Goal: Task Accomplishment & Management: Use online tool/utility

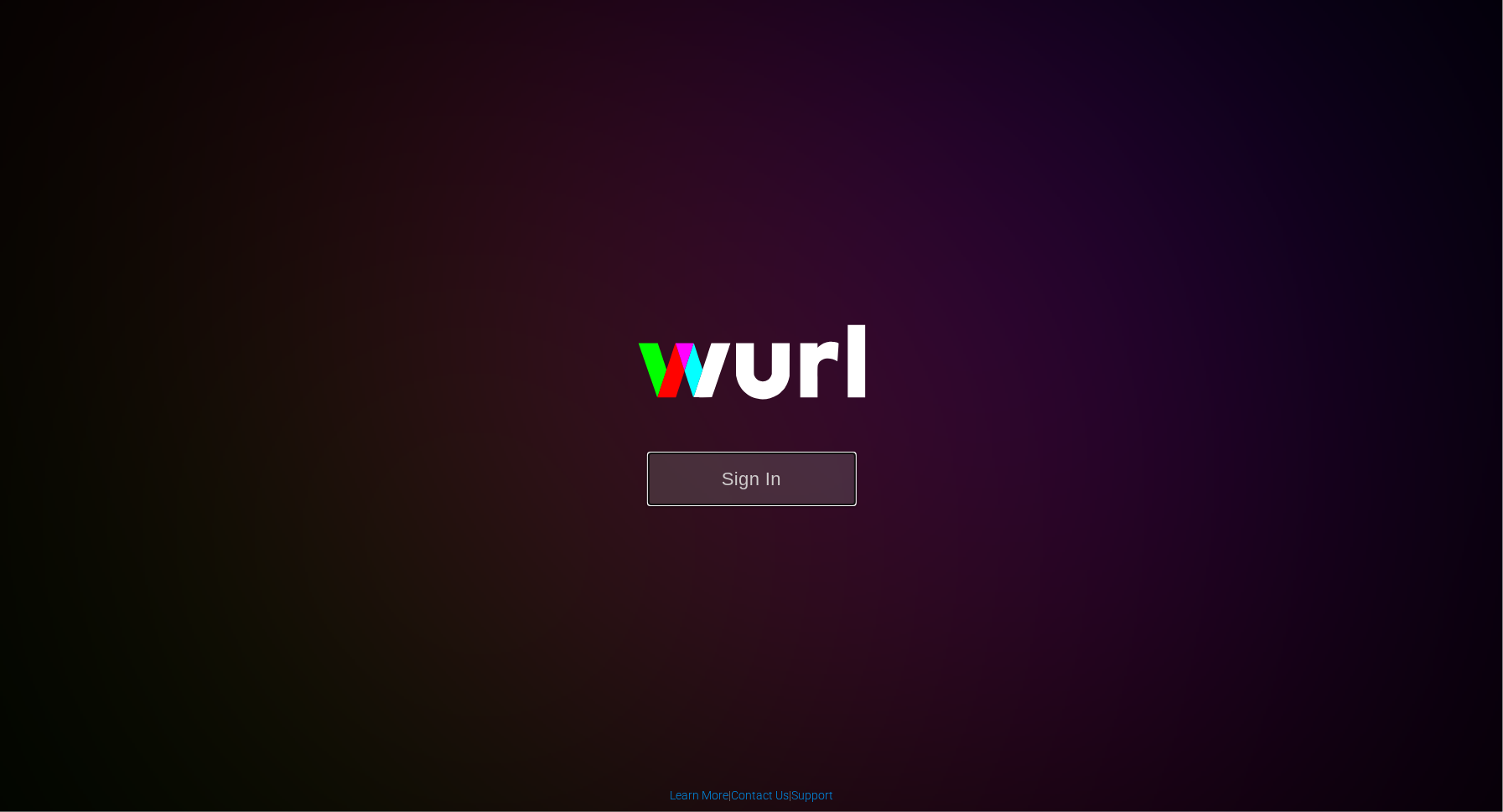
click at [731, 460] on button "Sign In" at bounding box center [752, 478] width 210 height 54
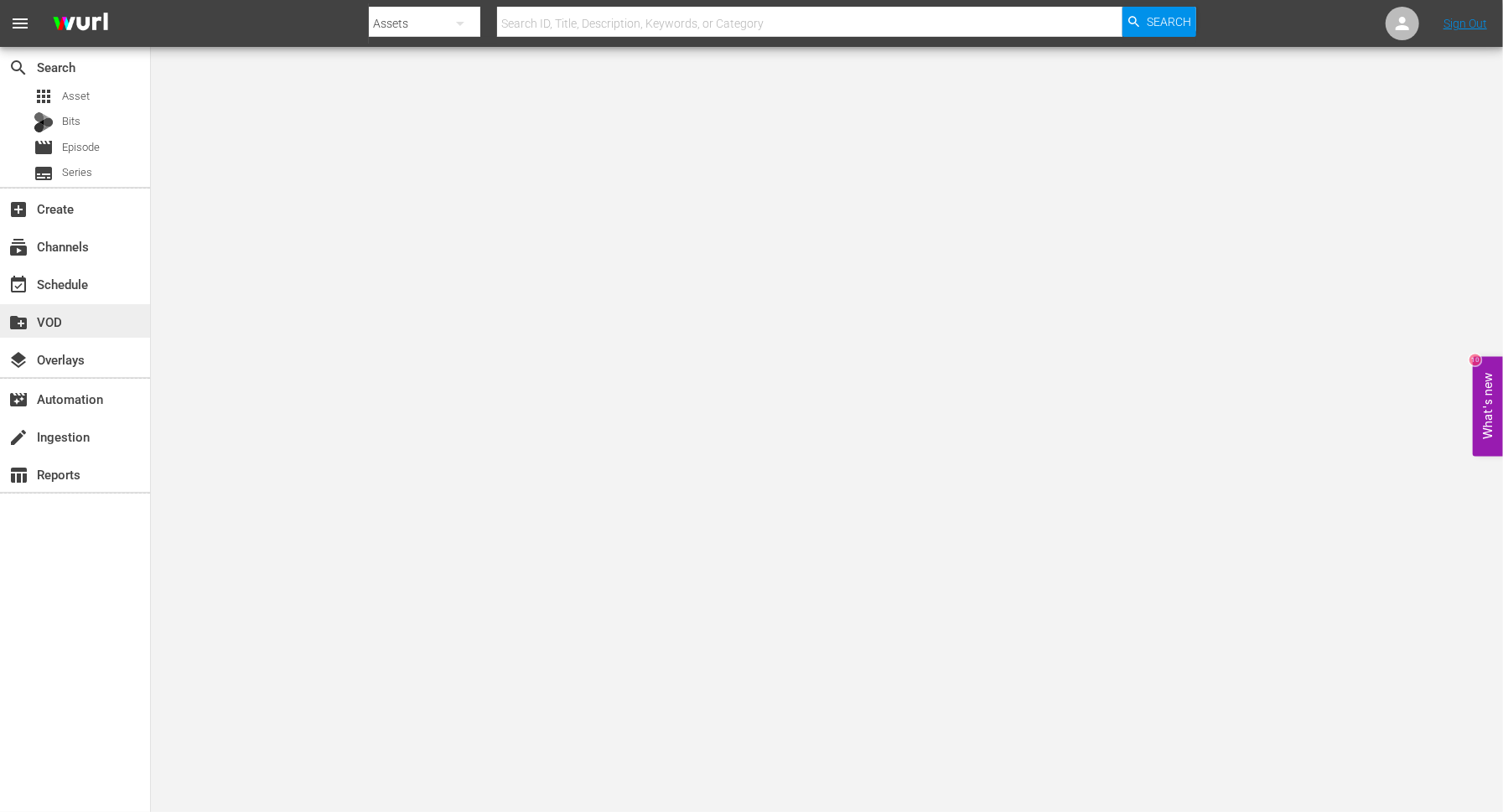
click at [66, 304] on div "create_new_folder VOD" at bounding box center [75, 321] width 150 height 33
click at [66, 289] on div "event_available Schedule" at bounding box center [46, 281] width 94 height 15
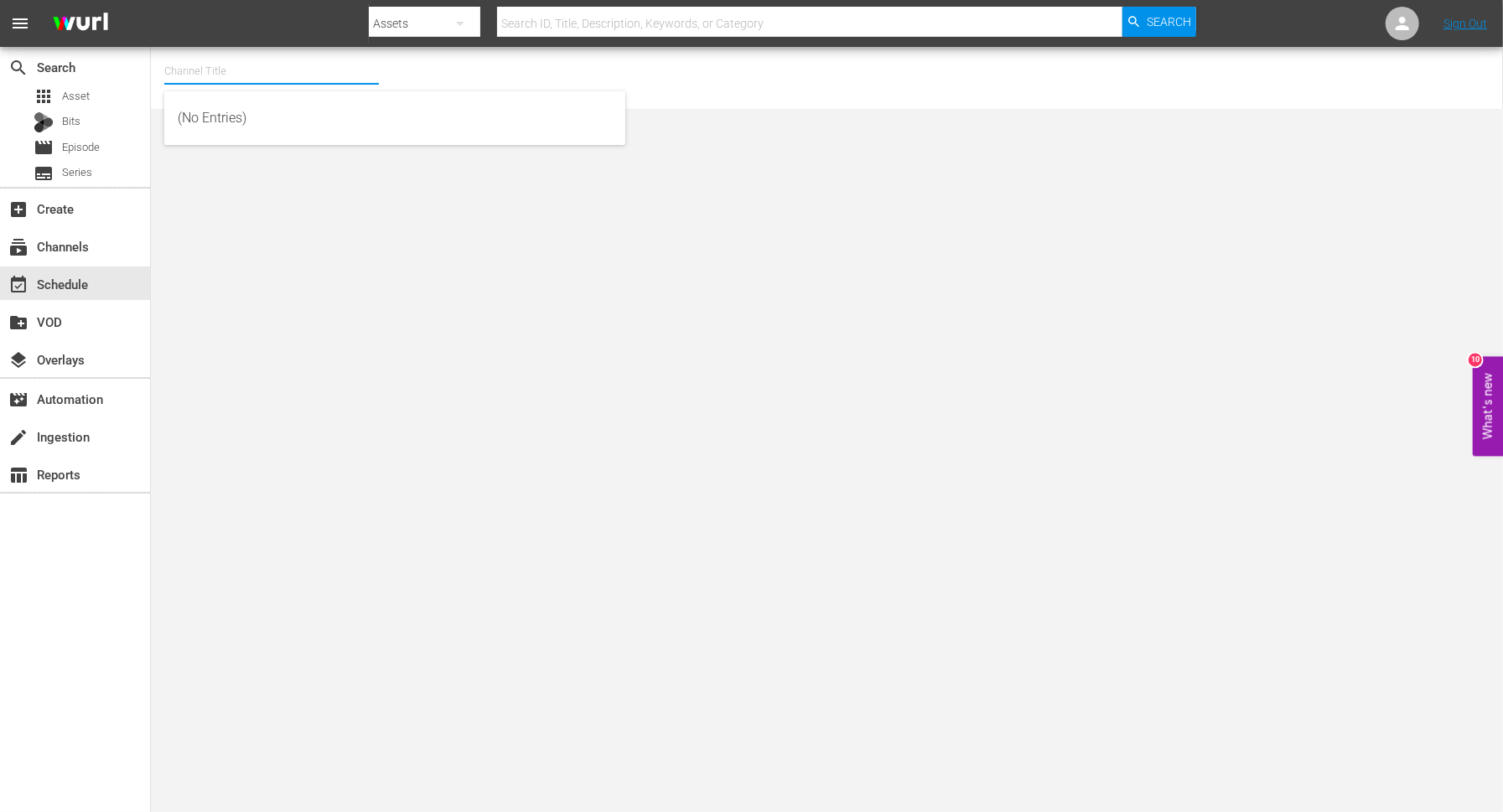
click at [231, 68] on input "text" at bounding box center [272, 71] width 215 height 40
click at [229, 70] on input "world" at bounding box center [272, 71] width 215 height 40
click at [229, 122] on div "World Billiards TV (967 - newidco_billiardstv_1)" at bounding box center [395, 118] width 434 height 40
type input "World Billiards TV (967 - newidco_billiardstv_1)"
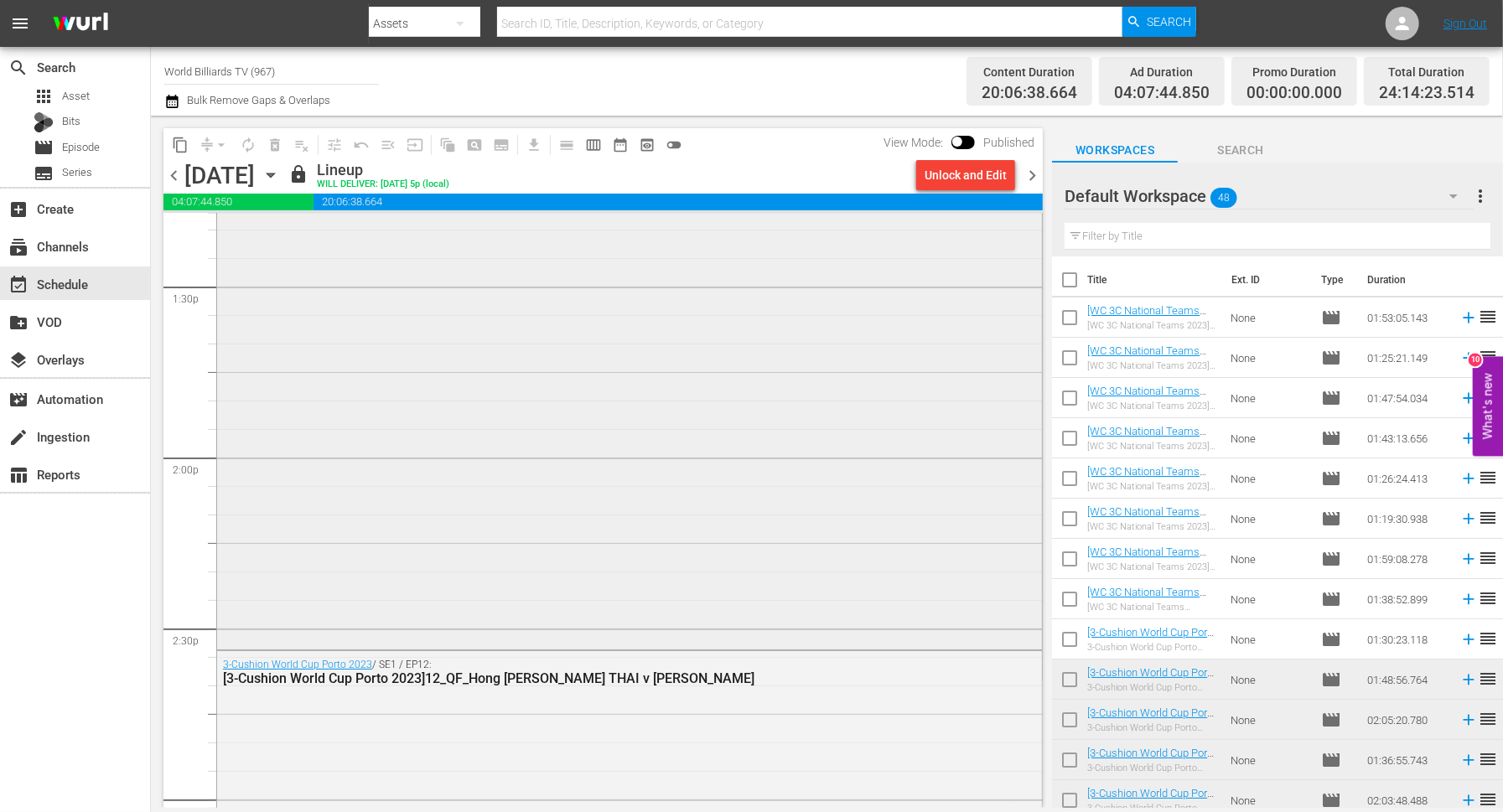
scroll to position [4591, 0]
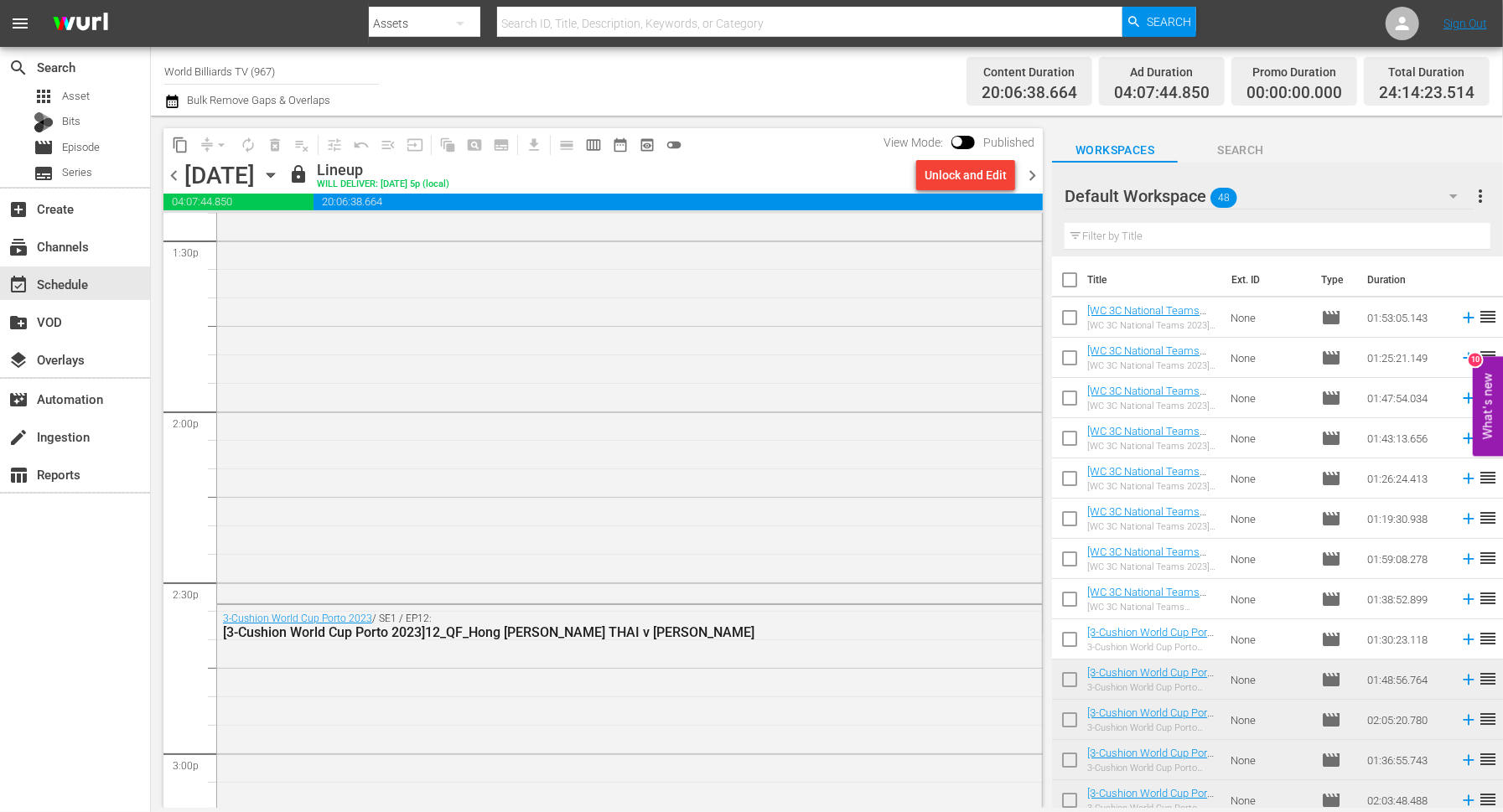
click at [280, 171] on icon "button" at bounding box center [271, 175] width 19 height 19
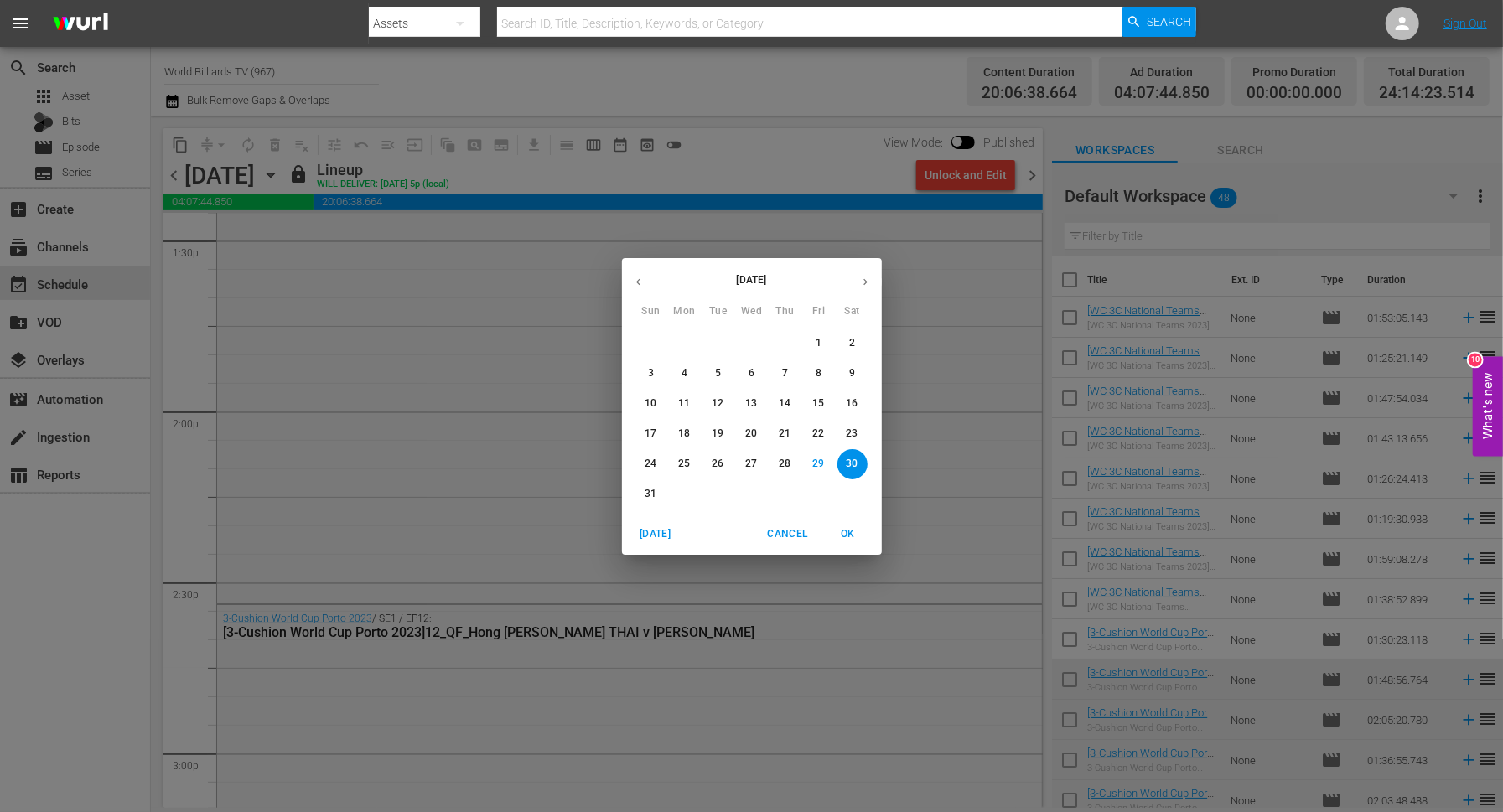
click at [647, 490] on p "31" at bounding box center [651, 494] width 12 height 14
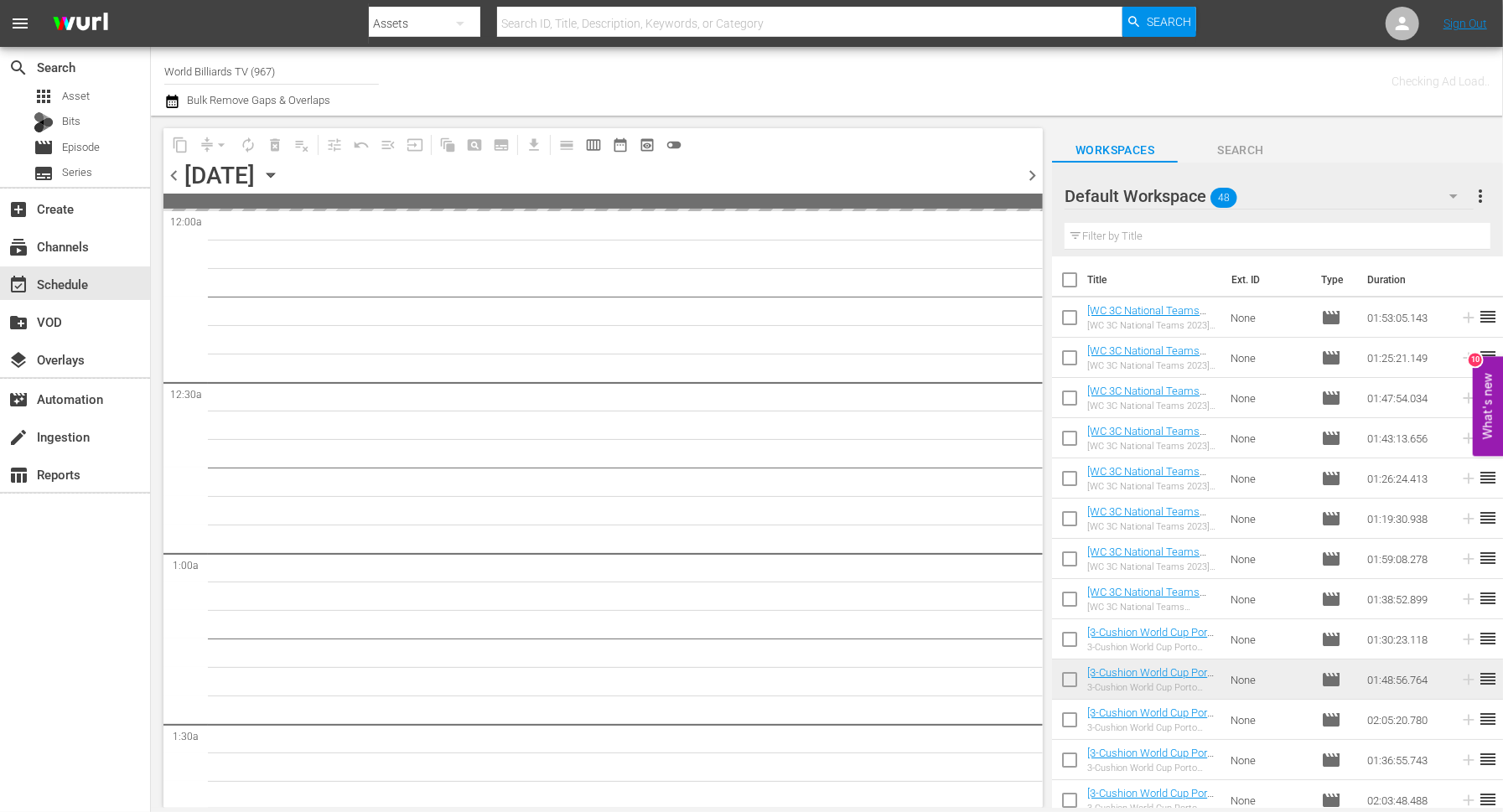
click at [280, 179] on icon "button" at bounding box center [271, 175] width 19 height 19
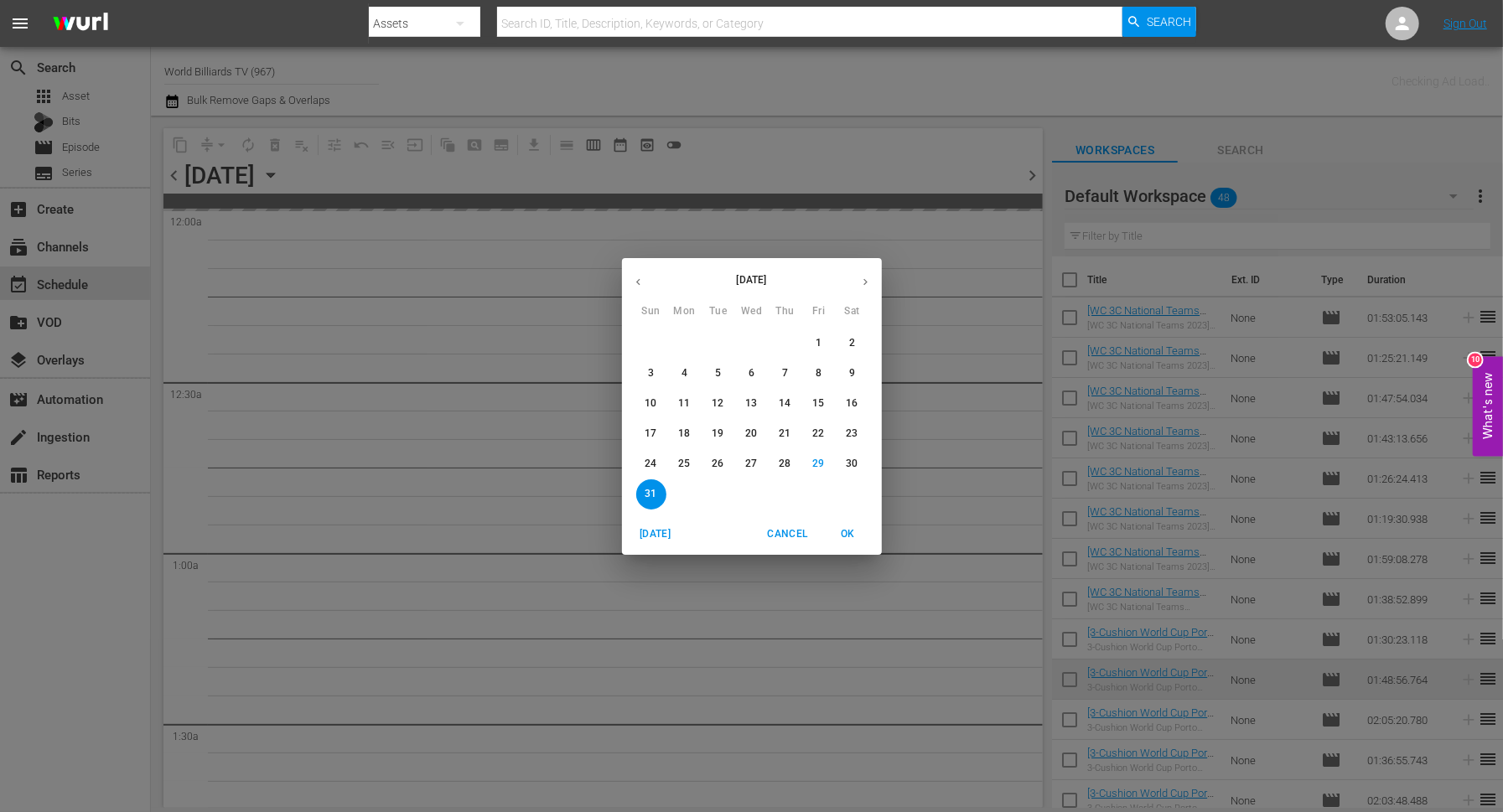
click at [868, 281] on icon "button" at bounding box center [865, 281] width 13 height 13
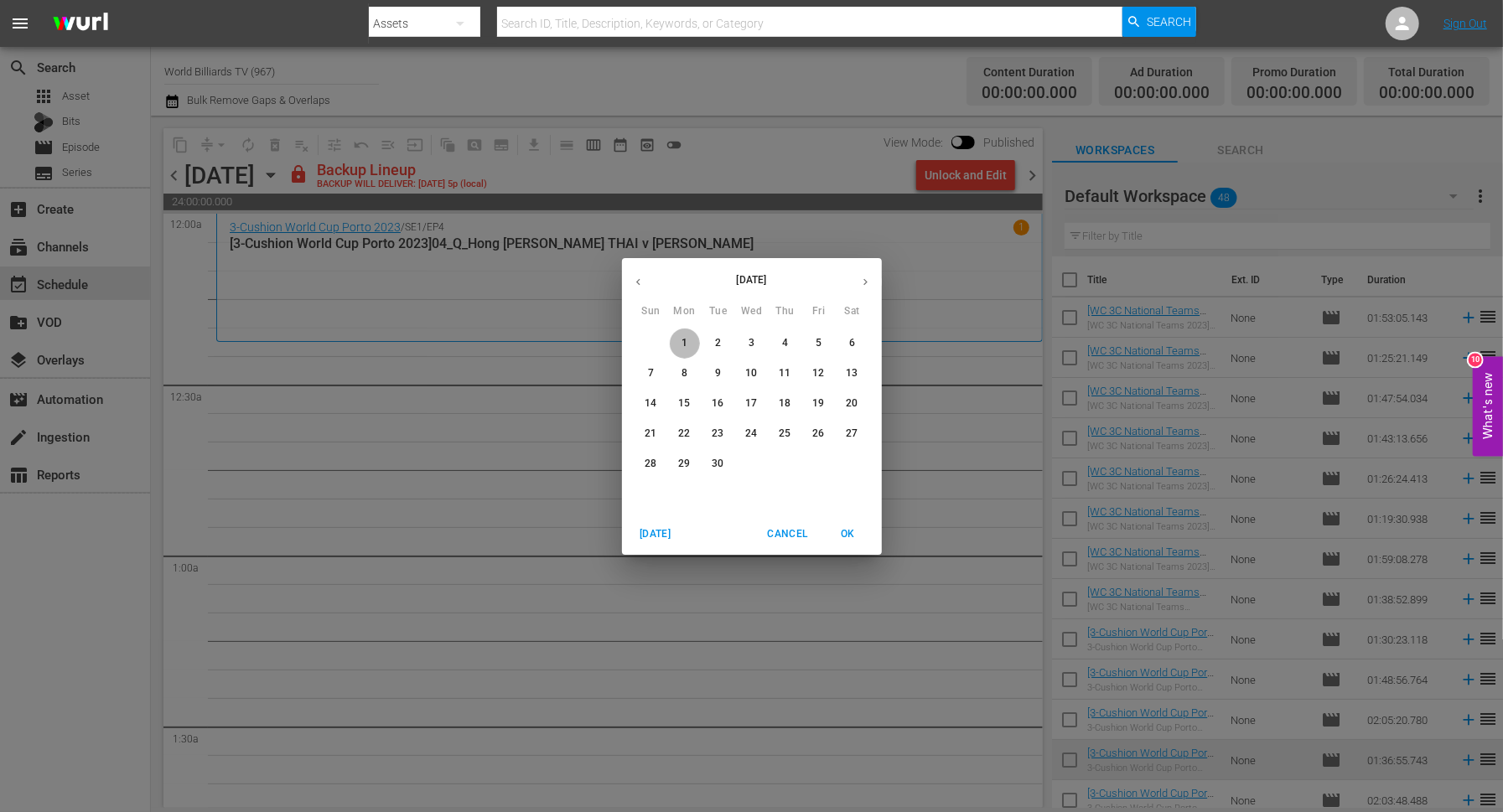
click at [688, 344] on span "1" at bounding box center [685, 344] width 31 height 14
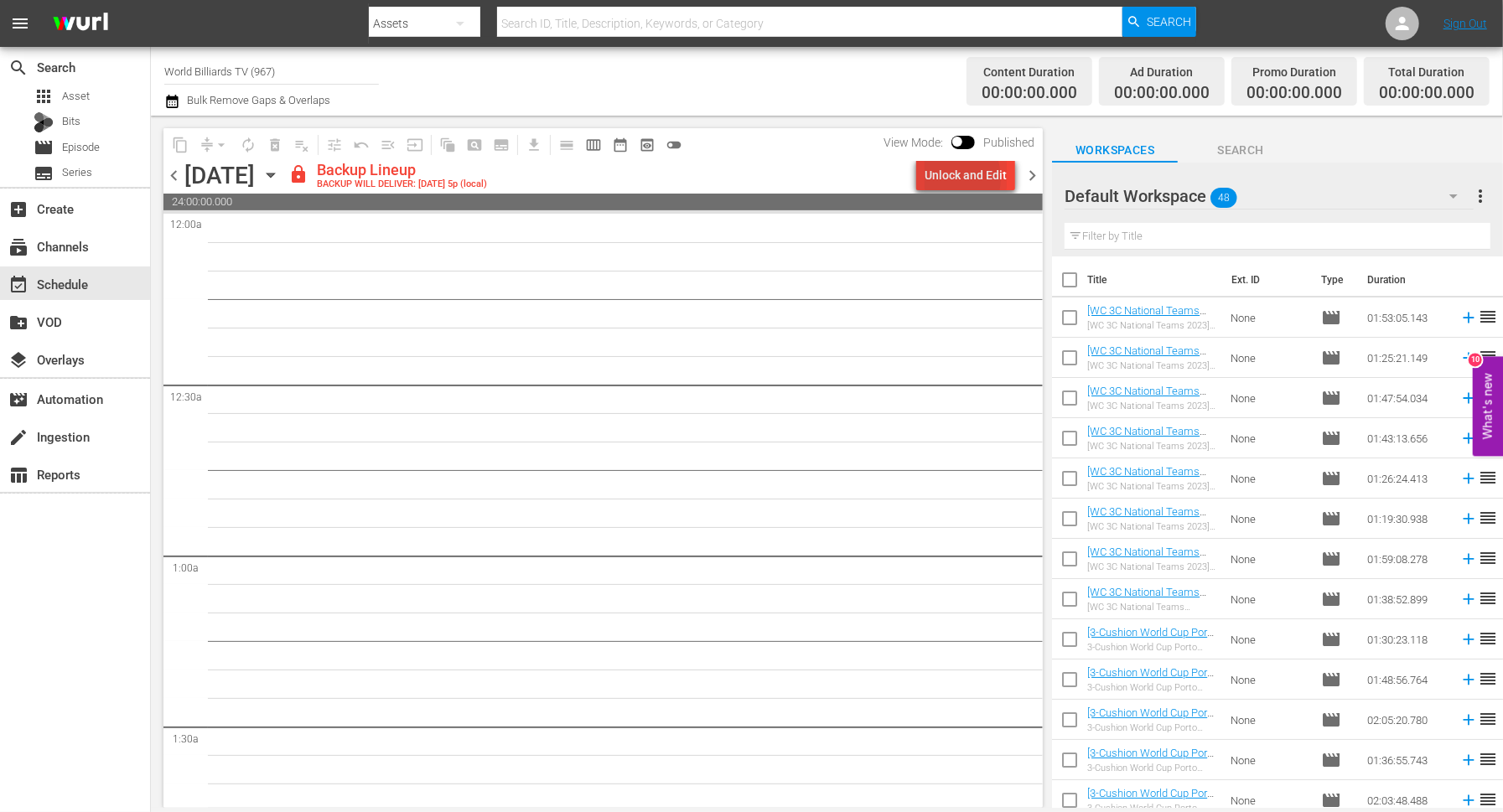
click at [948, 178] on div "Unlock and Edit" at bounding box center [966, 175] width 82 height 31
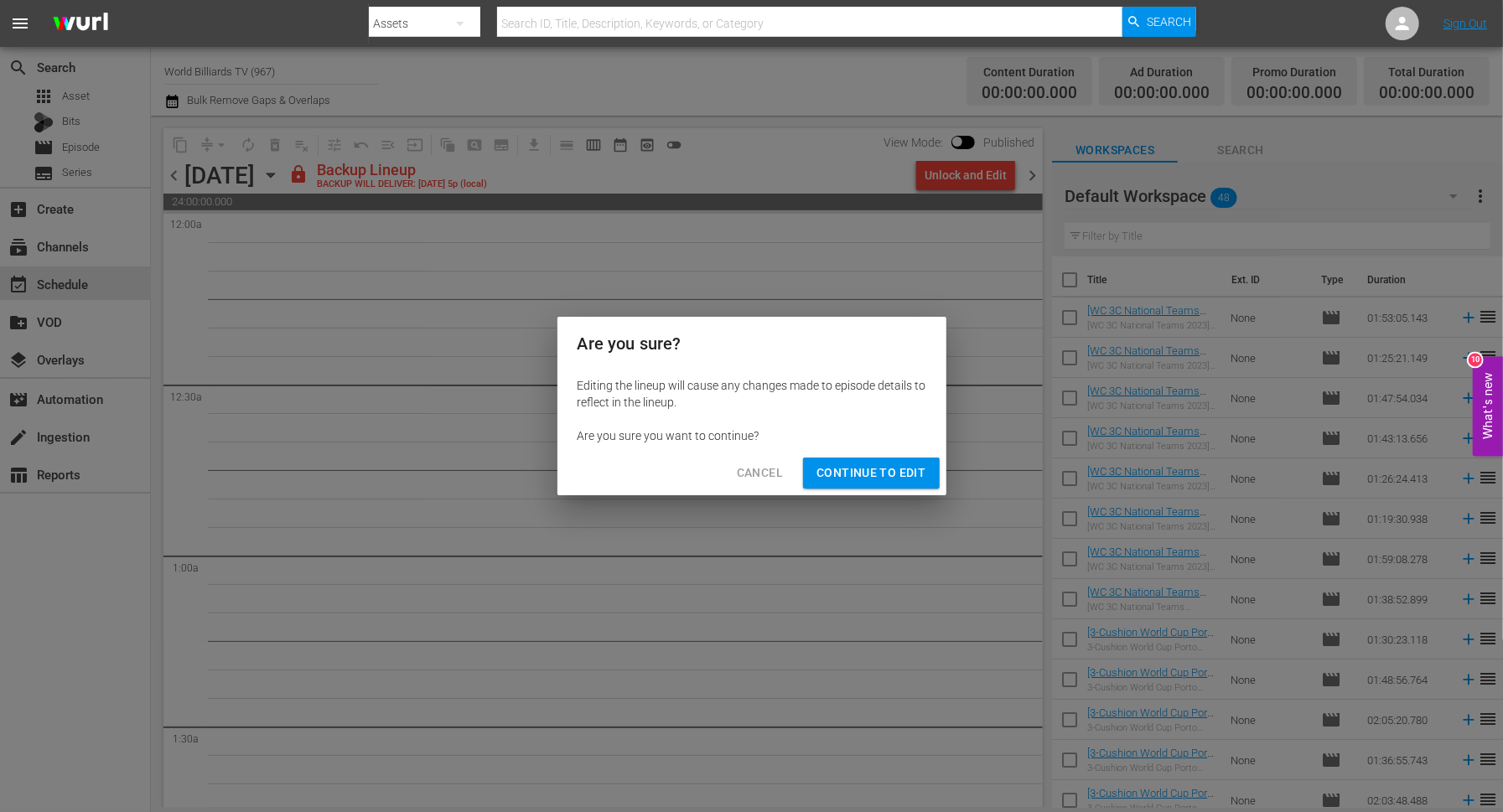
click at [894, 476] on span "Continue to Edit" at bounding box center [871, 472] width 109 height 21
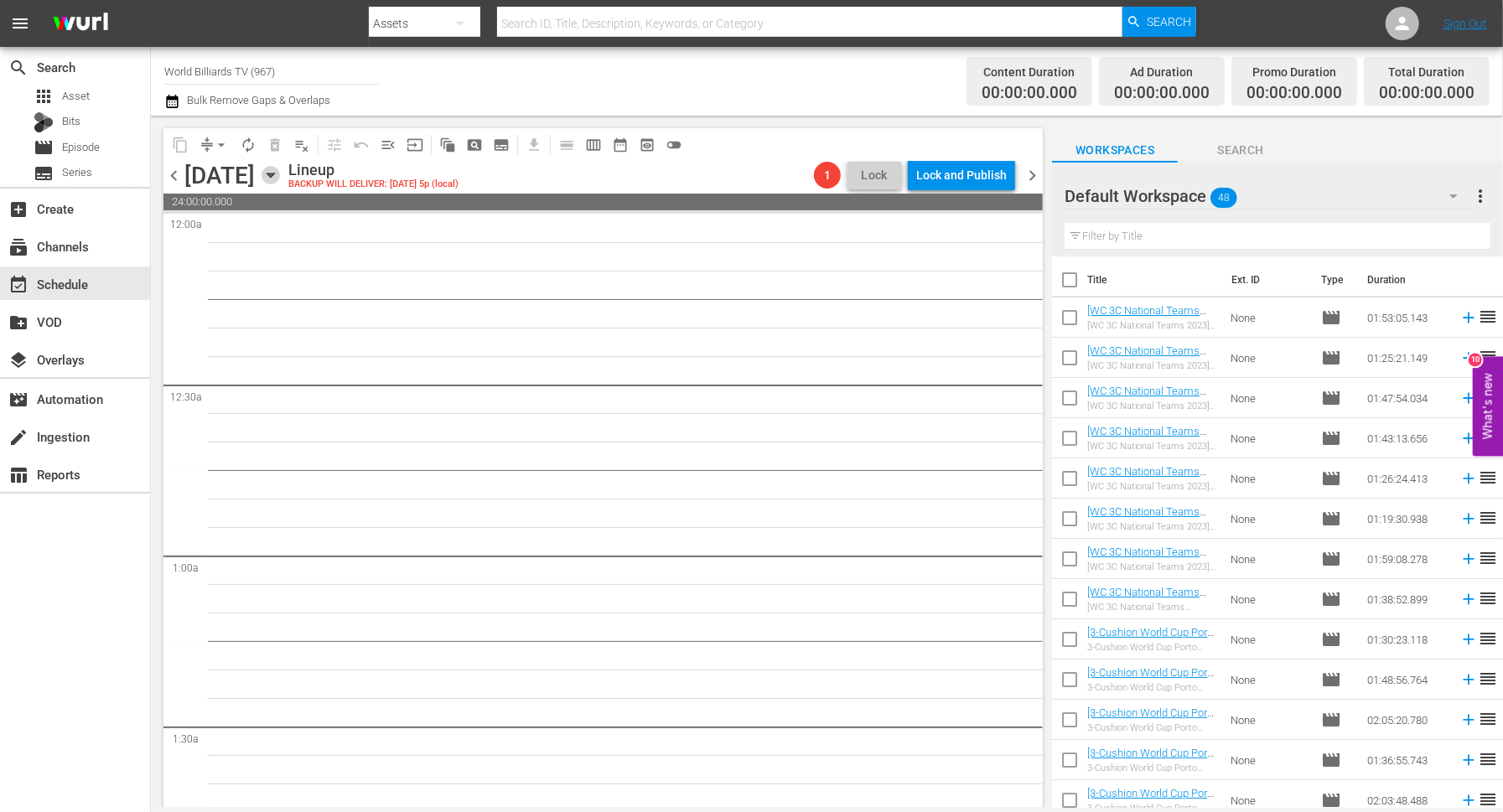
click at [280, 170] on icon "button" at bounding box center [271, 175] width 19 height 19
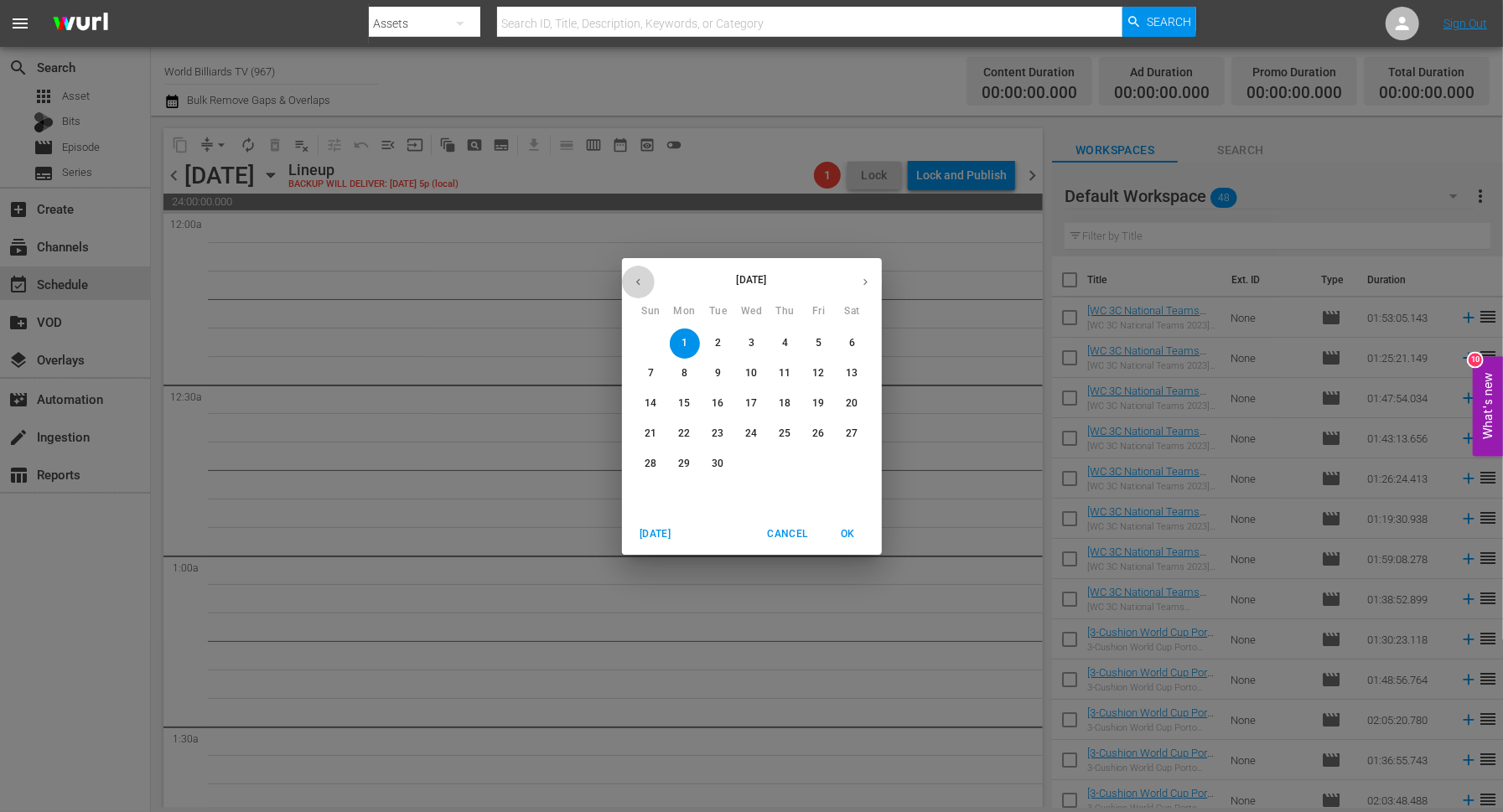
click at [644, 291] on button "button" at bounding box center [638, 281] width 32 height 32
click at [649, 493] on p "31" at bounding box center [651, 494] width 12 height 14
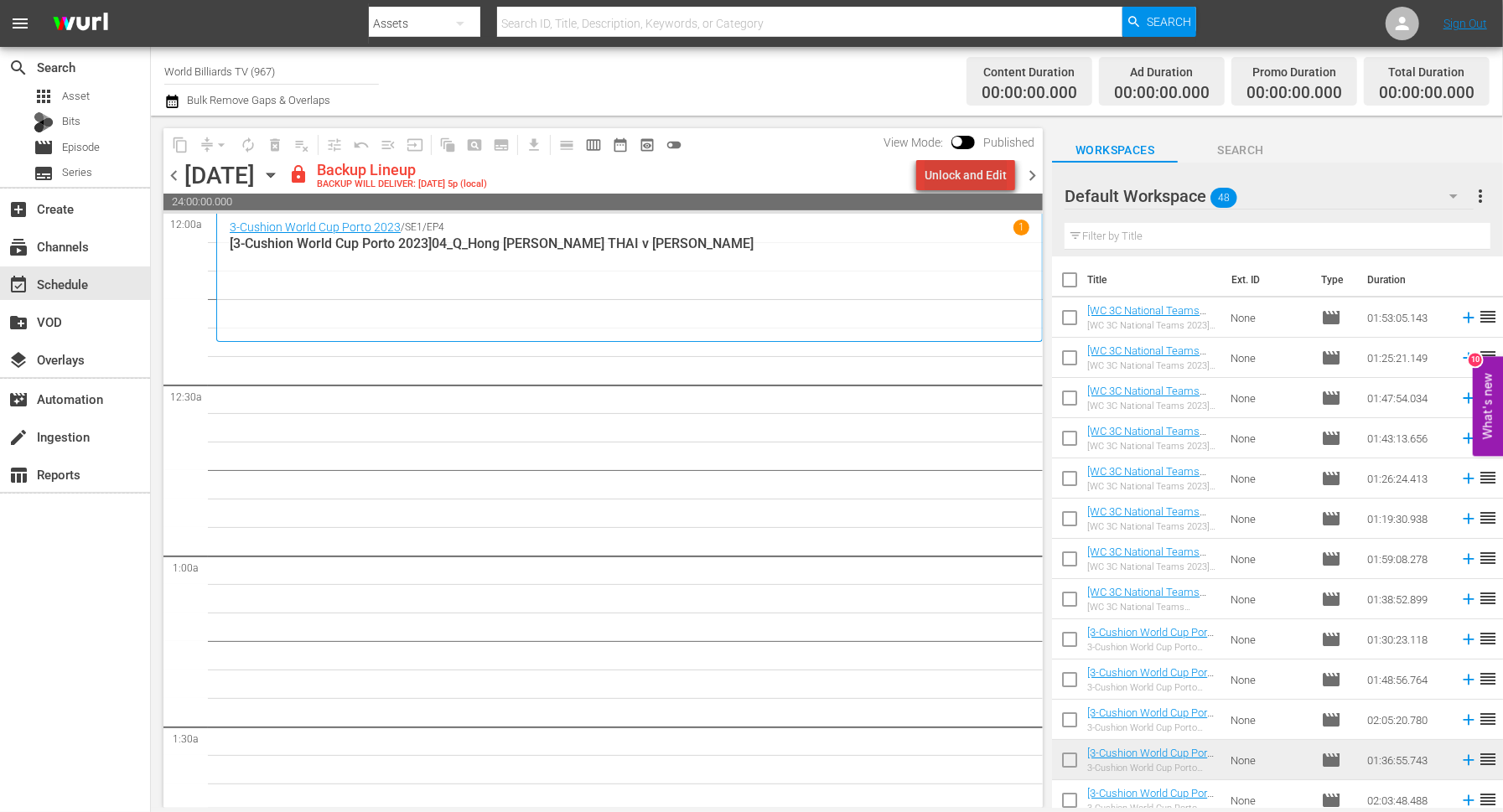
click at [982, 163] on div "Unlock and Edit" at bounding box center [966, 175] width 82 height 31
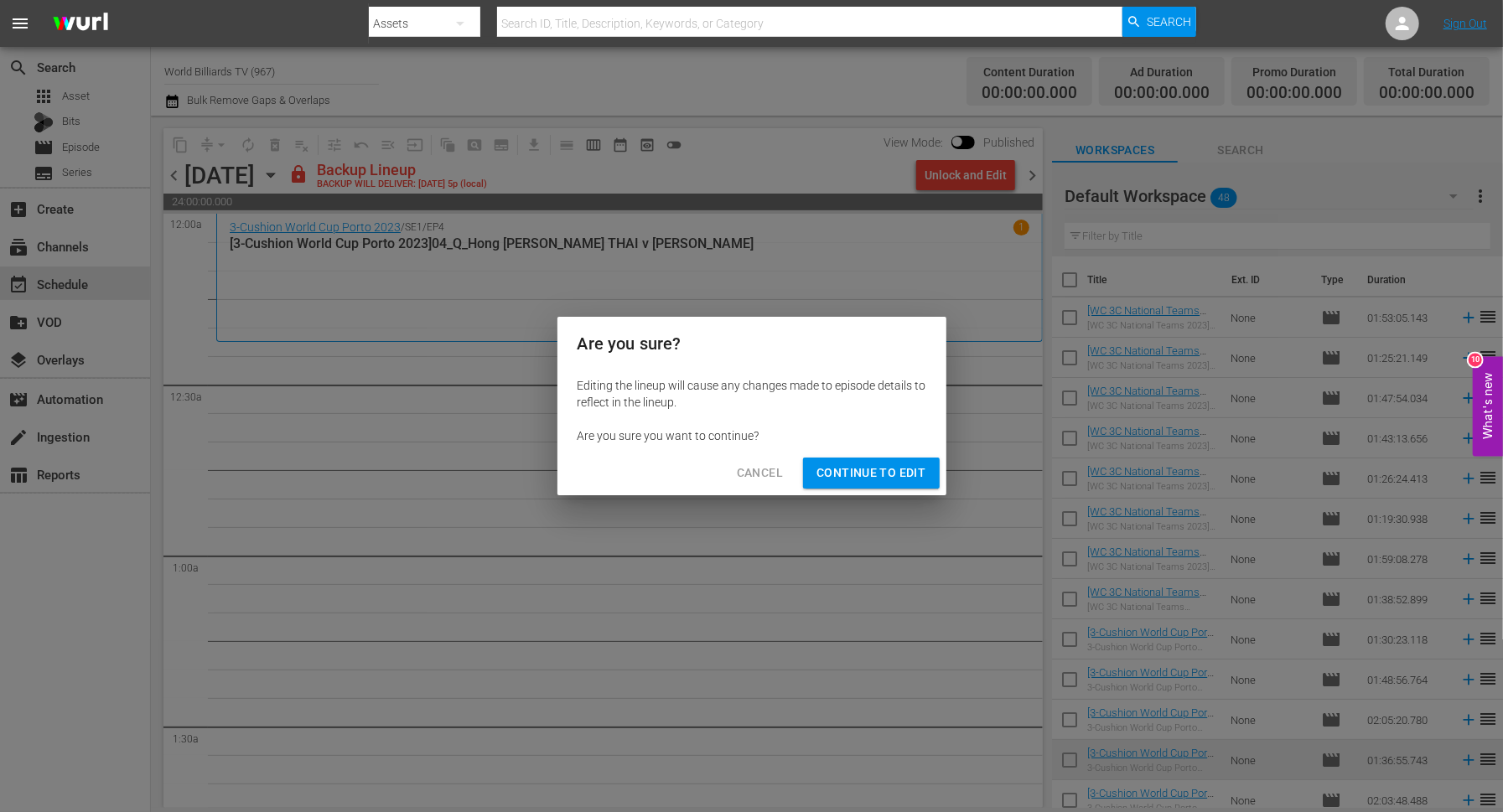
click at [861, 474] on span "Continue to Edit" at bounding box center [871, 472] width 109 height 21
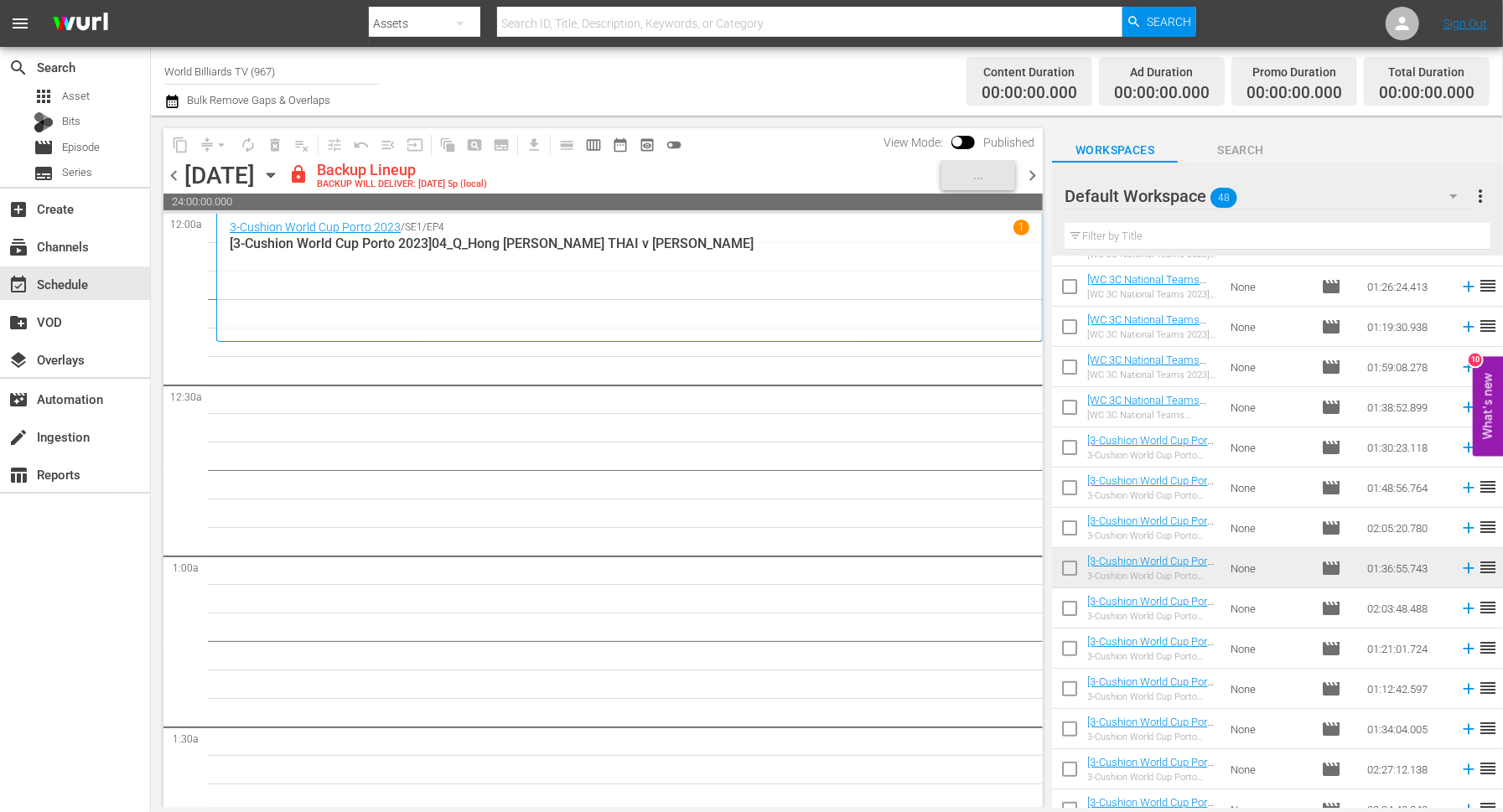
scroll to position [198, 0]
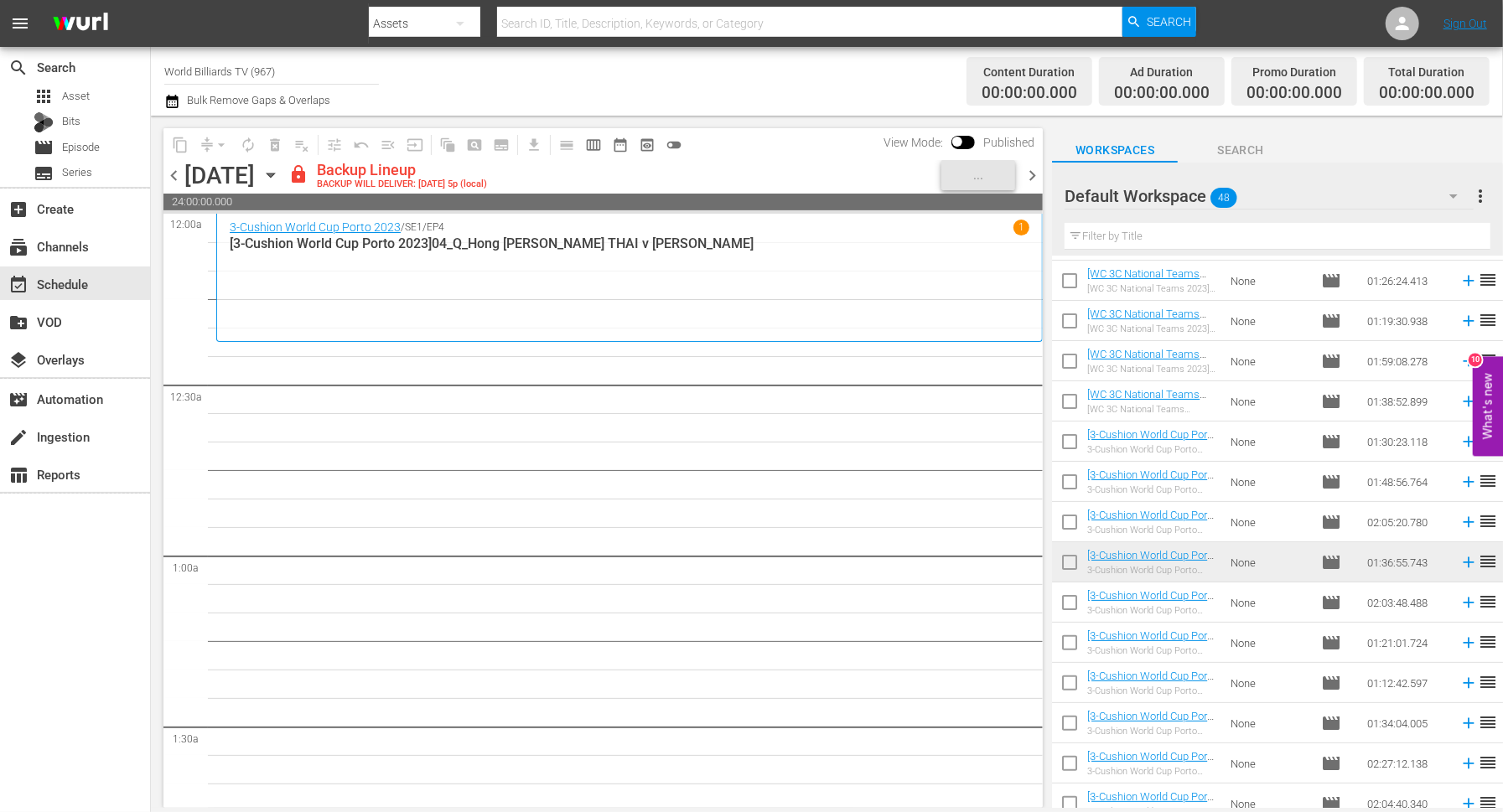
click at [1078, 602] on input "checkbox" at bounding box center [1070, 606] width 35 height 35
checkbox input "true"
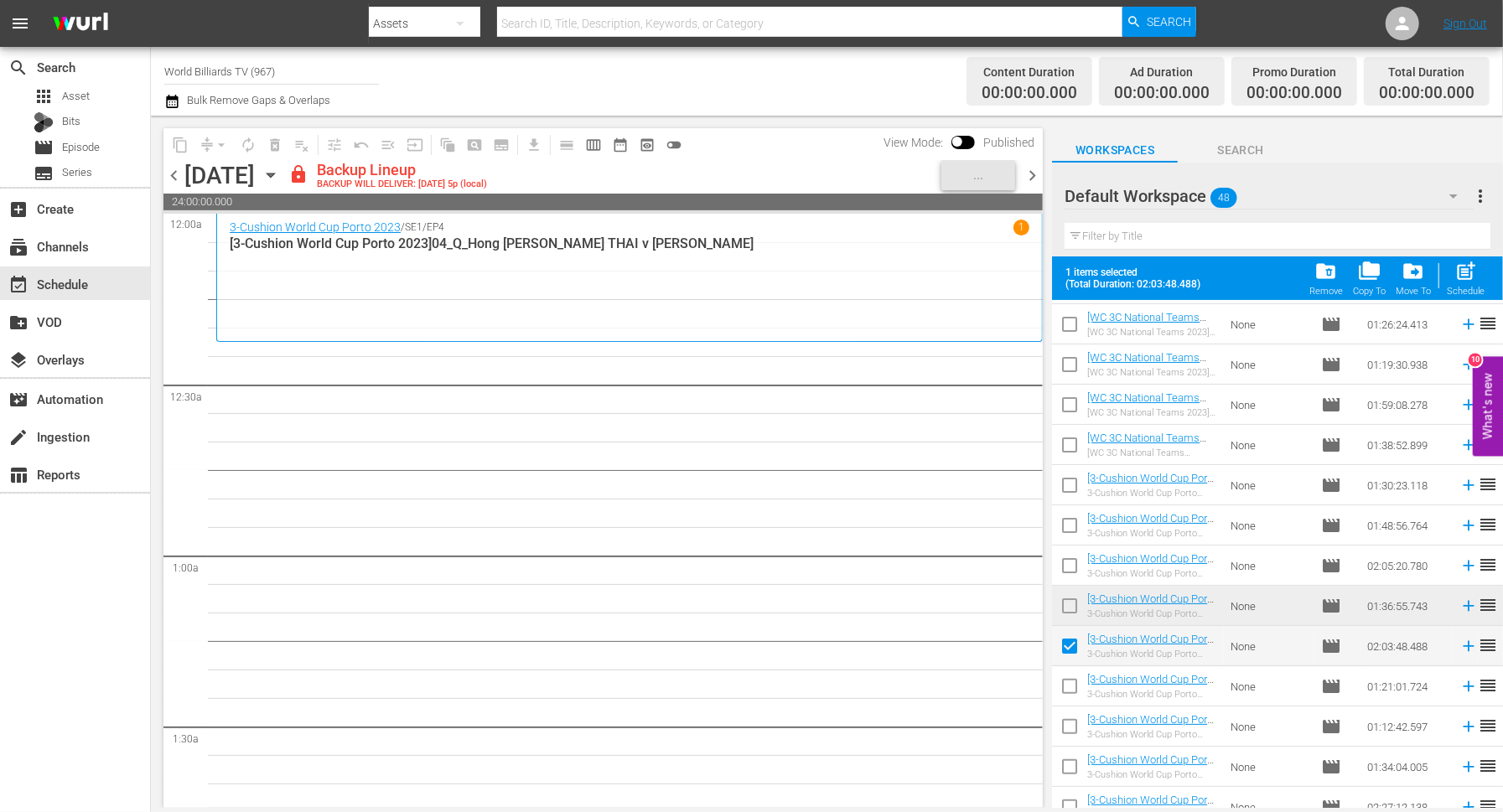
click at [1072, 685] on input "checkbox" at bounding box center [1070, 690] width 35 height 35
checkbox input "true"
click at [1069, 727] on input "checkbox" at bounding box center [1070, 730] width 35 height 35
checkbox input "true"
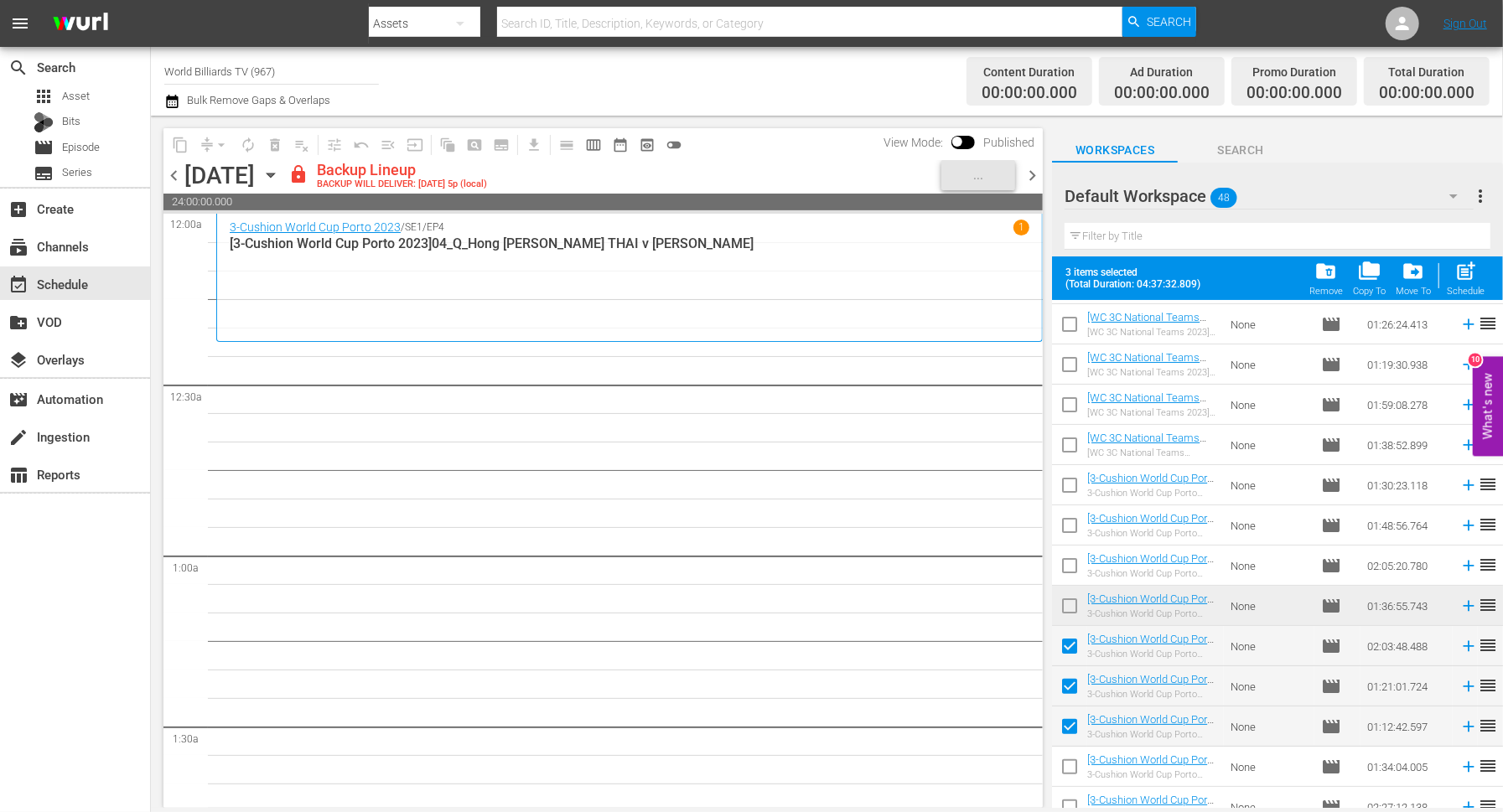
click at [1069, 767] on input "checkbox" at bounding box center [1070, 771] width 35 height 35
checkbox input "true"
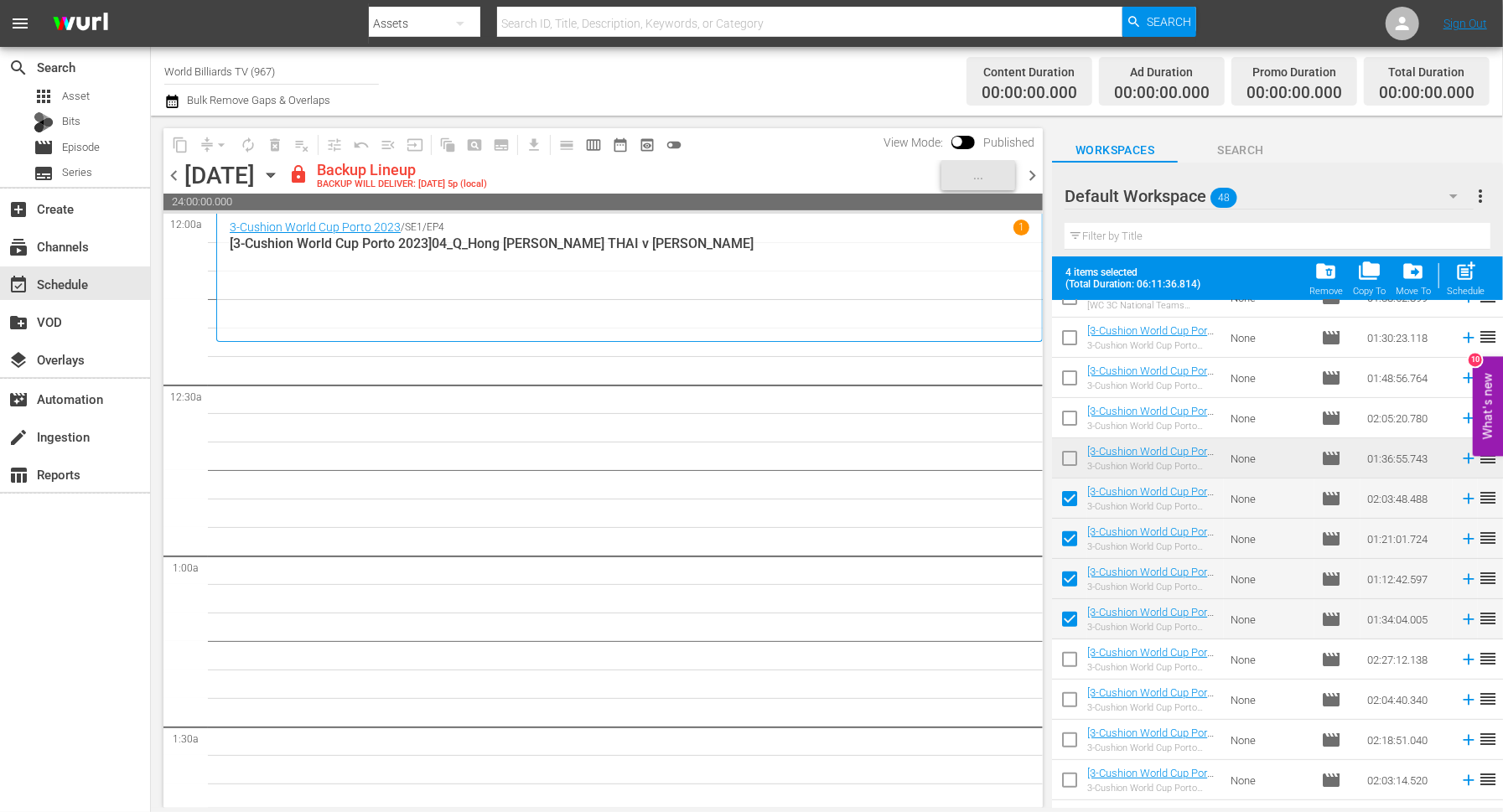
click at [1068, 662] on input "checkbox" at bounding box center [1070, 663] width 35 height 35
checkbox input "true"
click at [1068, 702] on input "checkbox" at bounding box center [1070, 704] width 35 height 35
checkbox input "true"
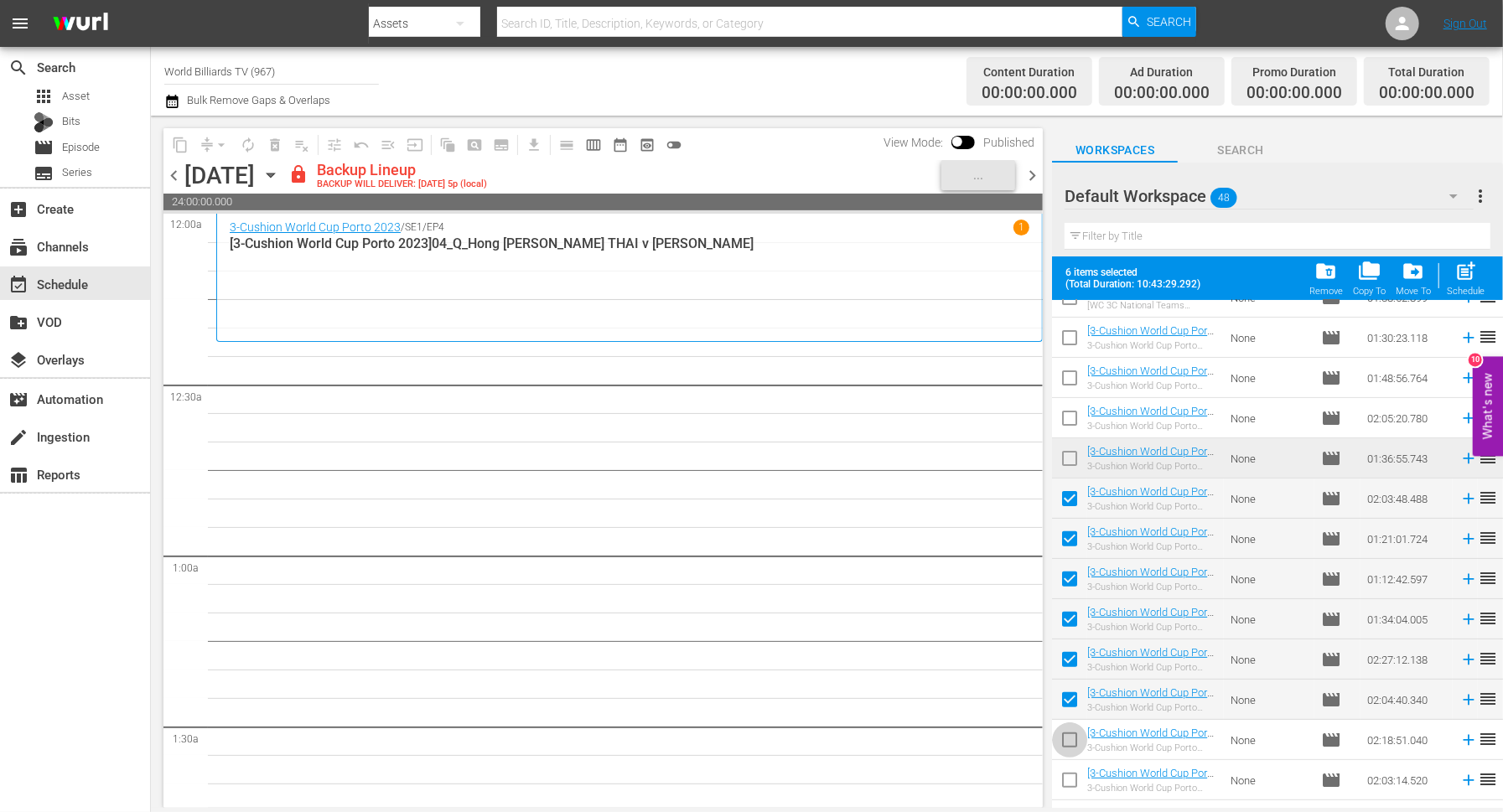
click at [1068, 738] on input "checkbox" at bounding box center [1070, 744] width 35 height 35
checkbox input "true"
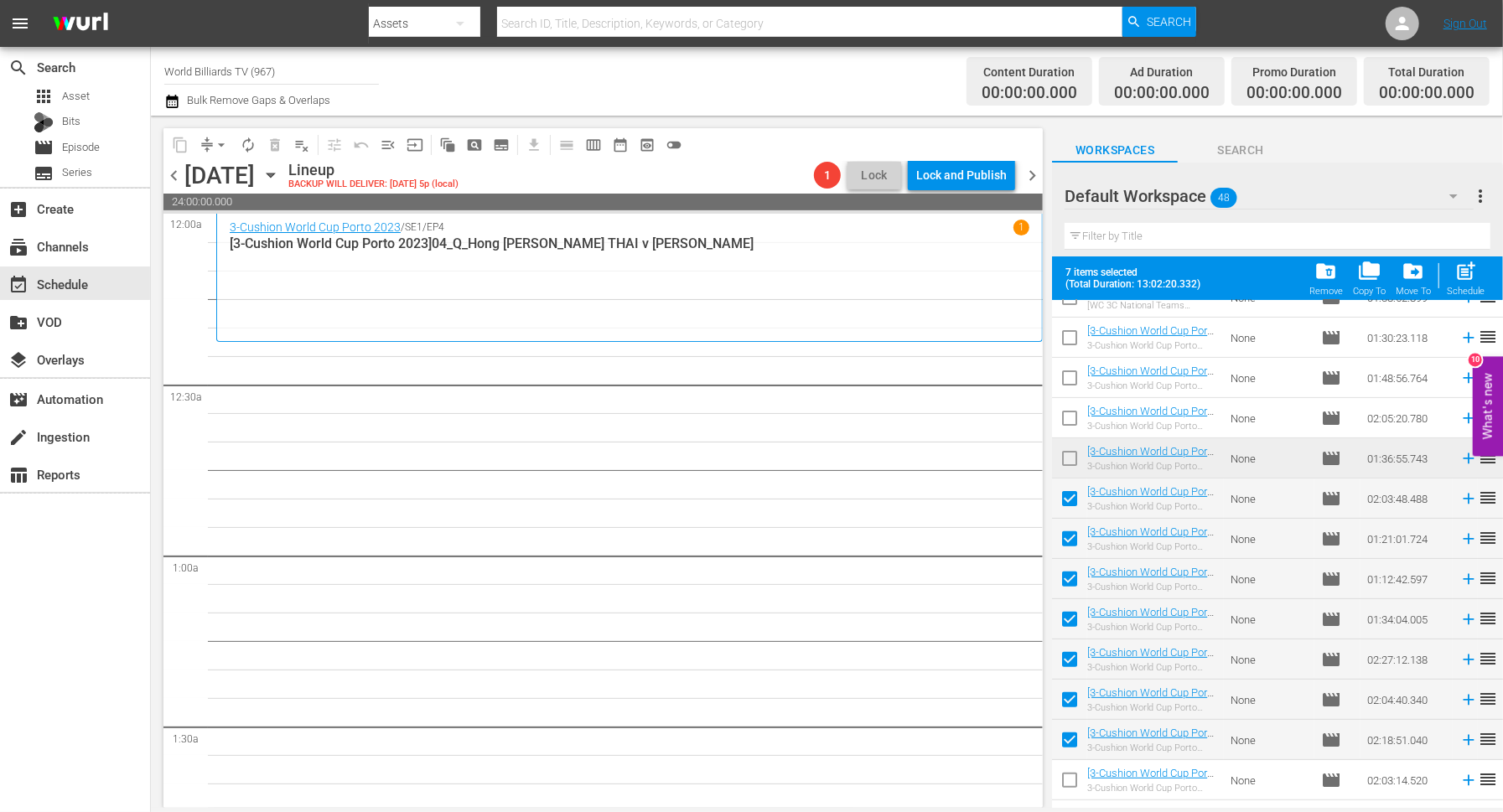
click at [1068, 783] on input "checkbox" at bounding box center [1070, 784] width 35 height 35
checkbox input "true"
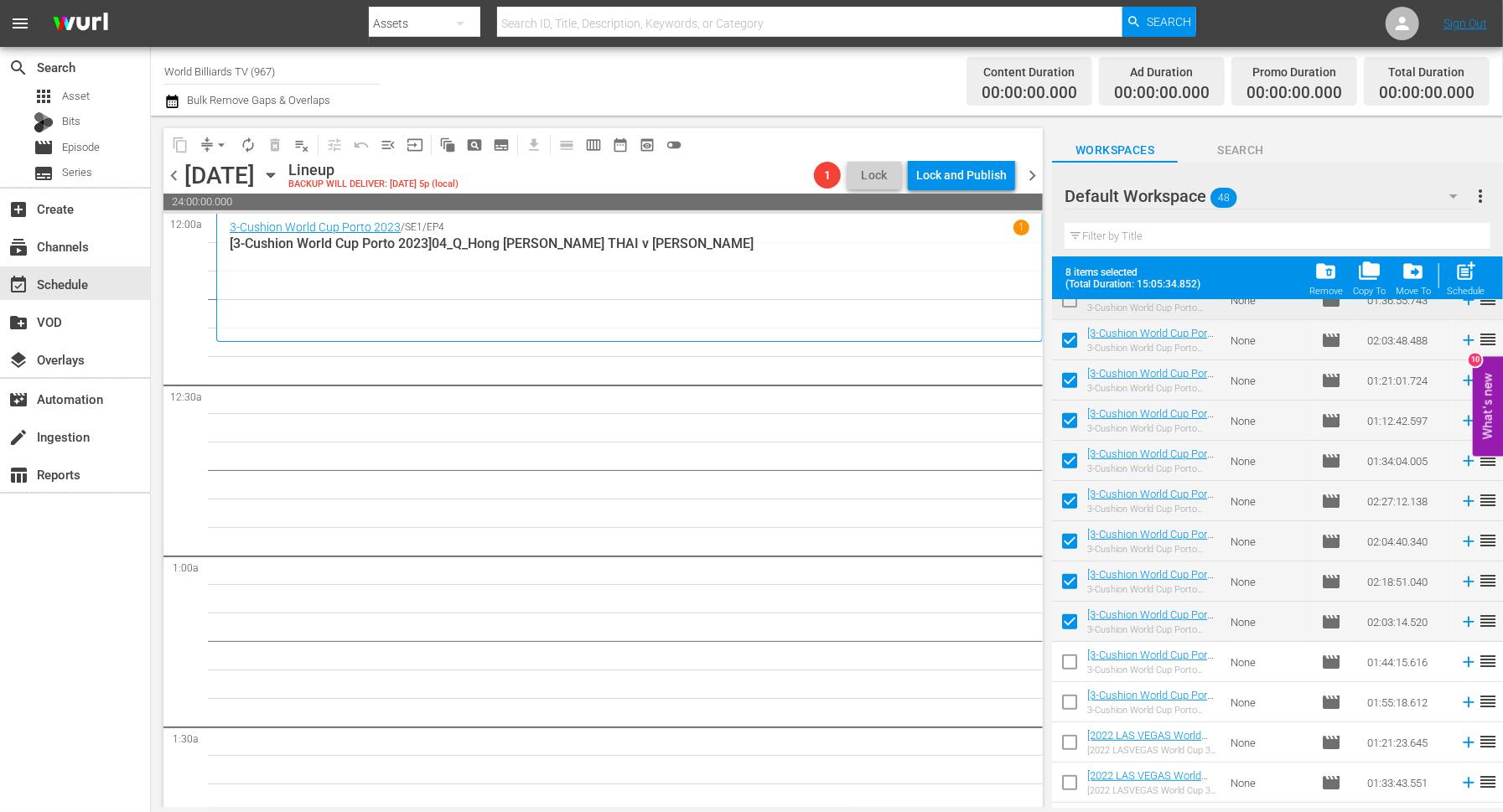
scroll to position [505, 0]
click at [1065, 678] on input "checkbox" at bounding box center [1070, 665] width 35 height 35
checkbox input "true"
click at [1471, 284] on div "post_add Schedule" at bounding box center [1466, 278] width 37 height 36
checkbox input "false"
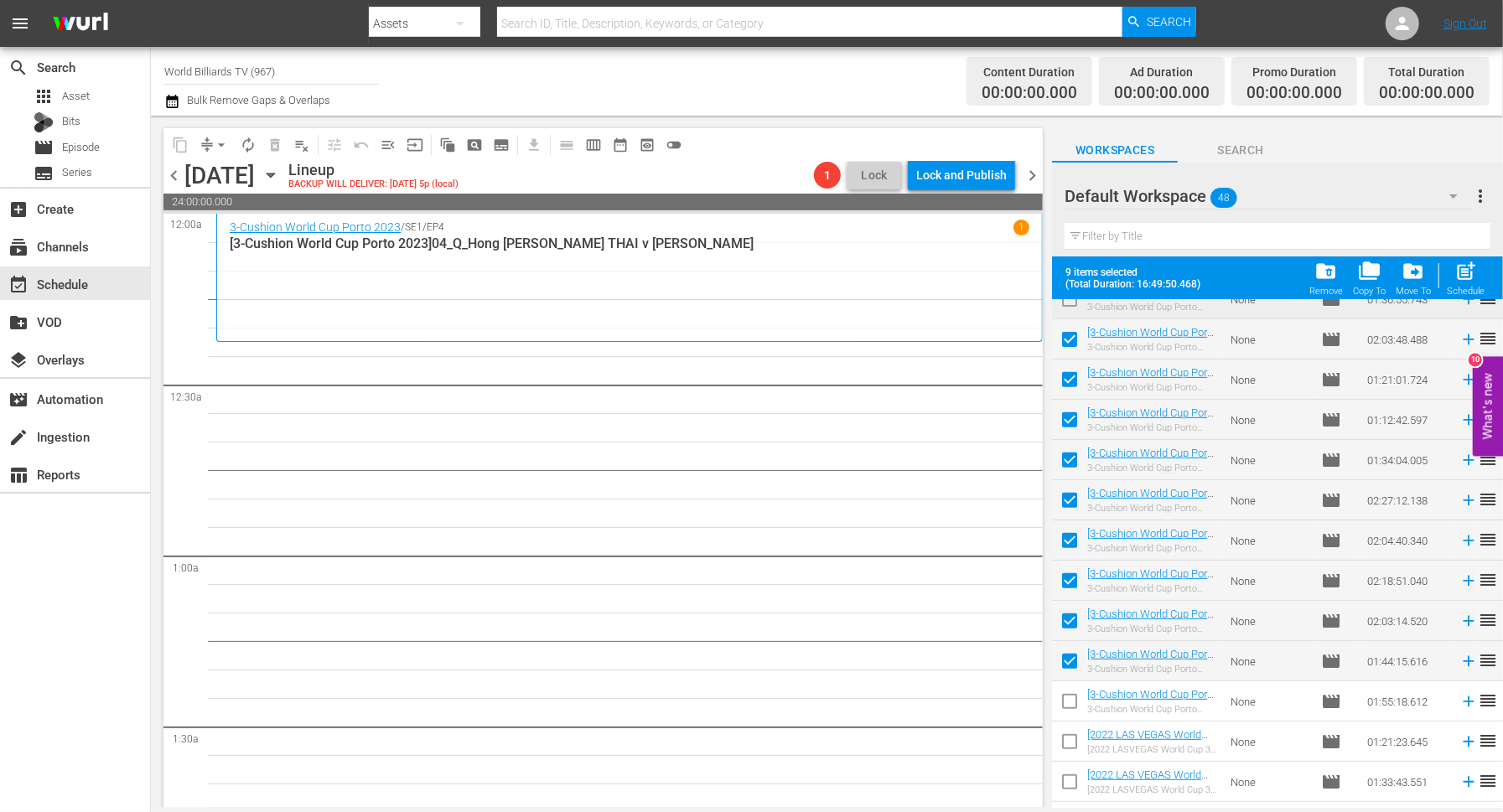
checkbox input "false"
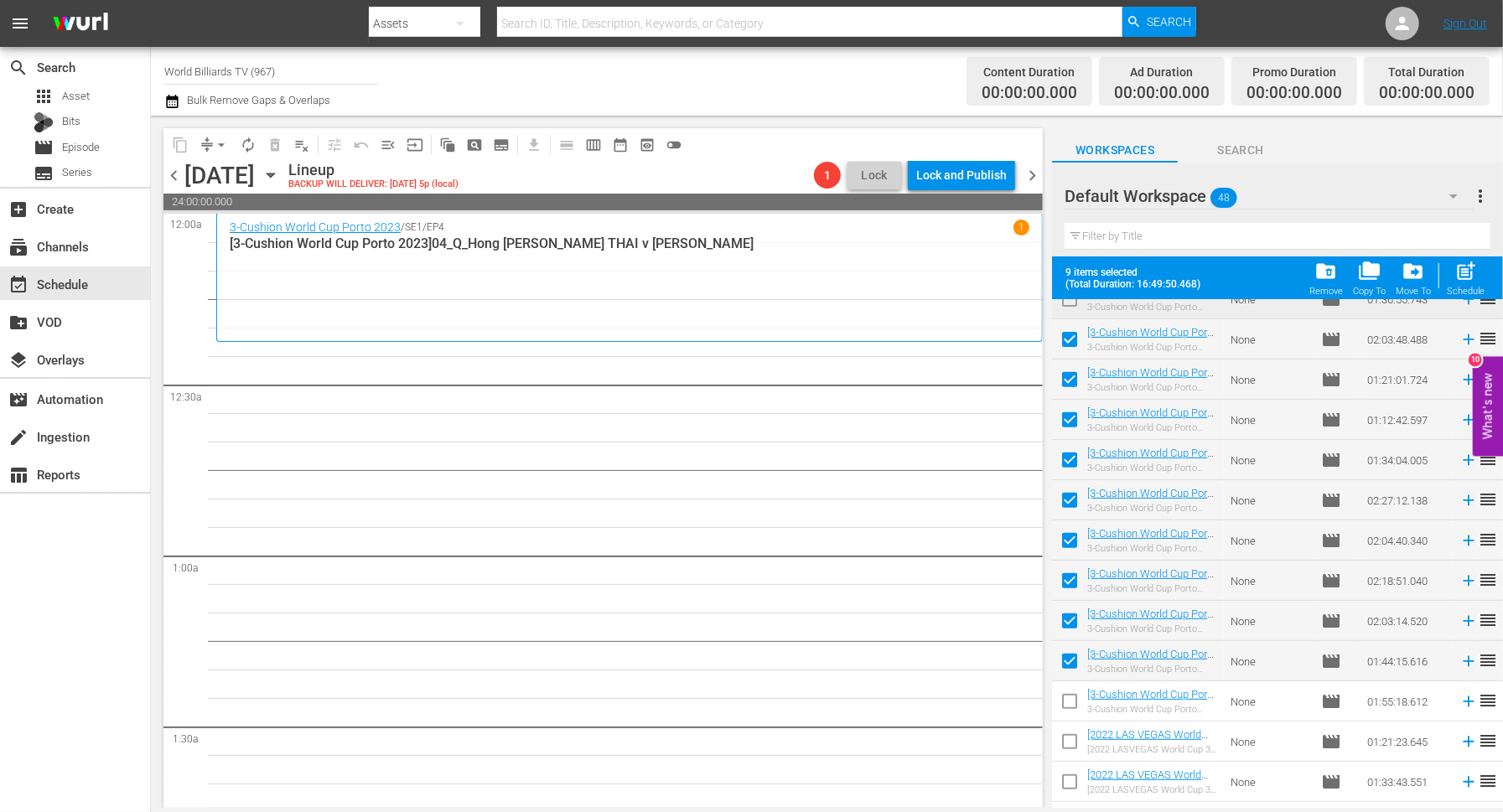
checkbox input "false"
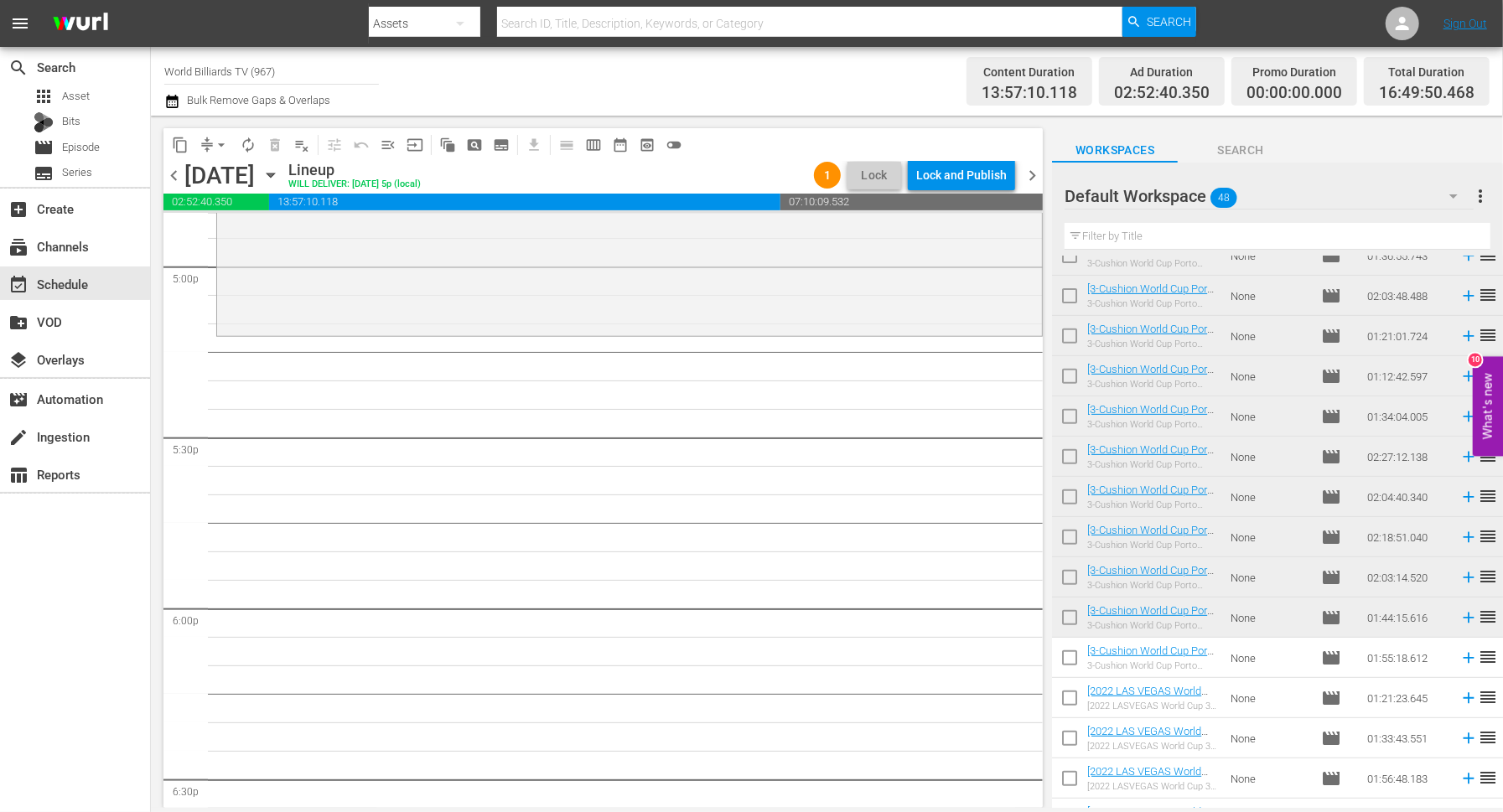
scroll to position [5763, 0]
click at [250, 148] on span "autorenew_outlined" at bounding box center [248, 145] width 17 height 17
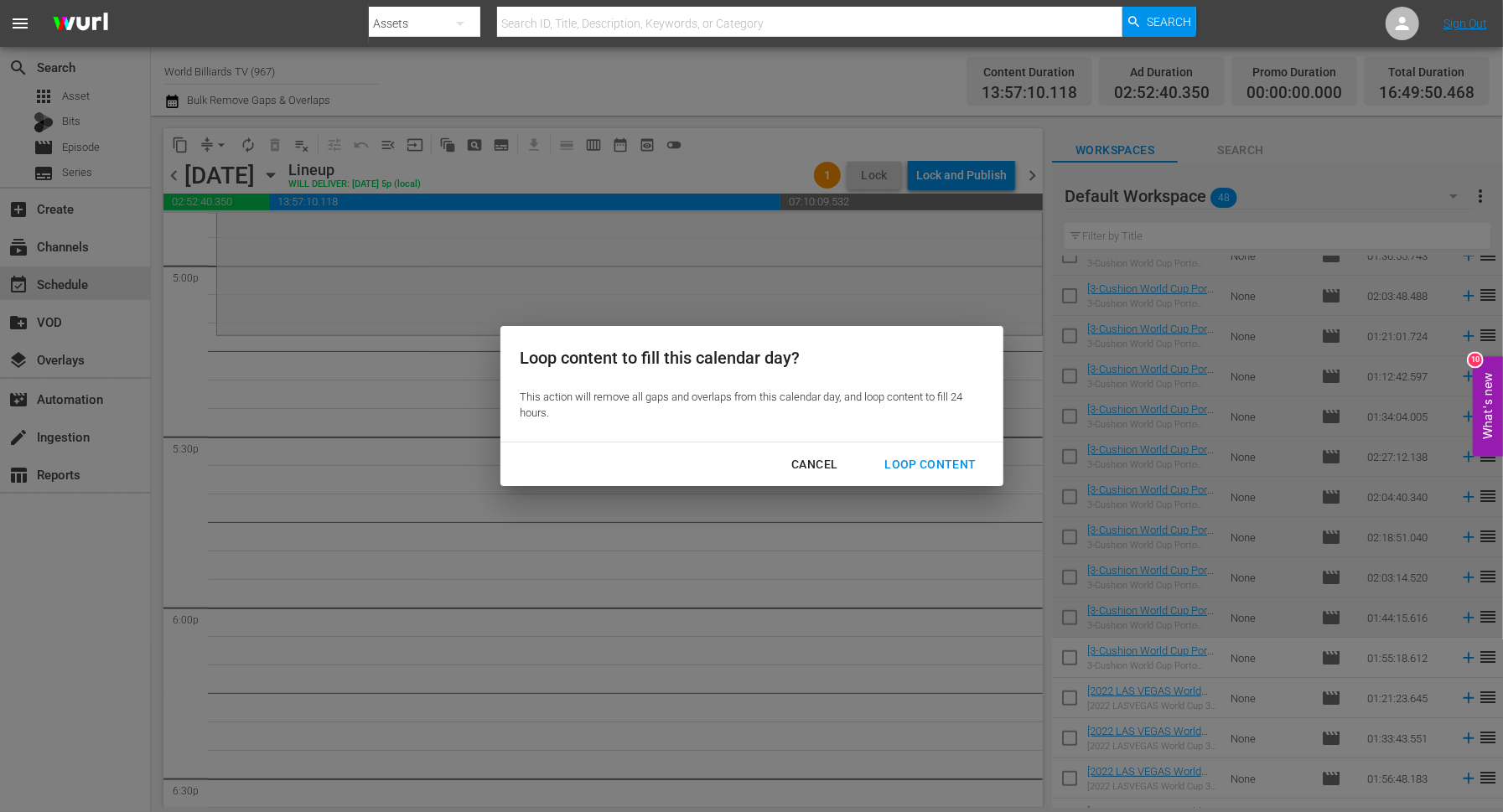
click at [915, 456] on div "Loop Content" at bounding box center [930, 465] width 118 height 21
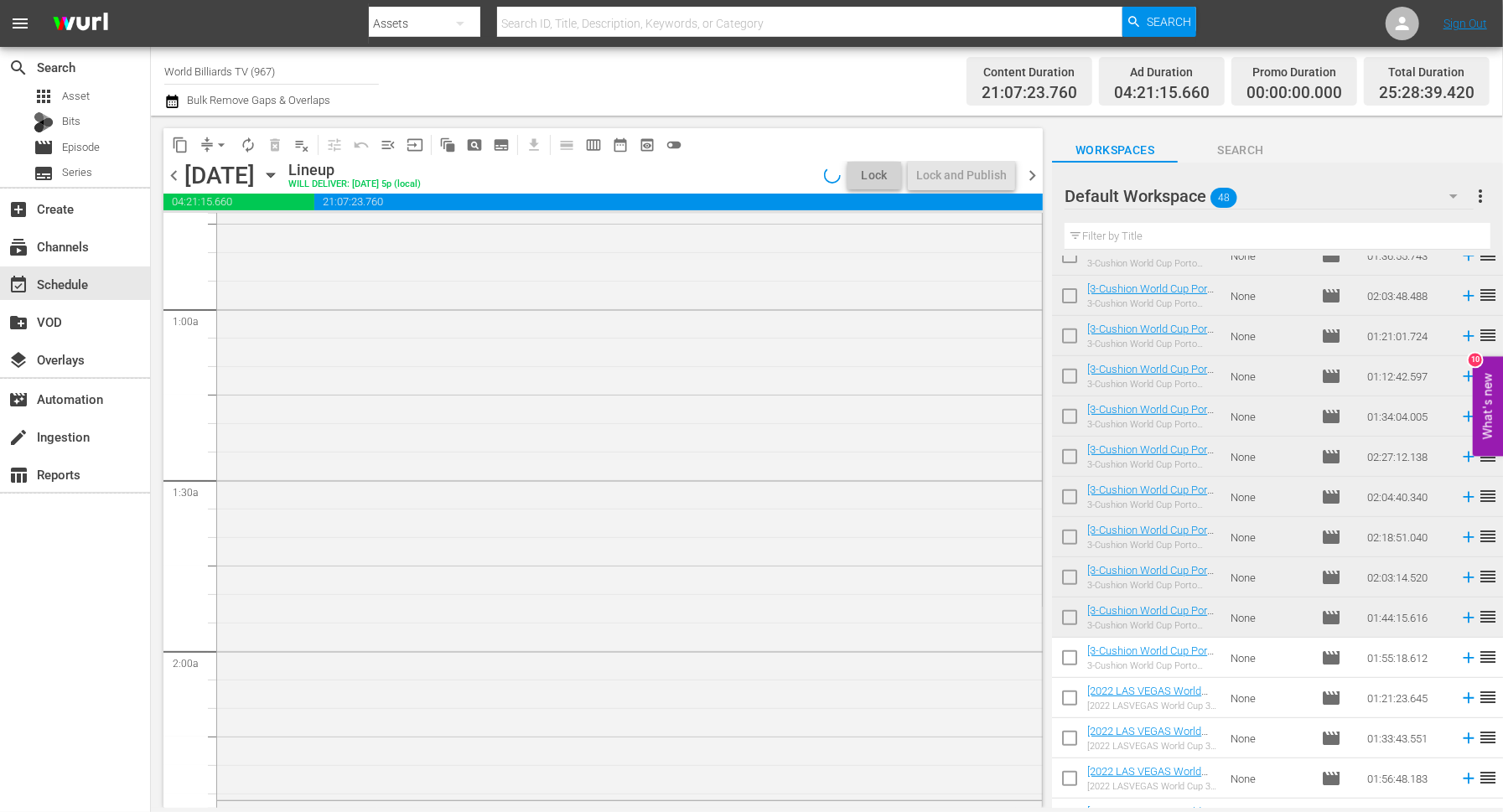
scroll to position [0, 0]
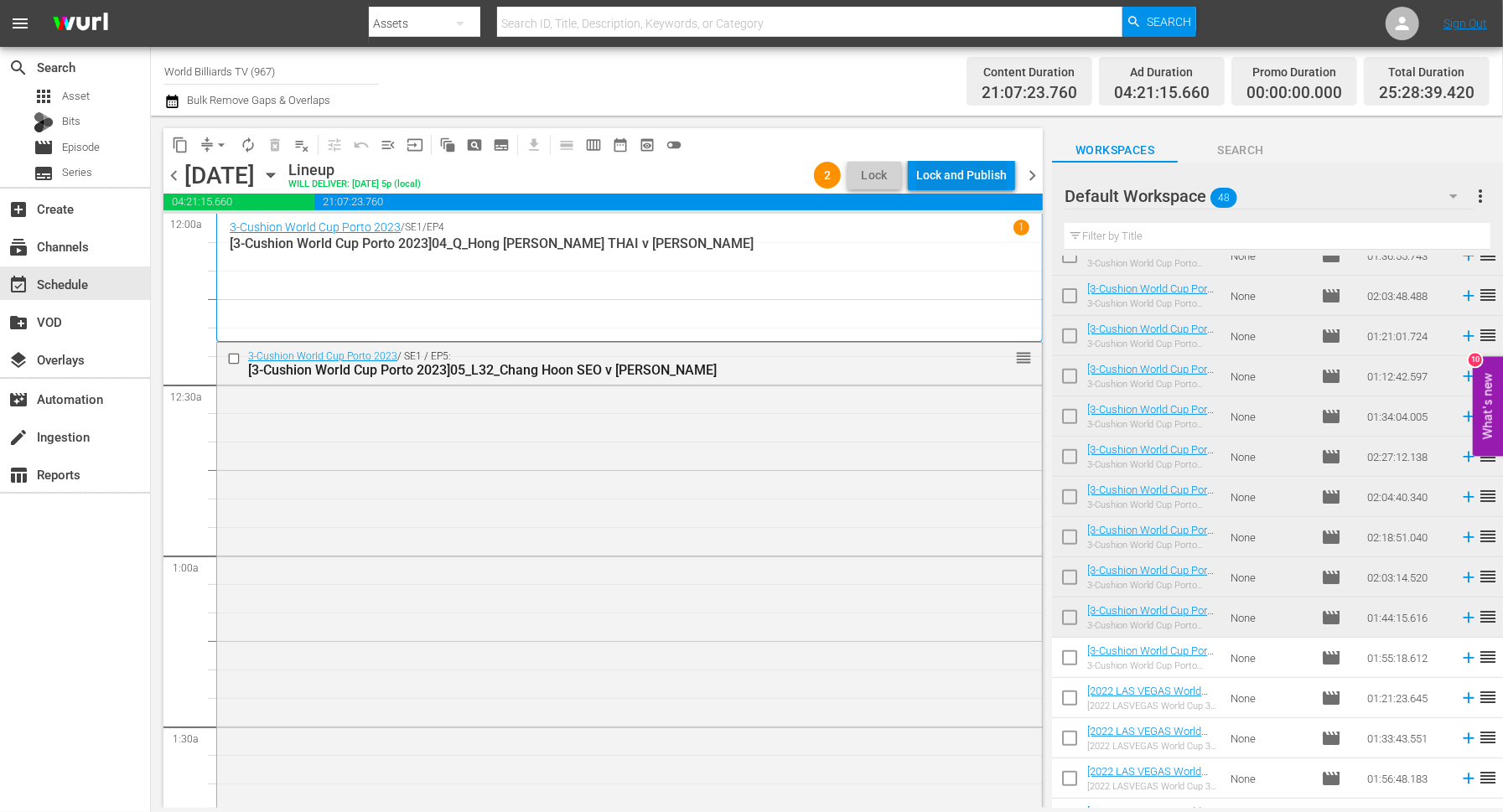
click at [987, 170] on div "Lock and Publish" at bounding box center [962, 175] width 91 height 31
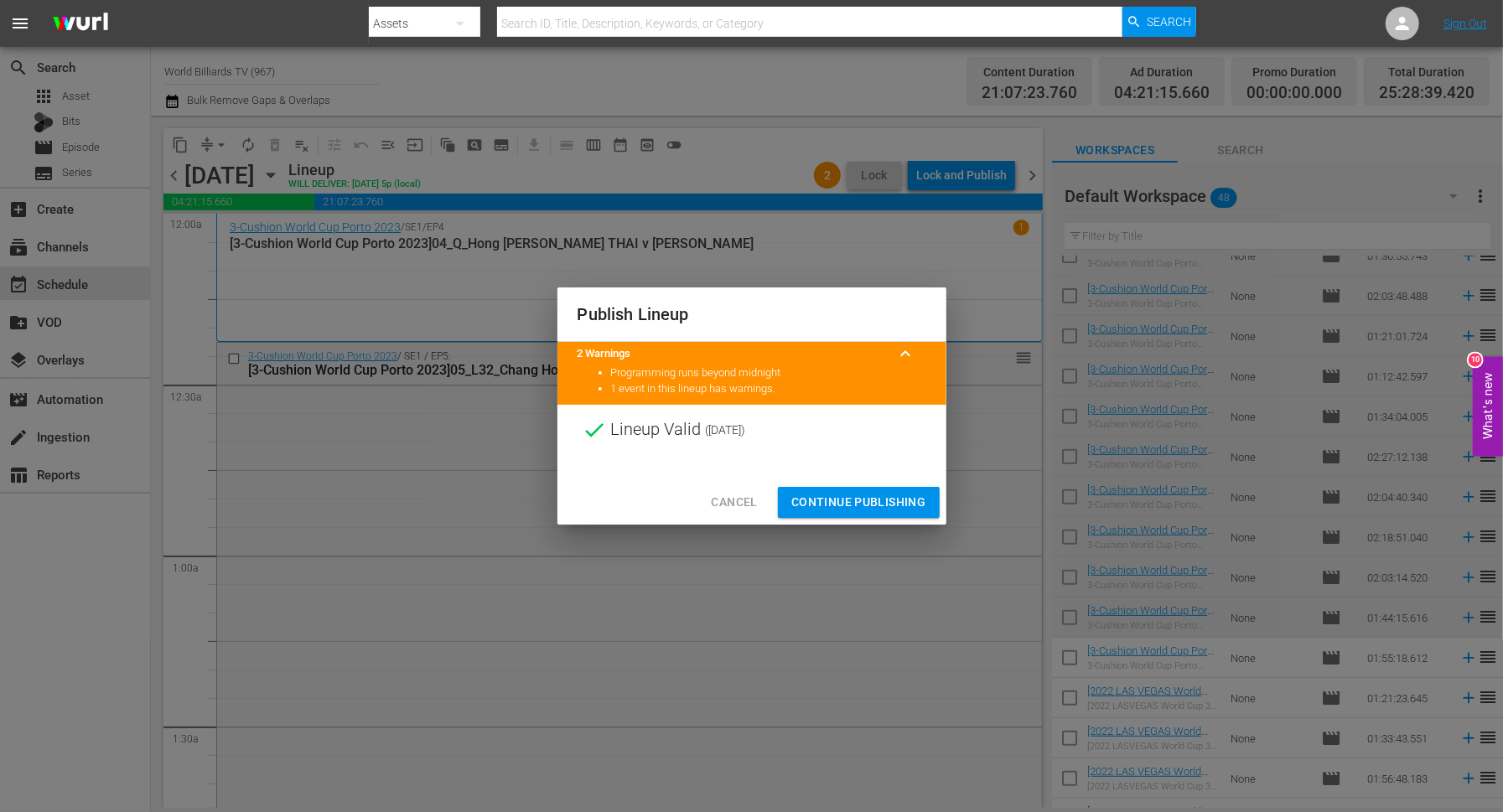
click at [844, 495] on span "Continue Publishing" at bounding box center [858, 502] width 135 height 21
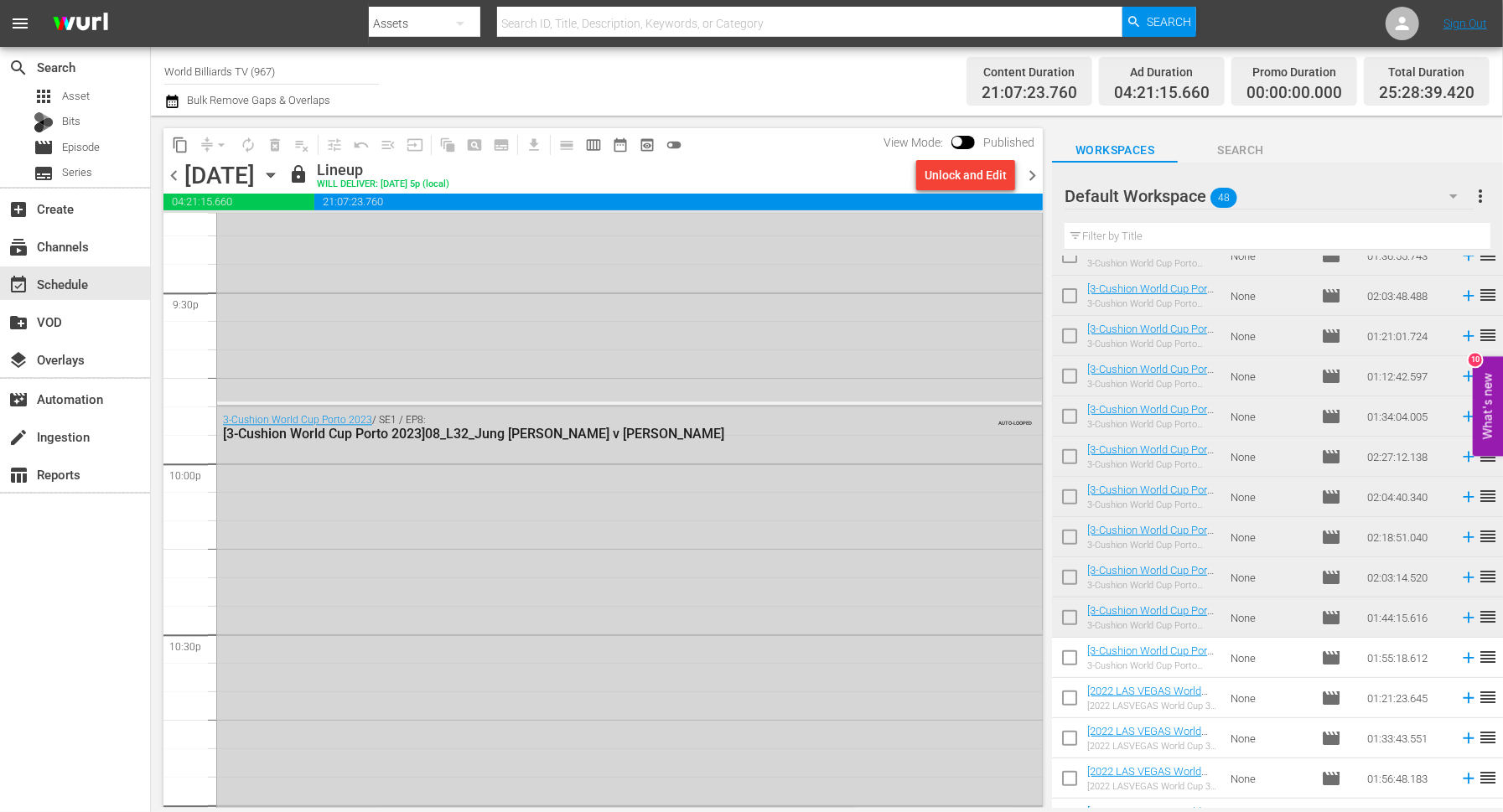
scroll to position [8248, 0]
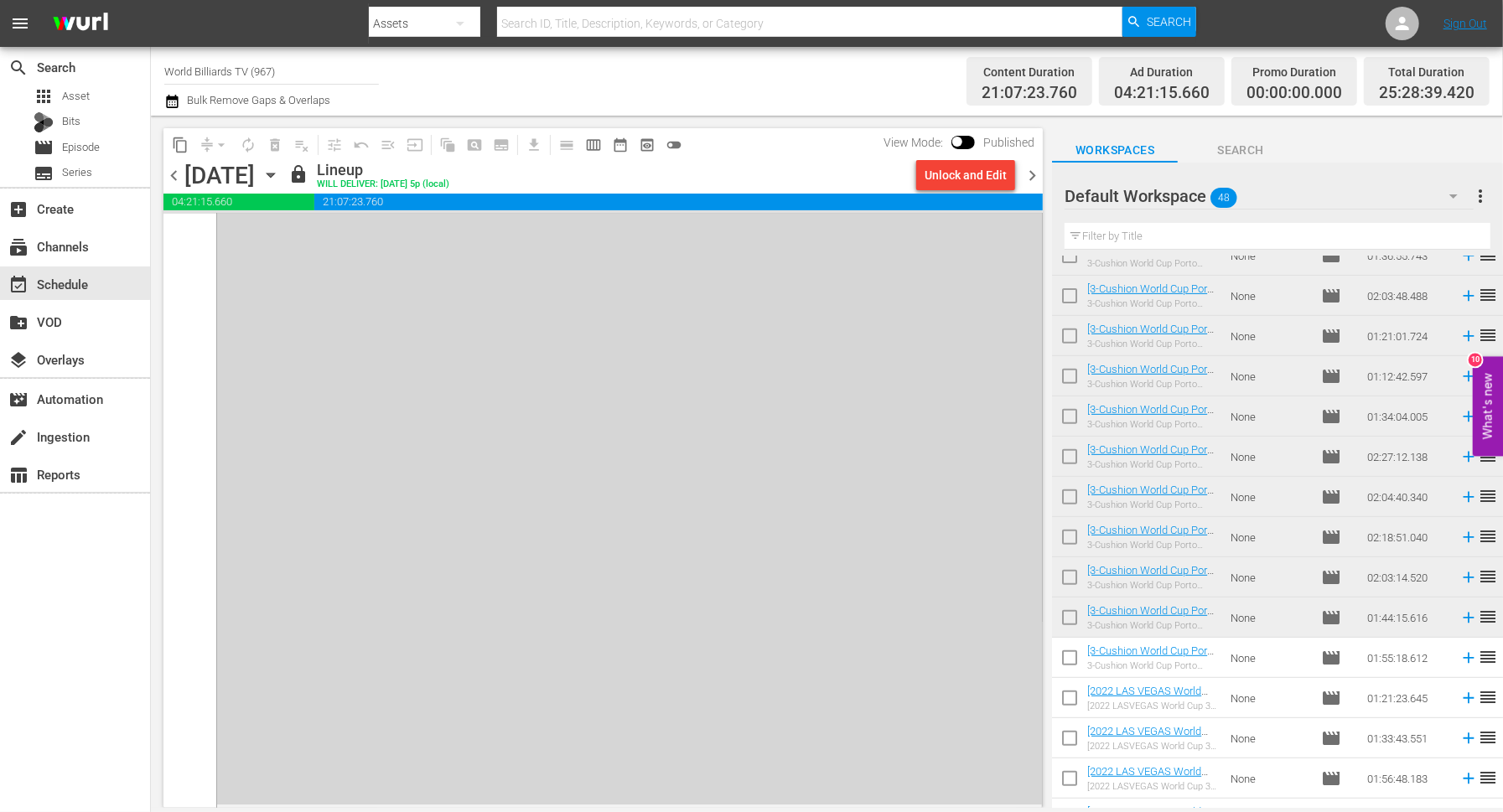
click at [275, 174] on icon "button" at bounding box center [271, 175] width 8 height 4
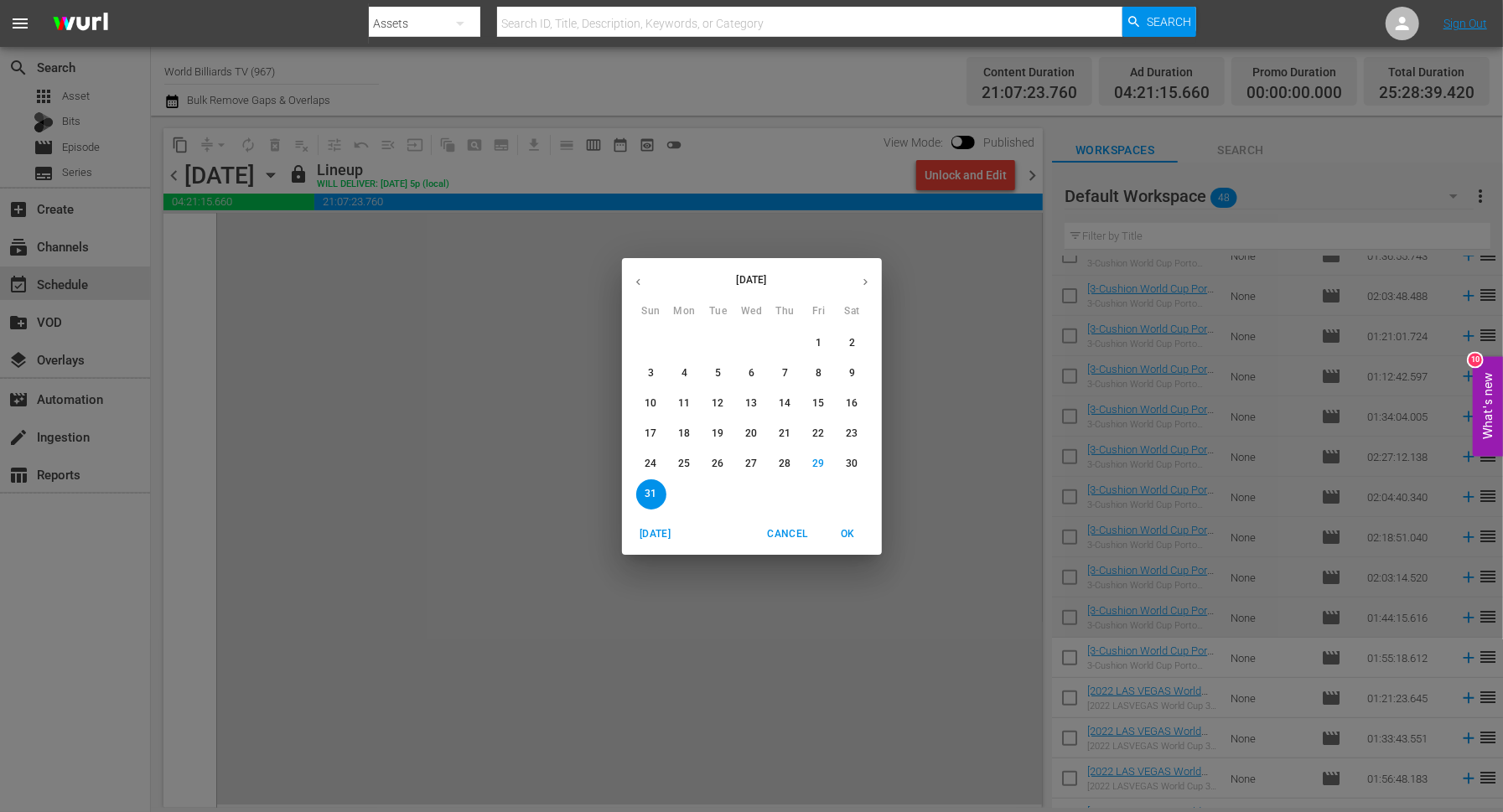
click at [868, 277] on icon "button" at bounding box center [865, 281] width 13 height 13
click at [692, 332] on button "1" at bounding box center [685, 344] width 31 height 31
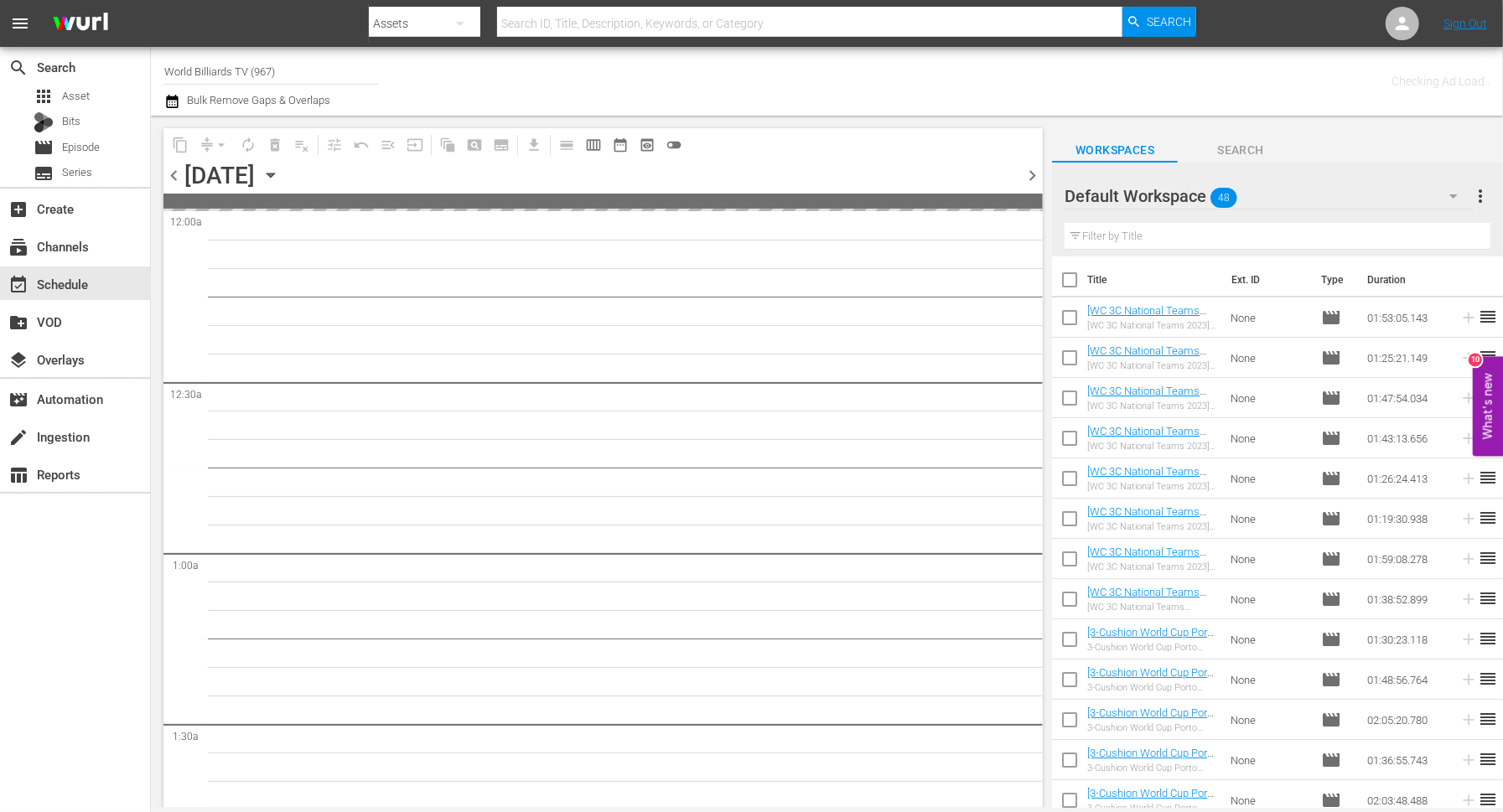
scroll to position [733, 0]
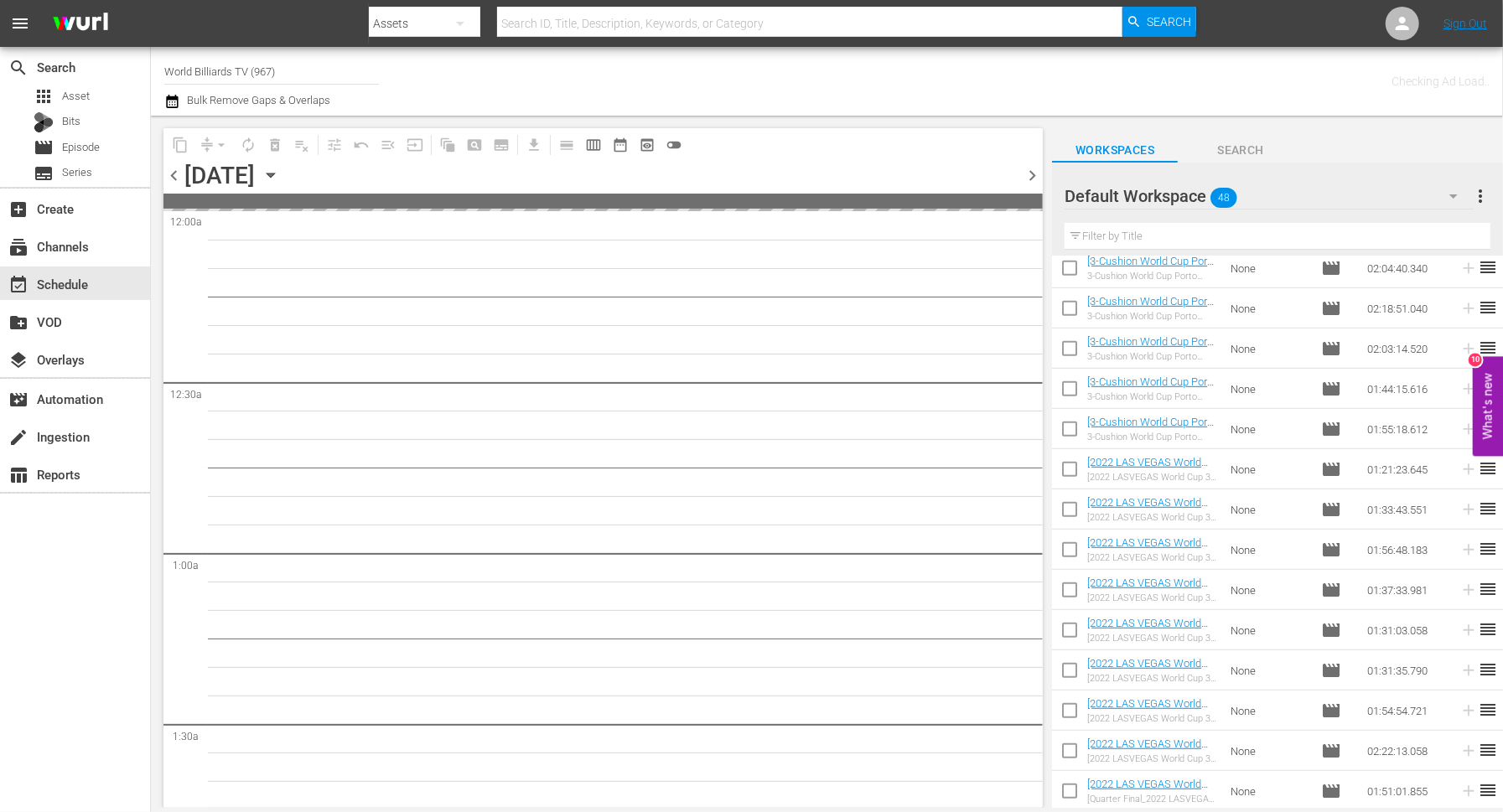
scroll to position [452, 0]
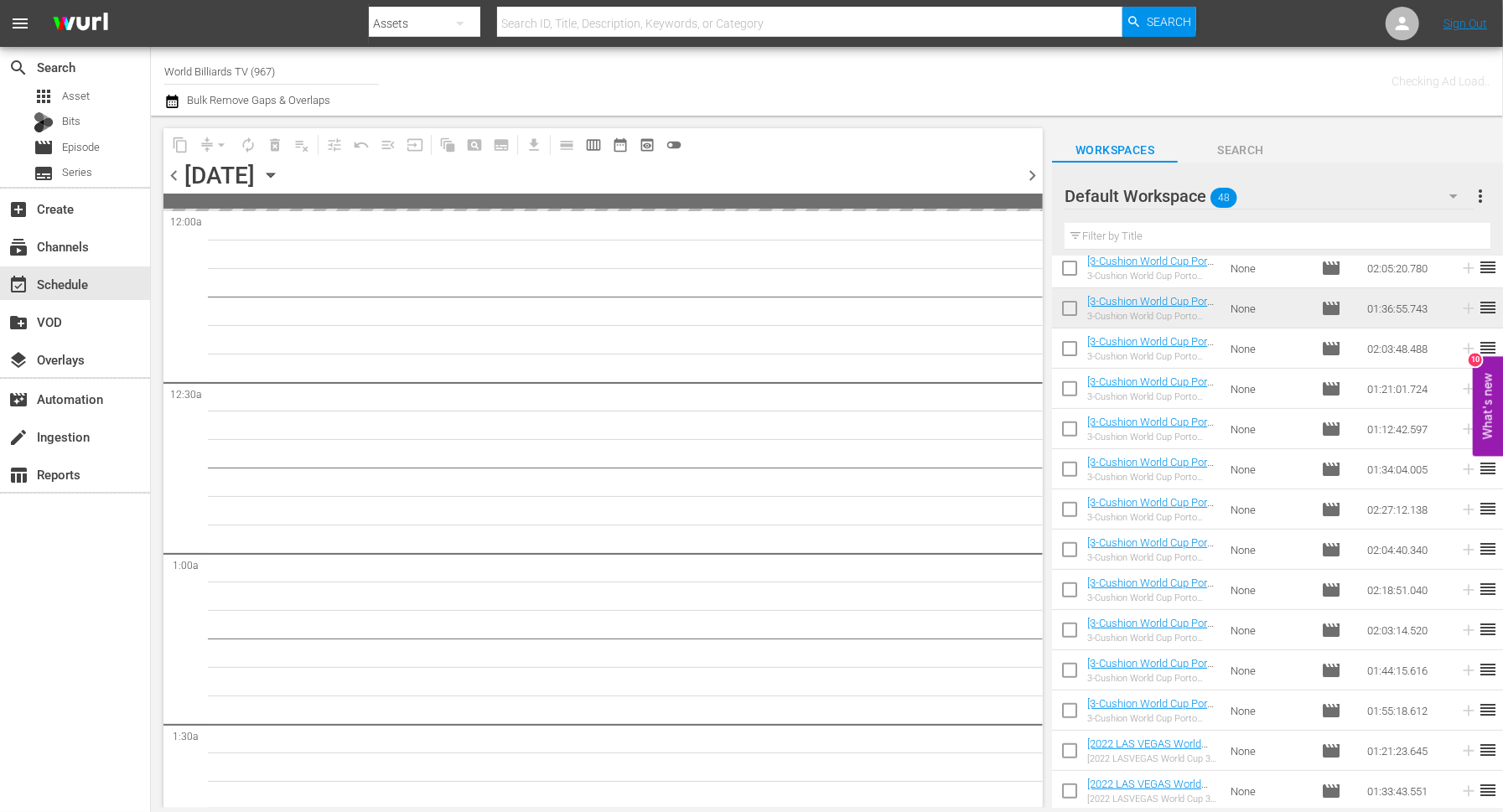
click at [1077, 353] on input "checkbox" at bounding box center [1070, 352] width 35 height 35
checkbox input "true"
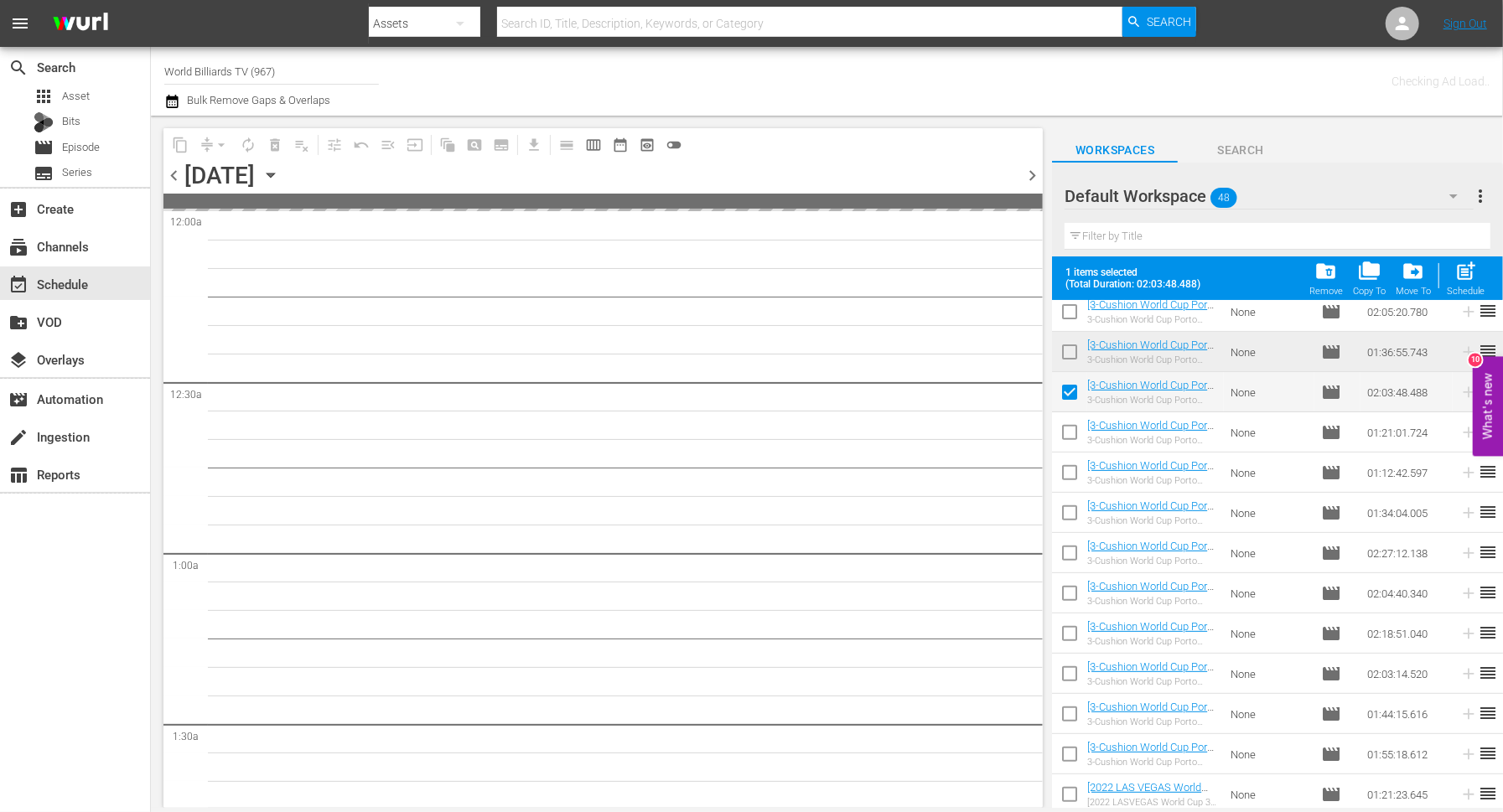
click at [1068, 430] on input "checkbox" at bounding box center [1070, 436] width 35 height 35
checkbox input "true"
click at [1068, 473] on input "checkbox" at bounding box center [1070, 476] width 35 height 35
checkbox input "true"
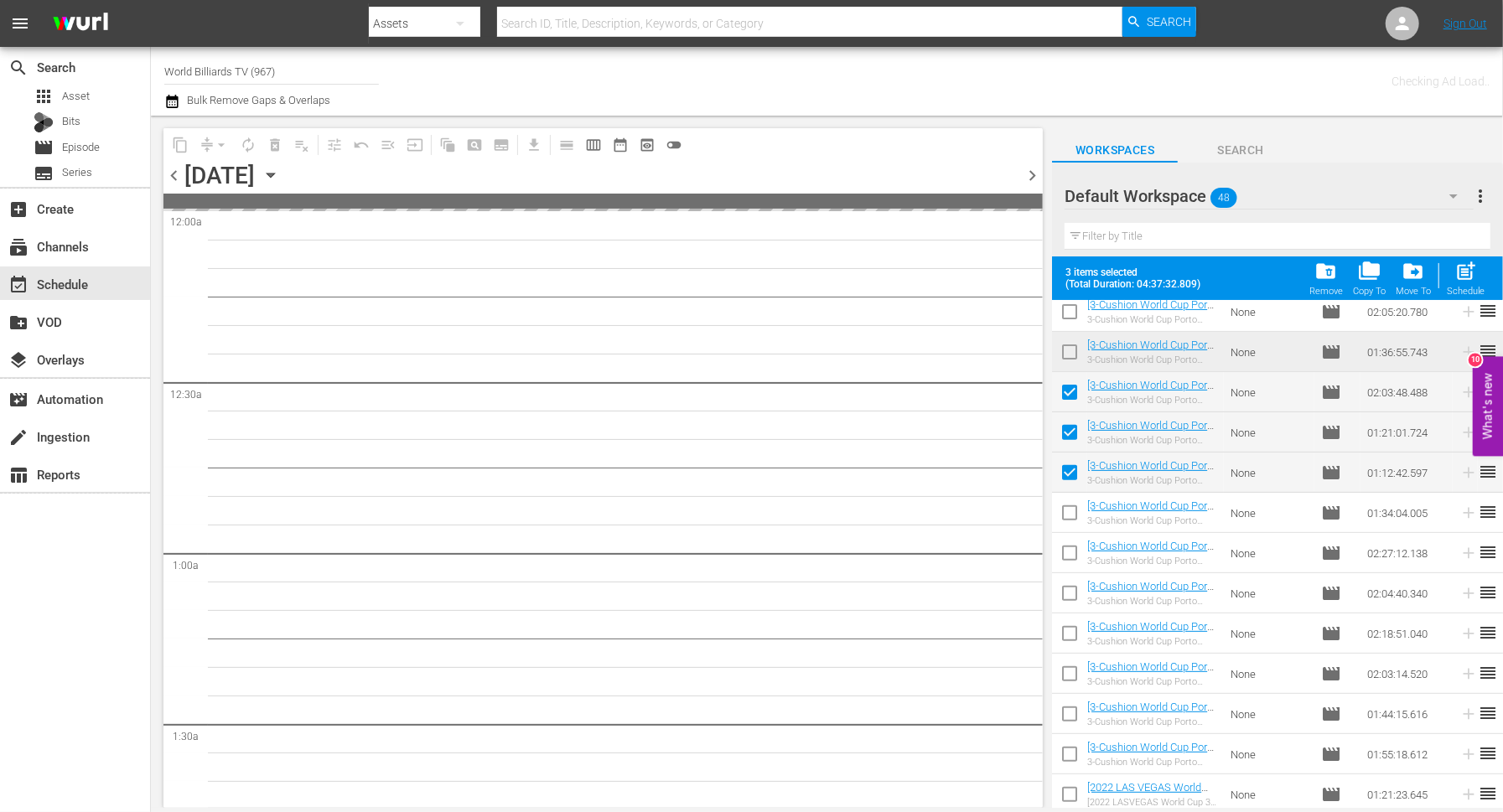
click at [1070, 501] on input "checkbox" at bounding box center [1070, 517] width 35 height 35
checkbox input "true"
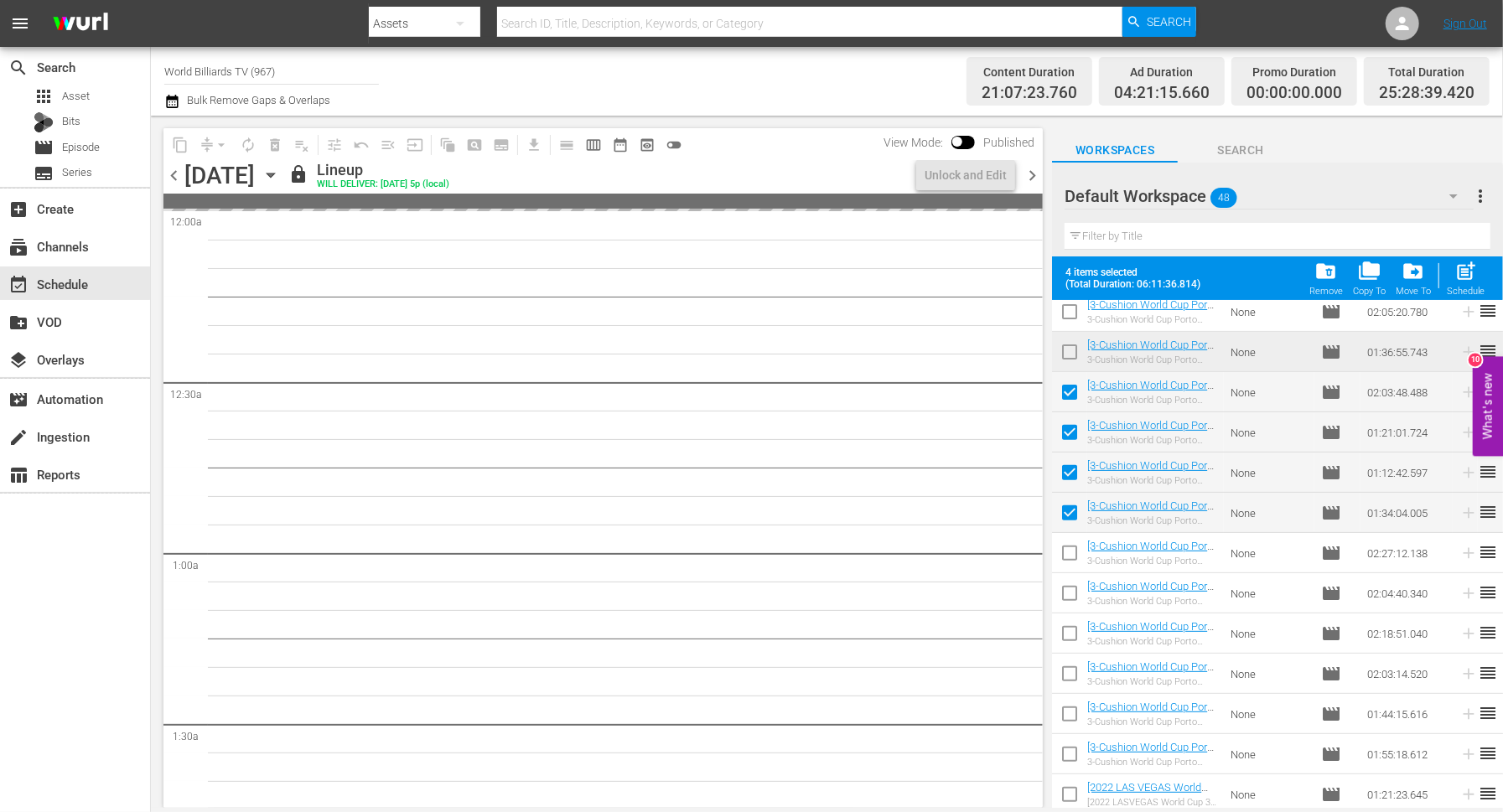
click at [1070, 542] on input "checkbox" at bounding box center [1070, 557] width 35 height 35
checkbox input "true"
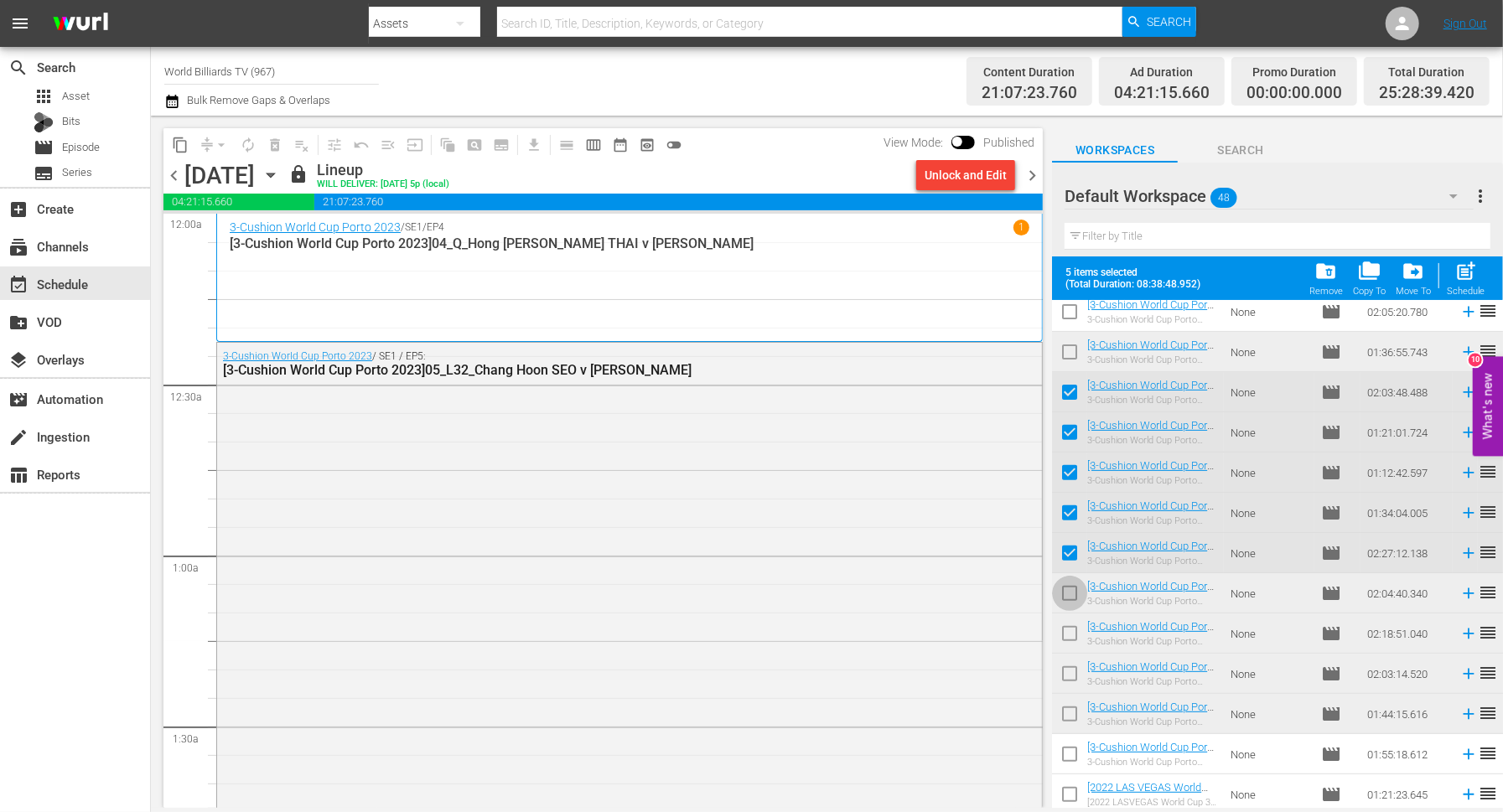
click at [1071, 608] on input "checkbox" at bounding box center [1070, 597] width 35 height 35
checkbox input "true"
click at [1072, 642] on input "checkbox" at bounding box center [1070, 637] width 35 height 35
checkbox input "true"
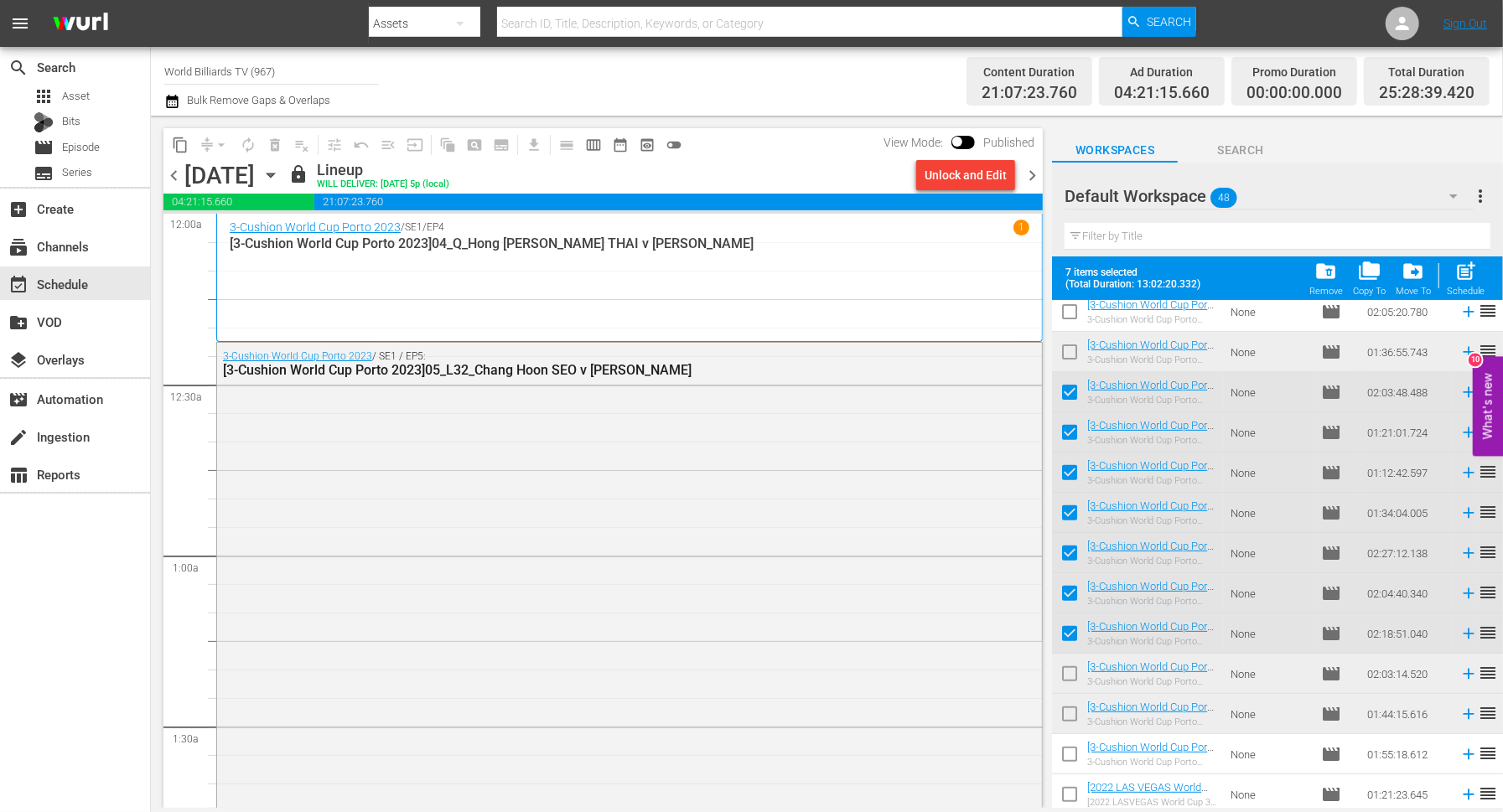
click at [1072, 673] on input "checkbox" at bounding box center [1070, 677] width 35 height 35
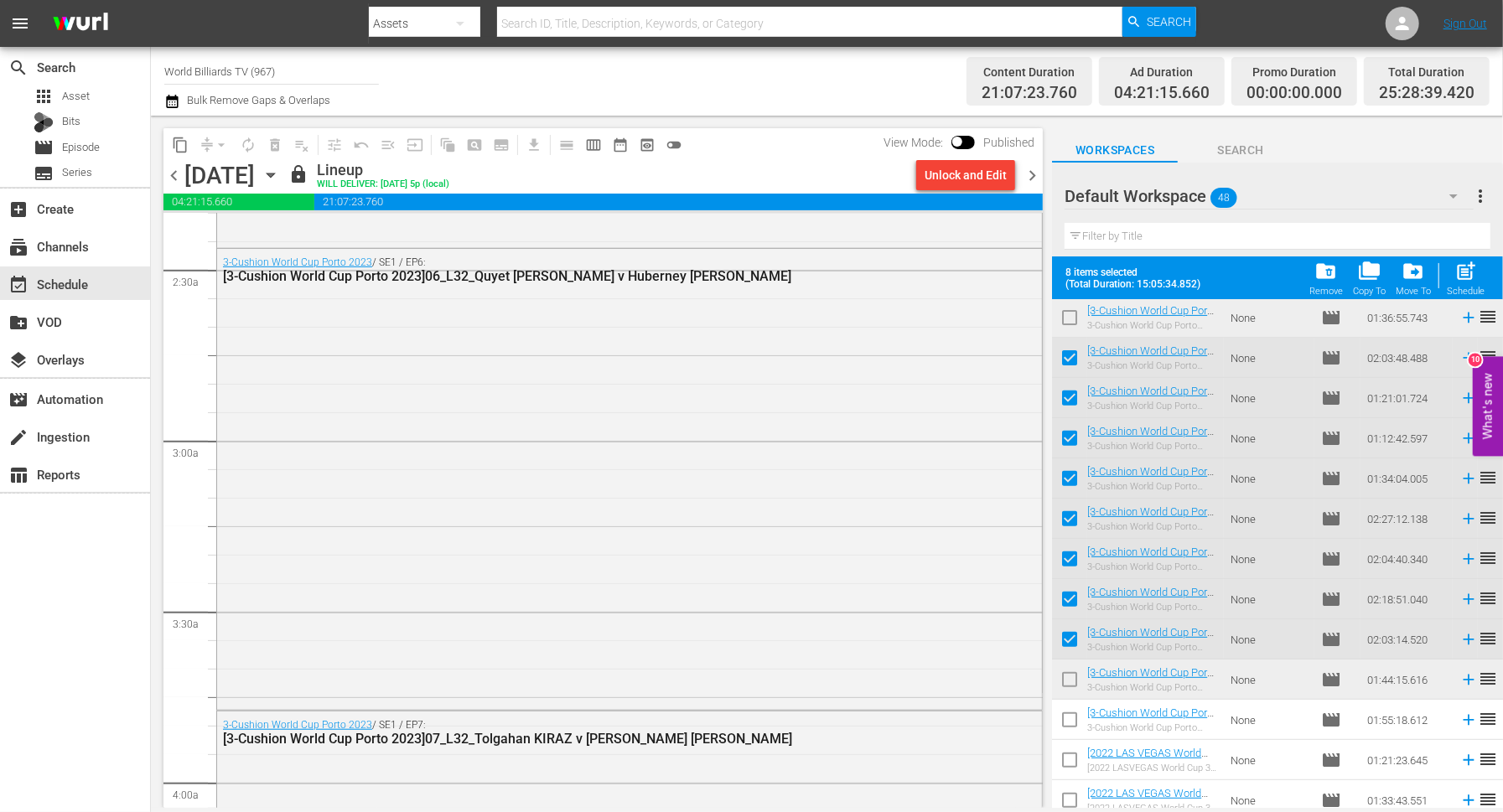
scroll to position [493, 0]
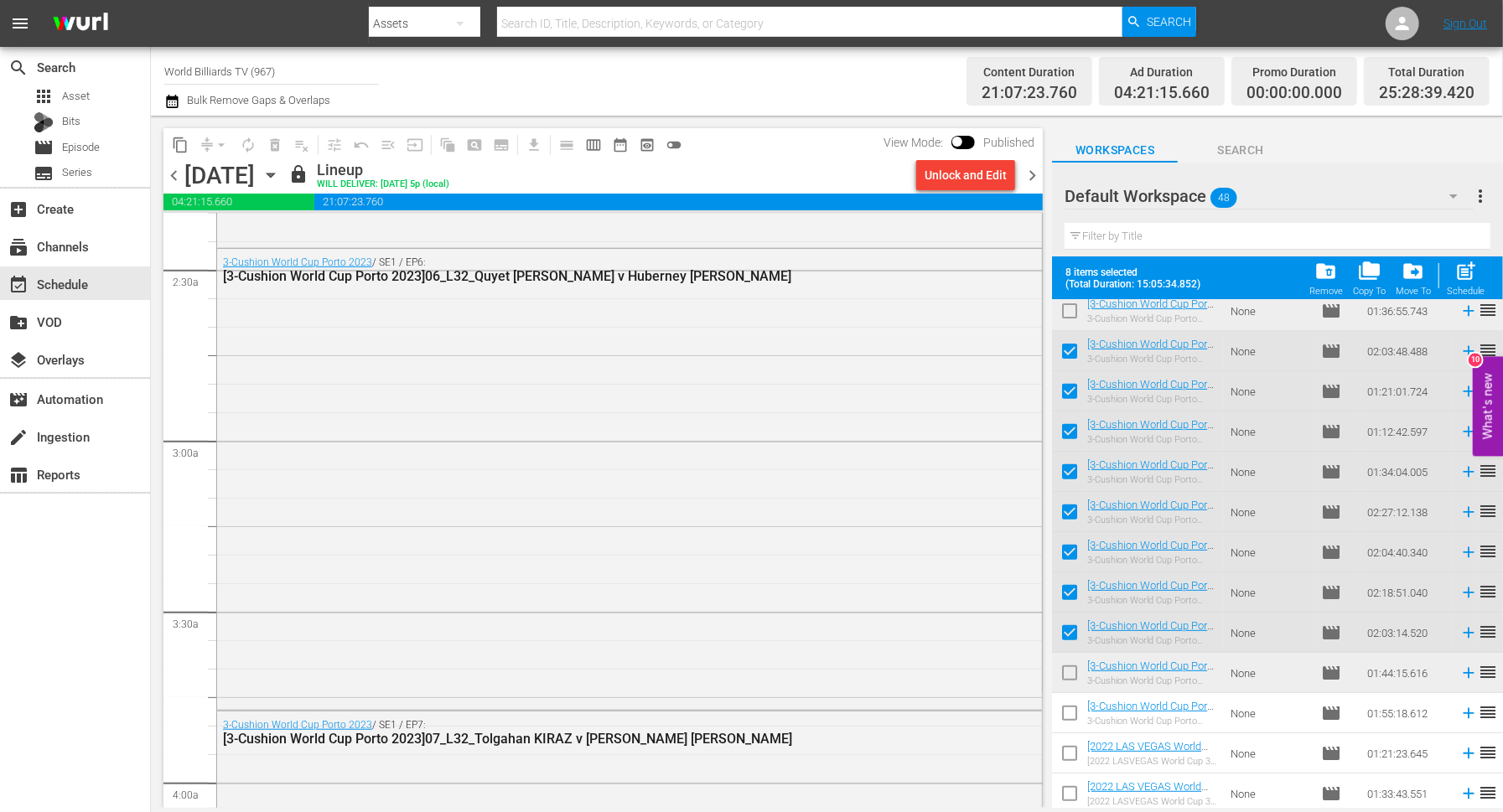
click at [1072, 625] on input "checkbox" at bounding box center [1070, 637] width 35 height 35
checkbox input "false"
click at [1072, 594] on input "checkbox" at bounding box center [1070, 596] width 35 height 35
checkbox input "false"
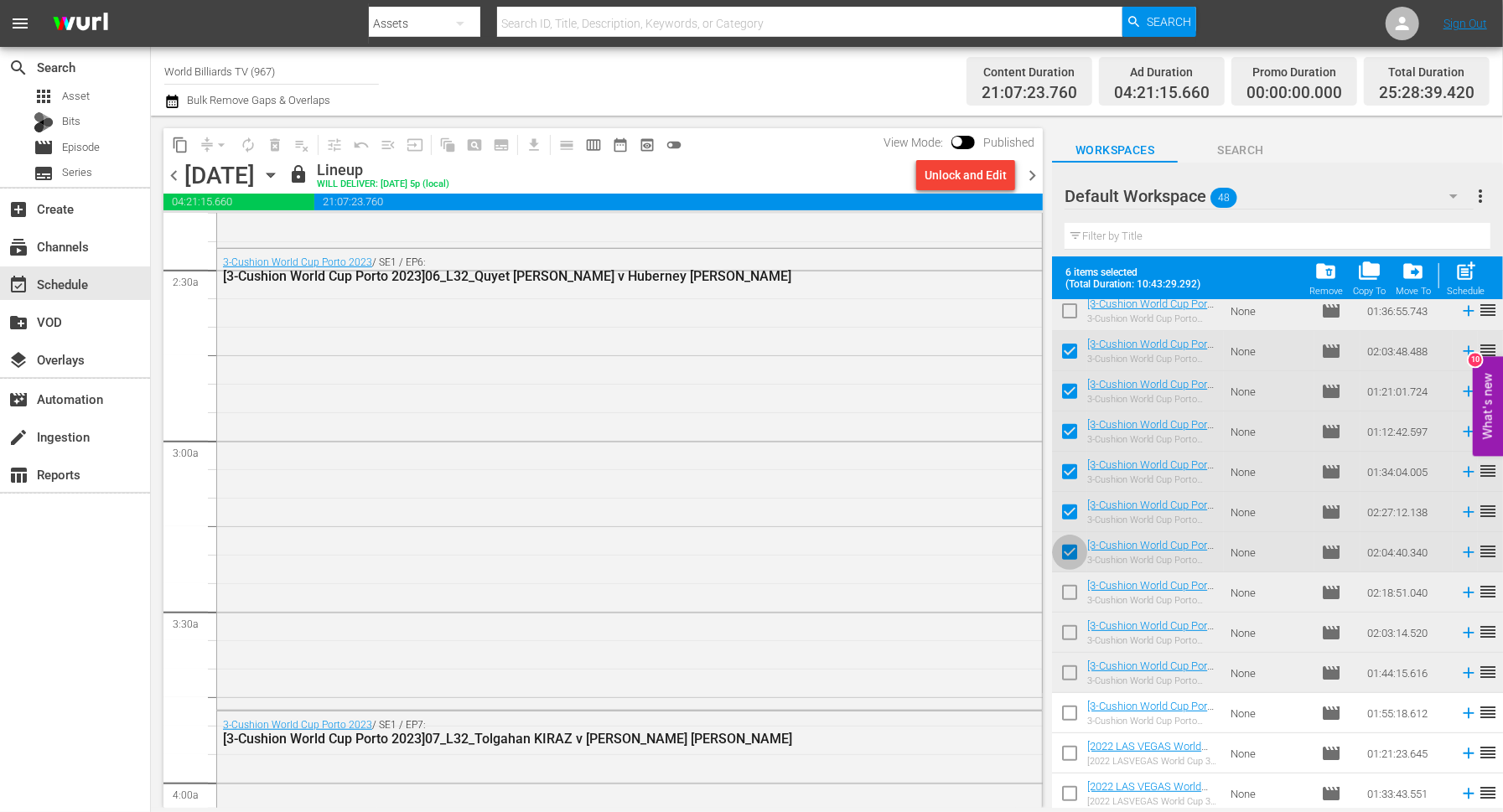
click at [1072, 538] on input "checkbox" at bounding box center [1070, 556] width 35 height 35
checkbox input "false"
click at [1072, 508] on input "checkbox" at bounding box center [1070, 516] width 35 height 35
checkbox input "false"
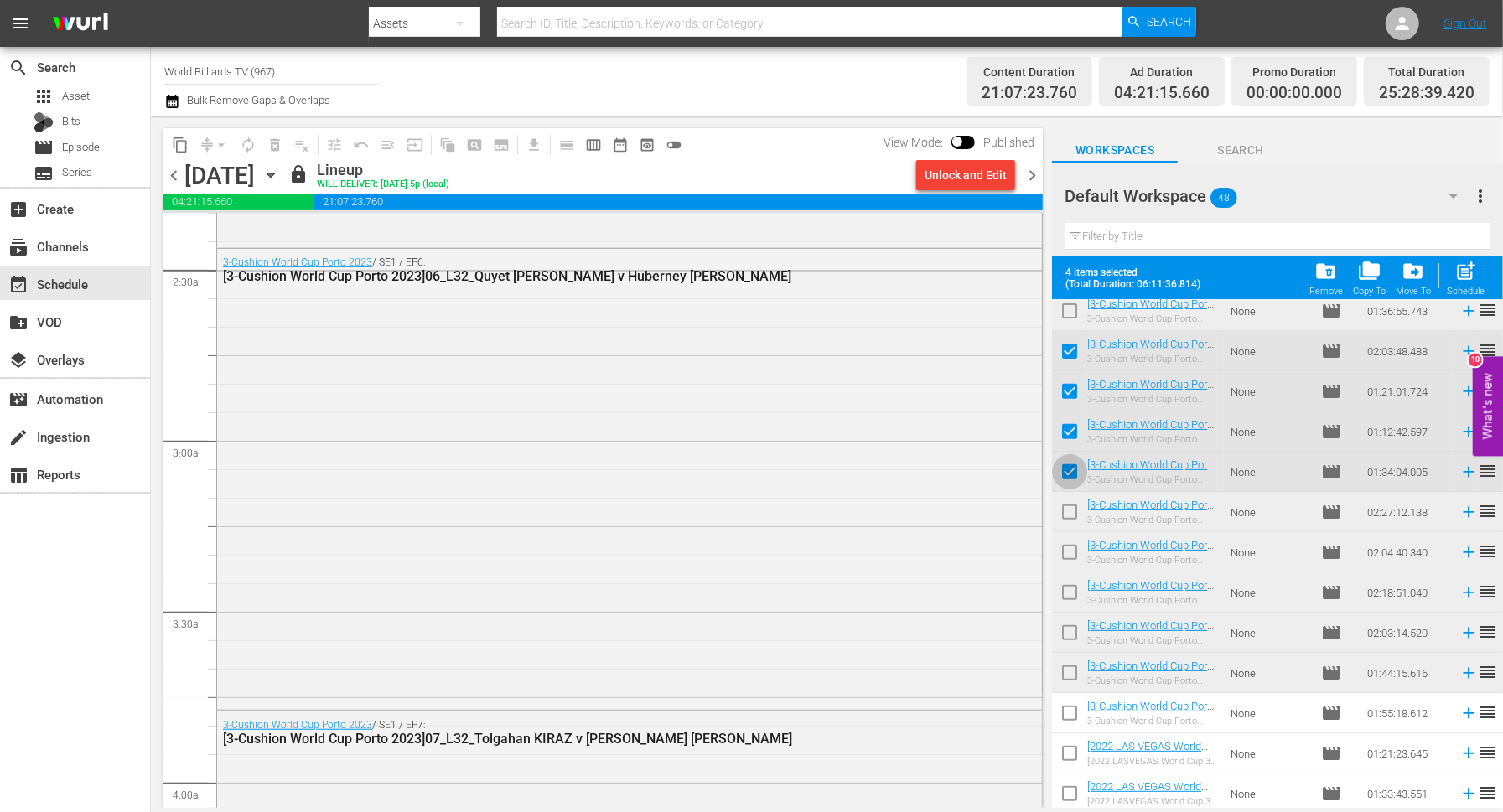
click at [1072, 479] on input "checkbox" at bounding box center [1070, 475] width 35 height 35
checkbox input "false"
click at [1073, 421] on input "checkbox" at bounding box center [1070, 435] width 35 height 35
checkbox input "false"
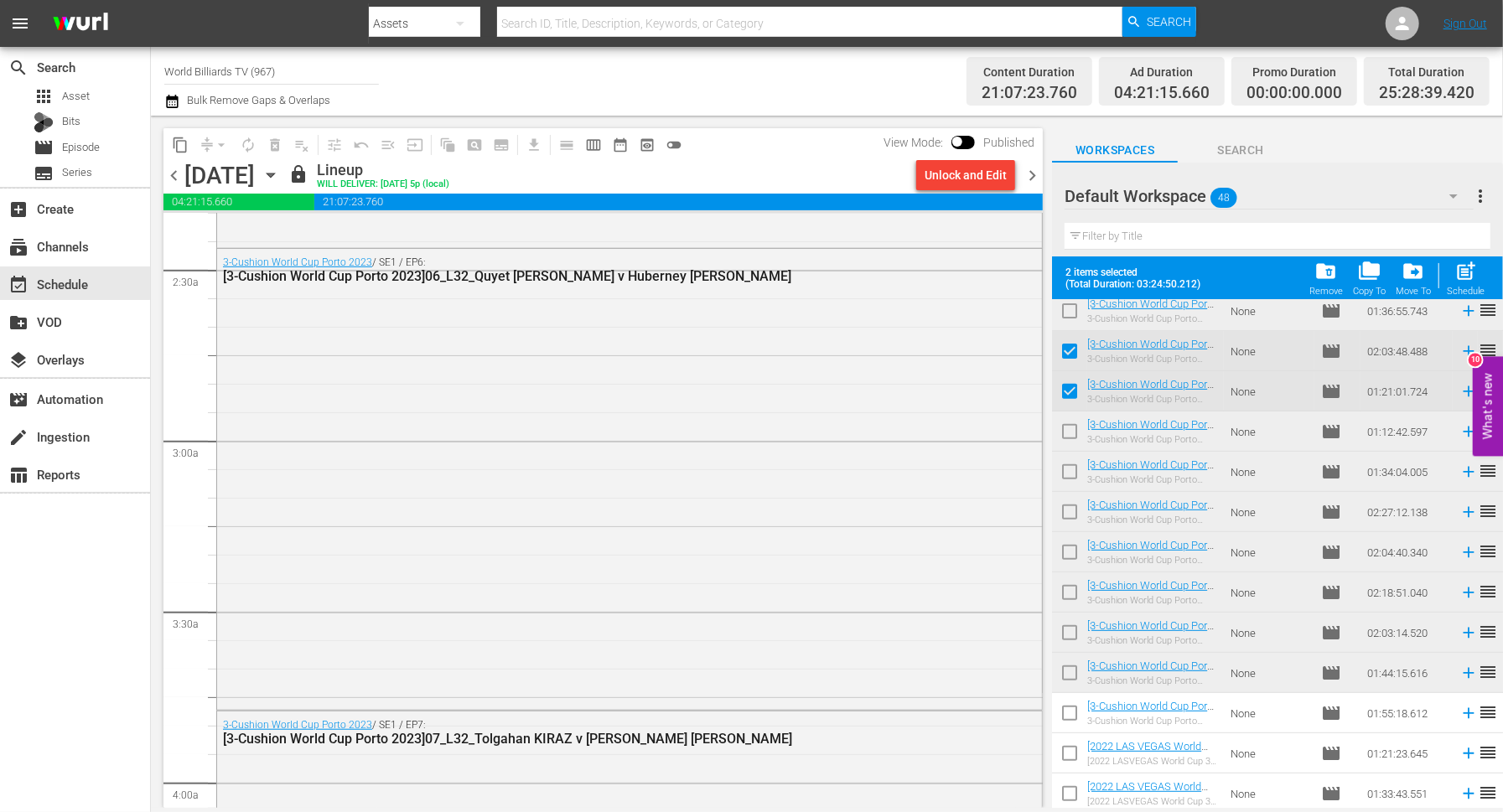
click at [1073, 382] on input "checkbox" at bounding box center [1070, 395] width 35 height 35
checkbox input "false"
click at [1073, 356] on input "checkbox" at bounding box center [1070, 354] width 35 height 35
checkbox input "false"
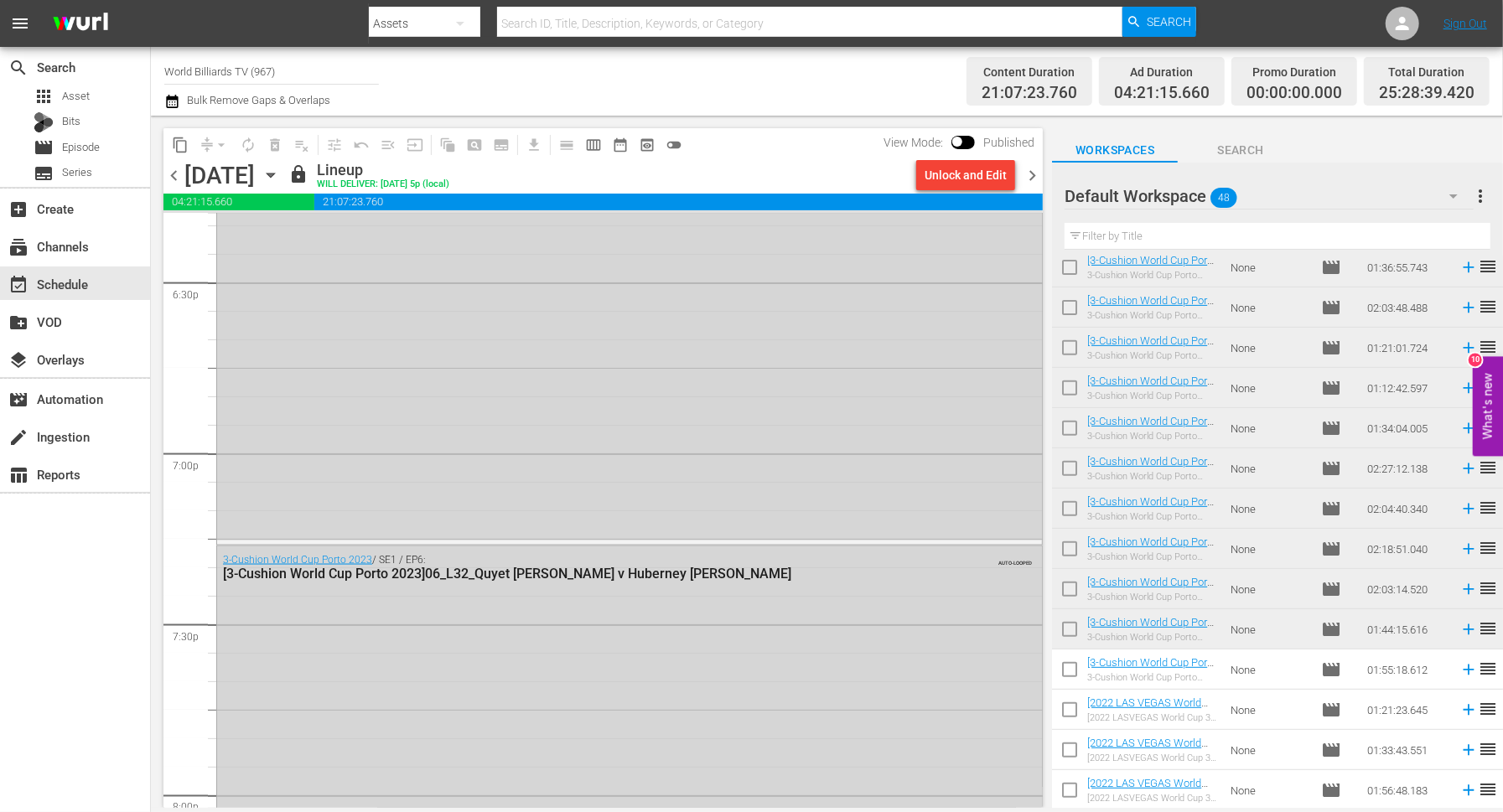
scroll to position [7089, 0]
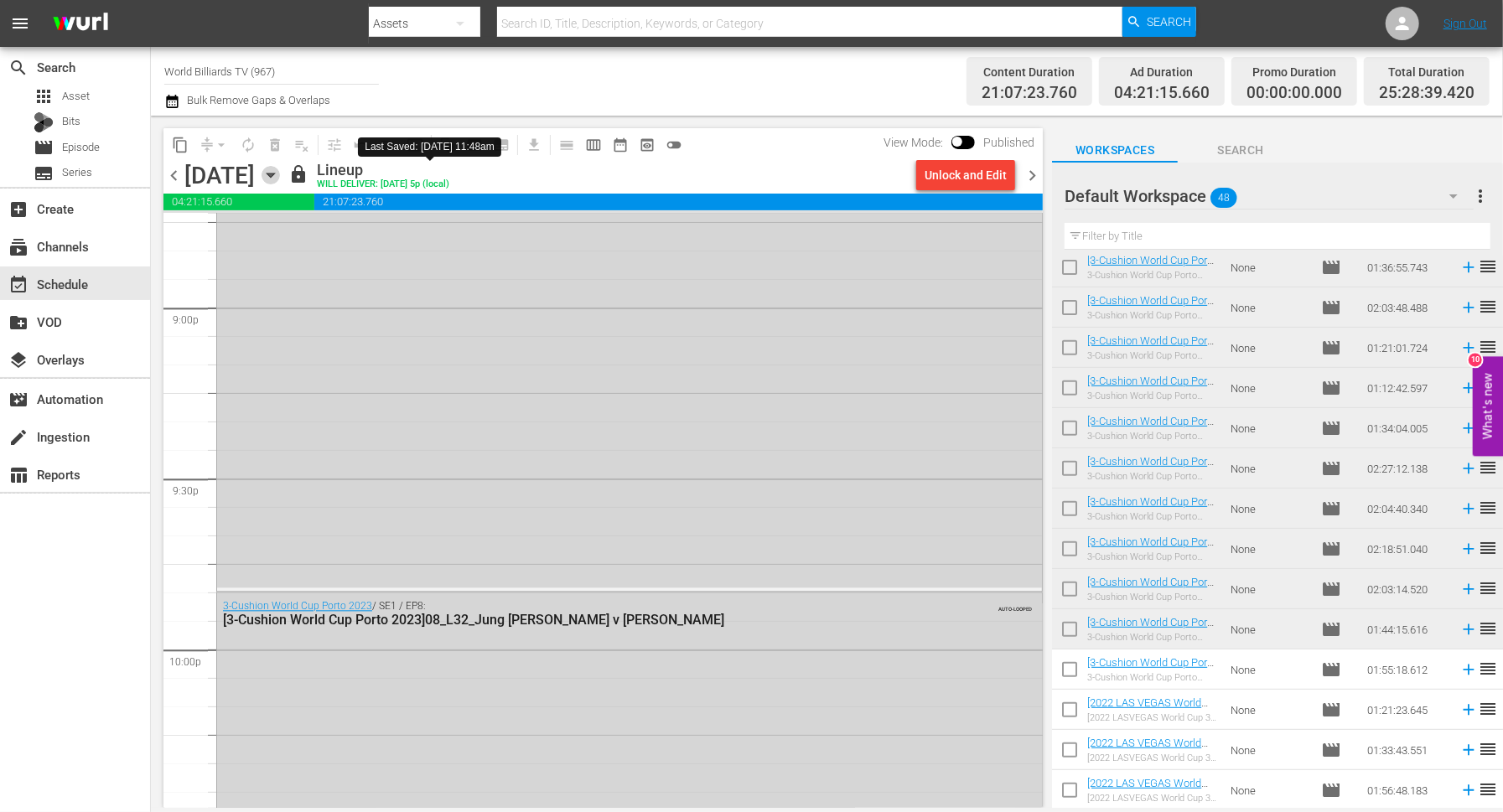
click at [280, 172] on icon "button" at bounding box center [271, 175] width 19 height 19
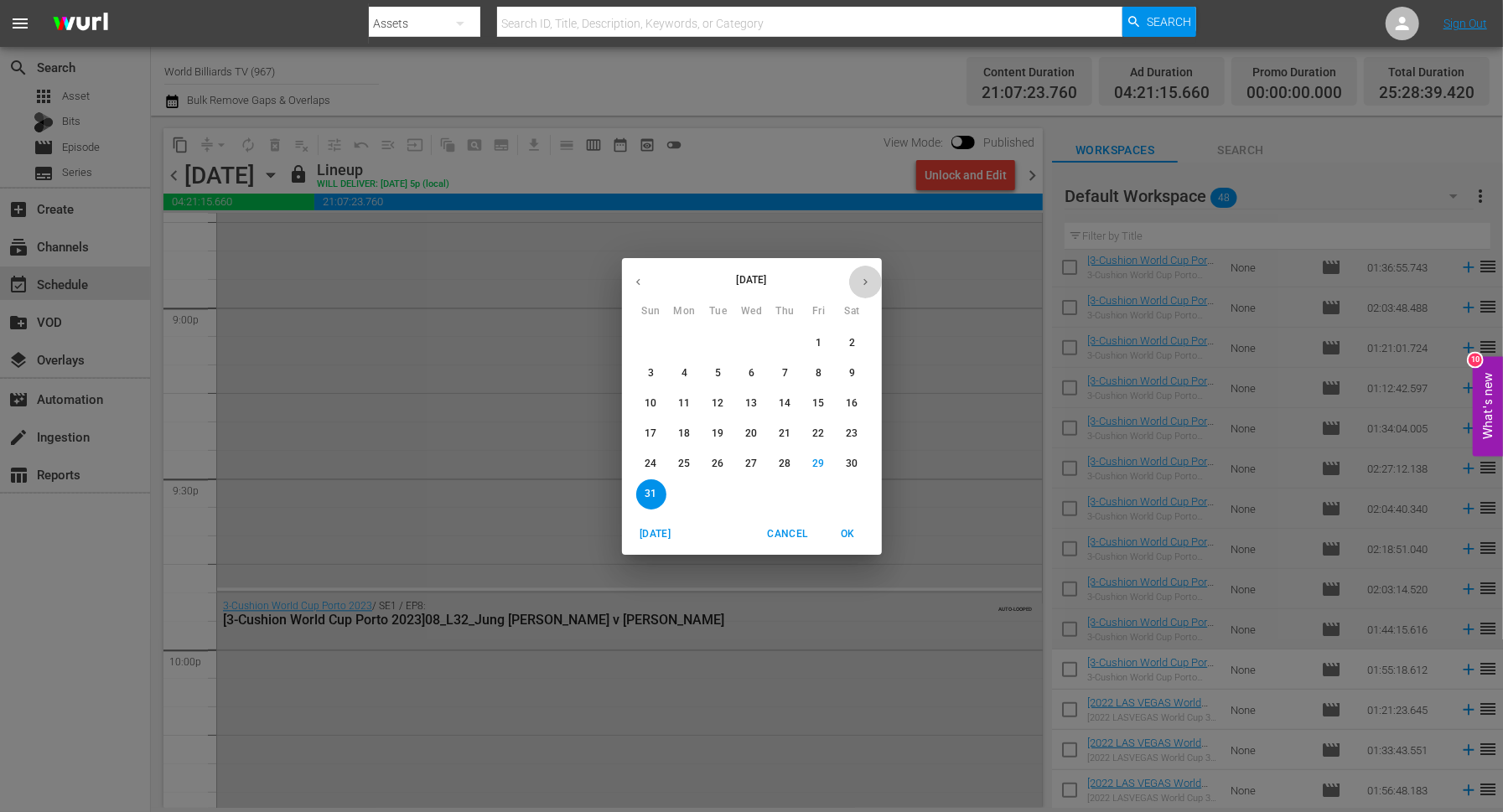
click at [861, 283] on icon "button" at bounding box center [865, 281] width 13 height 13
click at [681, 334] on button "1" at bounding box center [685, 344] width 31 height 31
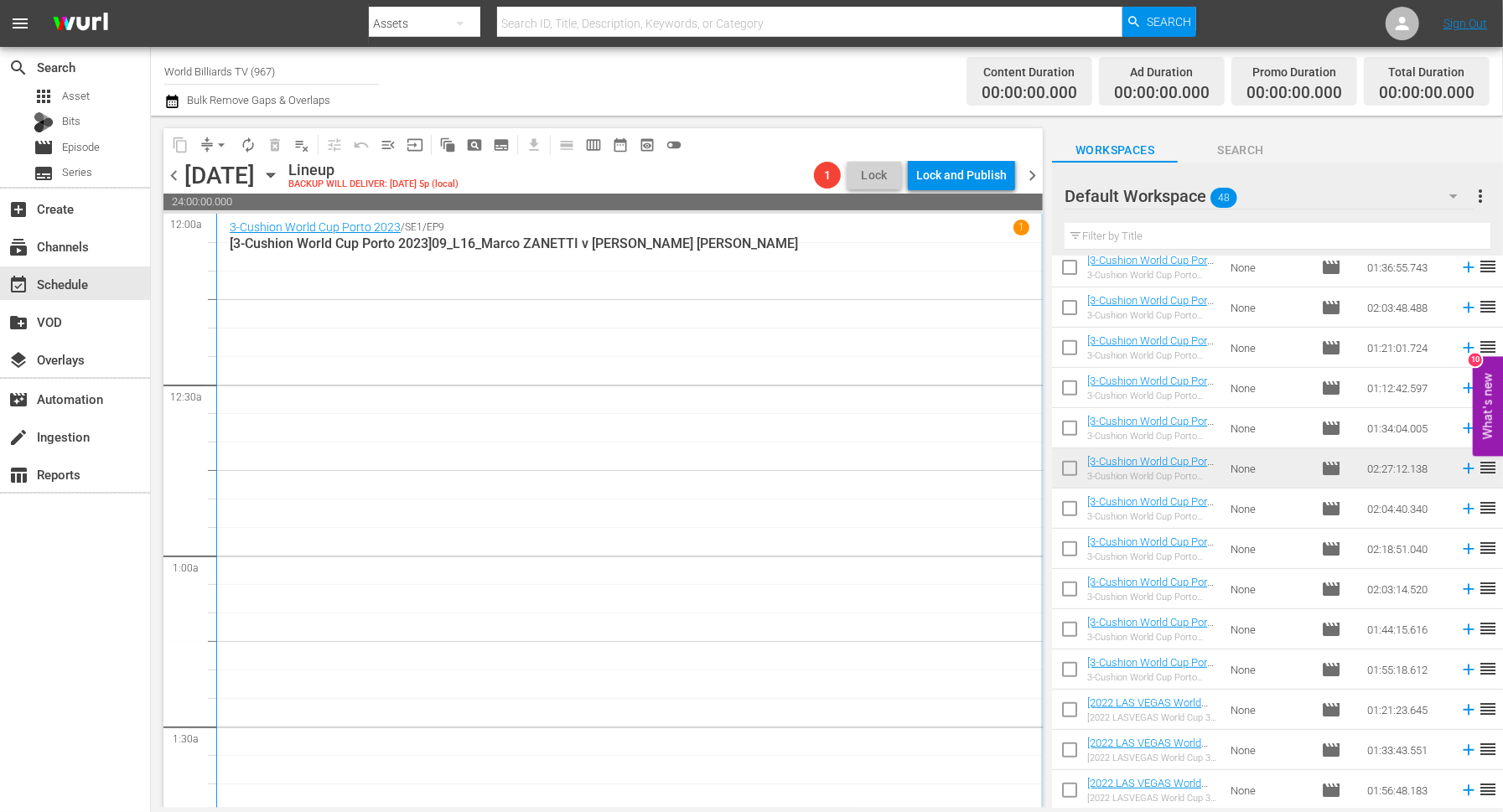
click at [1068, 578] on input "checkbox" at bounding box center [1070, 593] width 35 height 35
checkbox input "true"
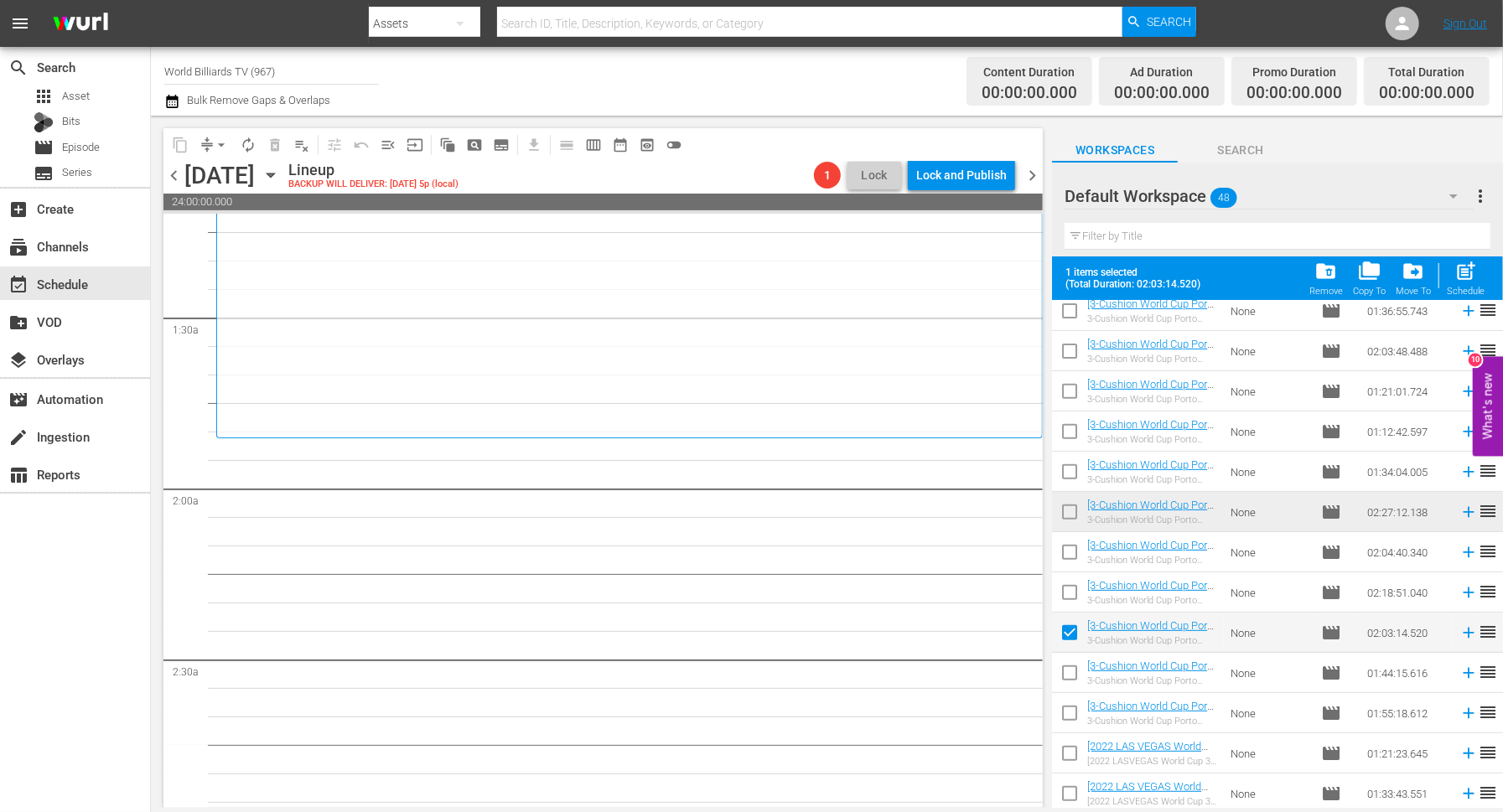
scroll to position [407, 0]
click at [1072, 557] on input "checkbox" at bounding box center [1070, 556] width 35 height 35
checkbox input "true"
click at [1069, 604] on input "checkbox" at bounding box center [1070, 596] width 35 height 35
checkbox input "true"
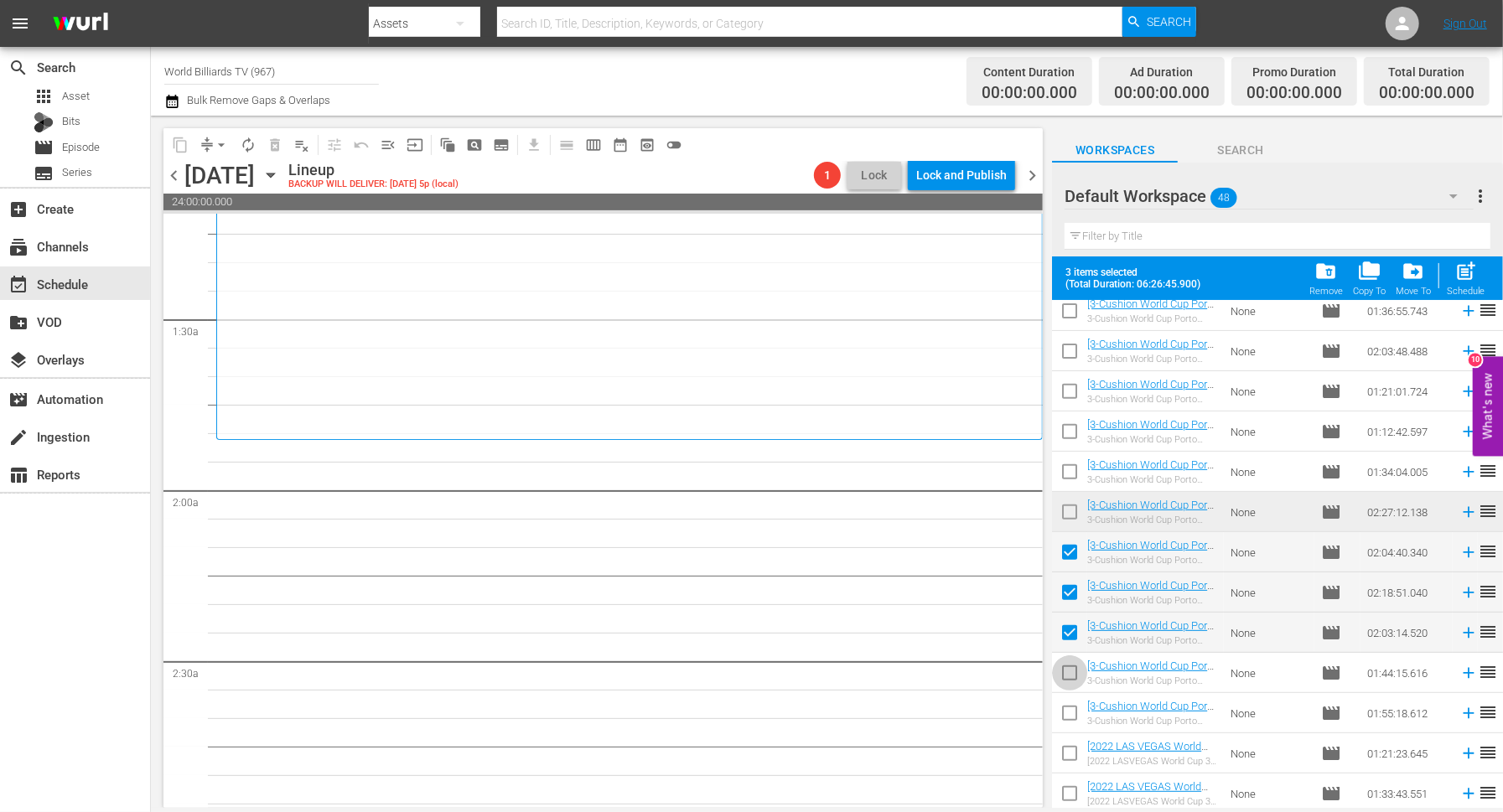
click at [1069, 682] on input "checkbox" at bounding box center [1070, 677] width 35 height 35
checkbox input "true"
click at [1069, 721] on input "checkbox" at bounding box center [1070, 717] width 35 height 35
checkbox input "true"
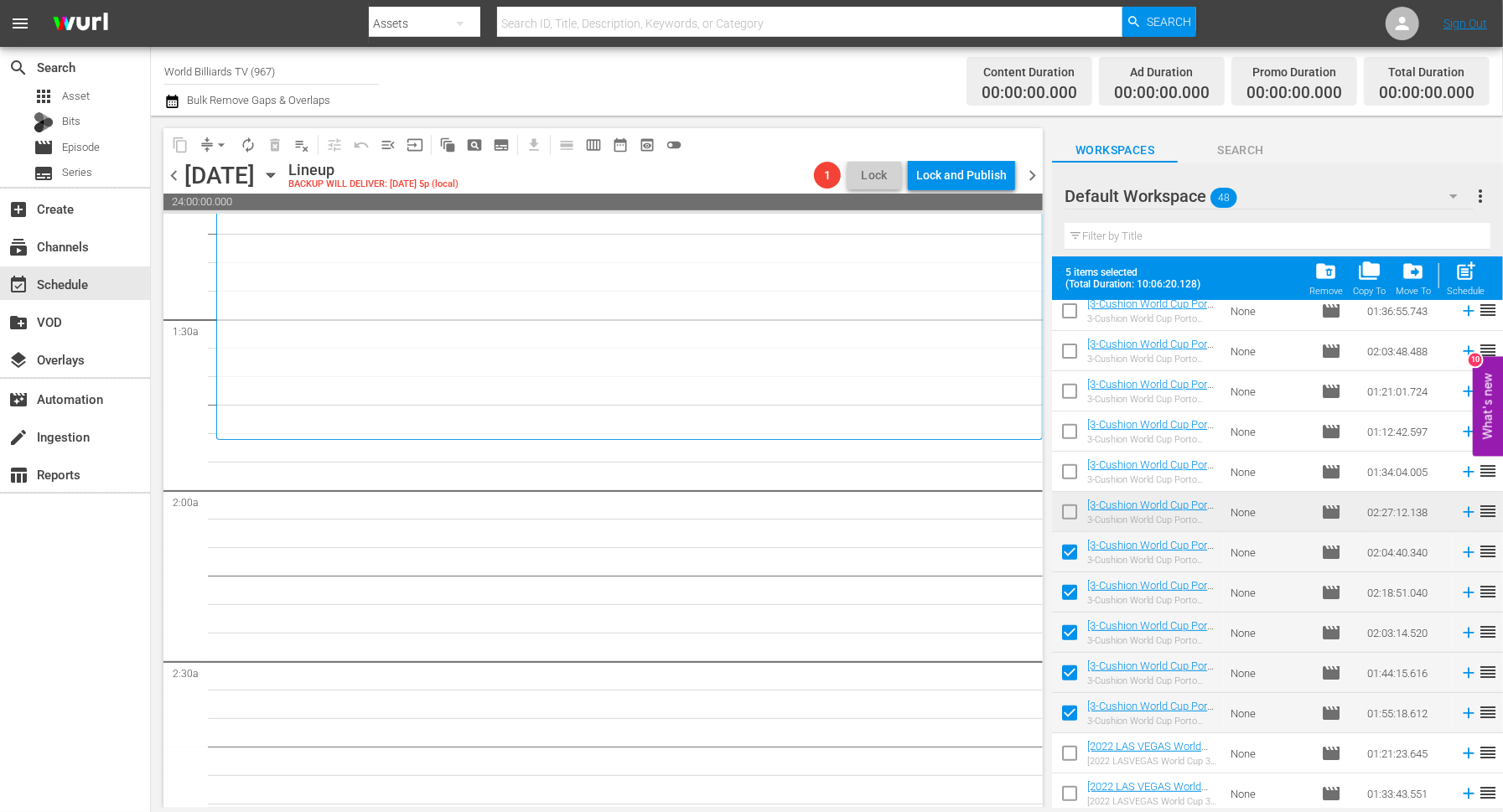
click at [1069, 757] on input "checkbox" at bounding box center [1070, 757] width 35 height 35
checkbox input "true"
click at [1069, 799] on input "checkbox" at bounding box center [1070, 797] width 35 height 35
checkbox input "true"
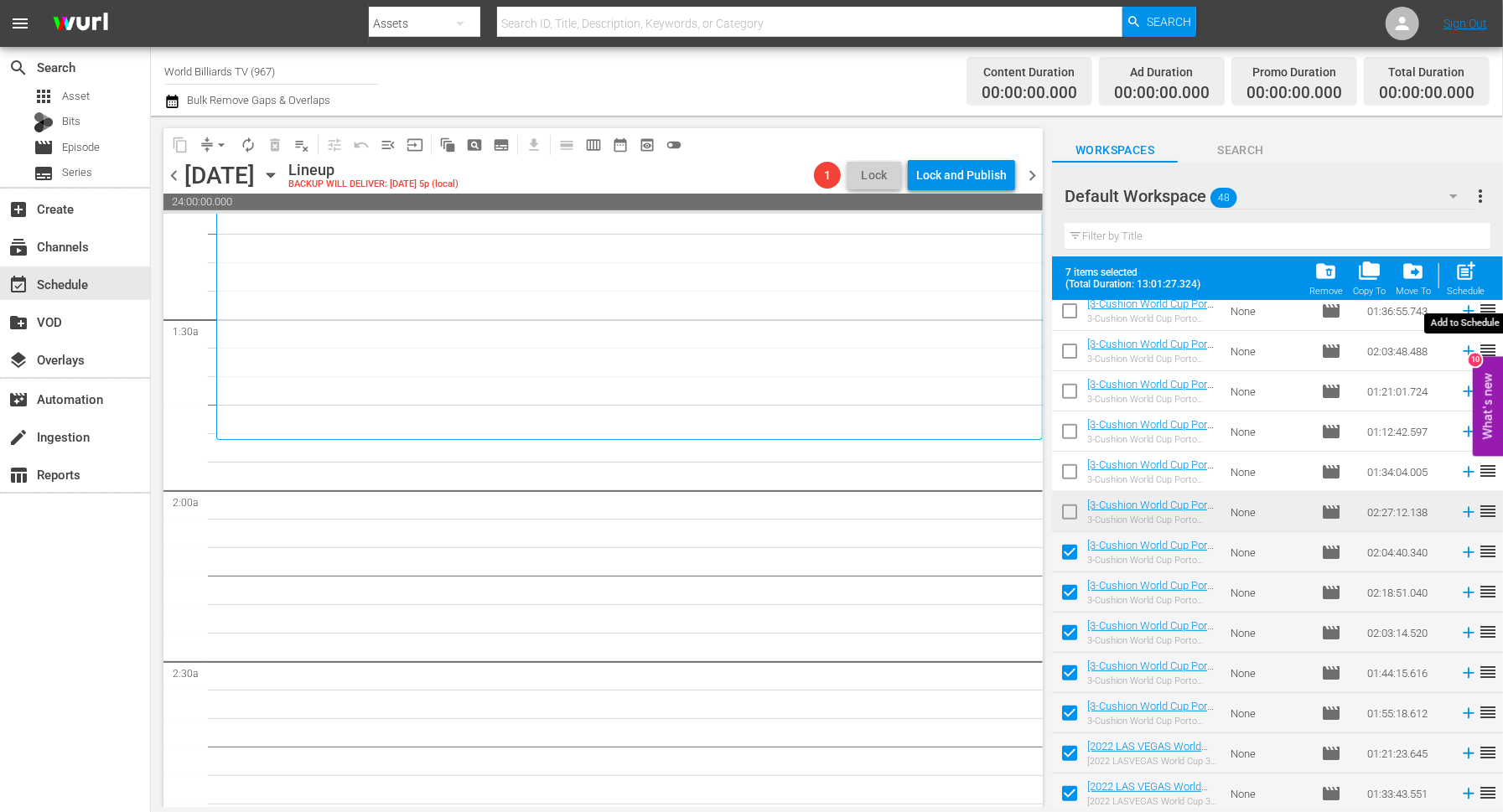
click at [1463, 280] on span "post_add" at bounding box center [1466, 271] width 23 height 23
checkbox input "false"
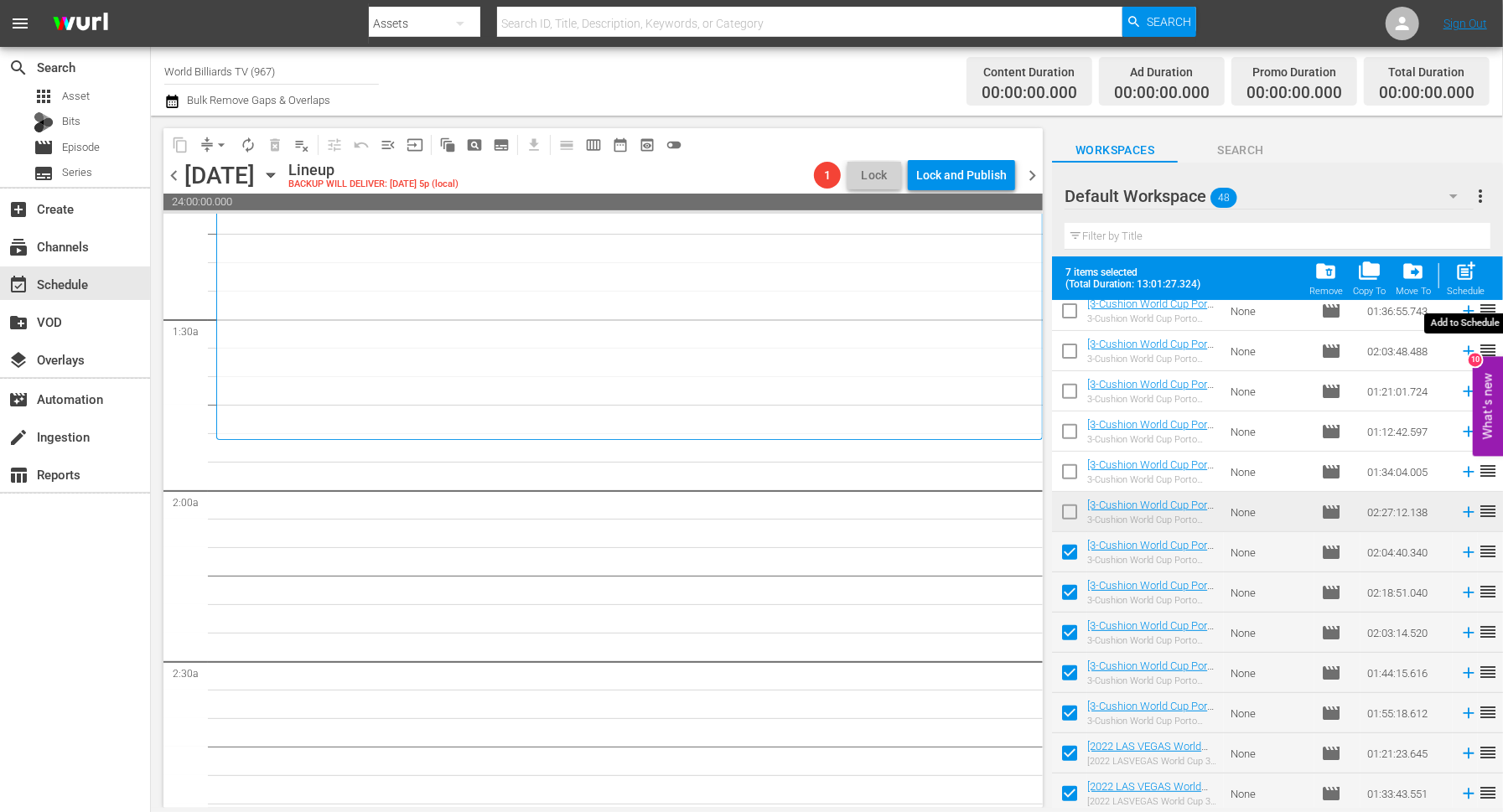
checkbox input "false"
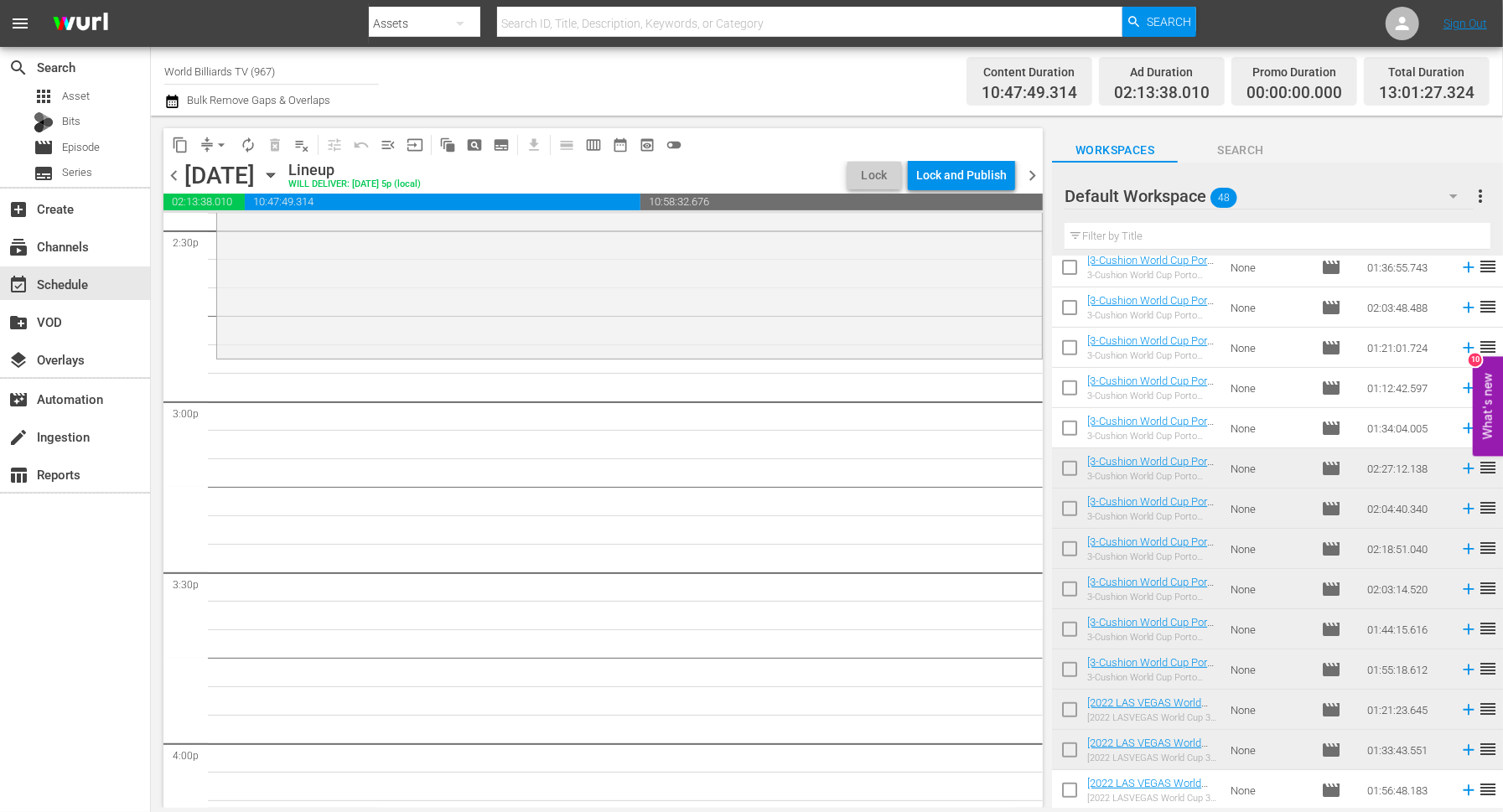
scroll to position [4829, 0]
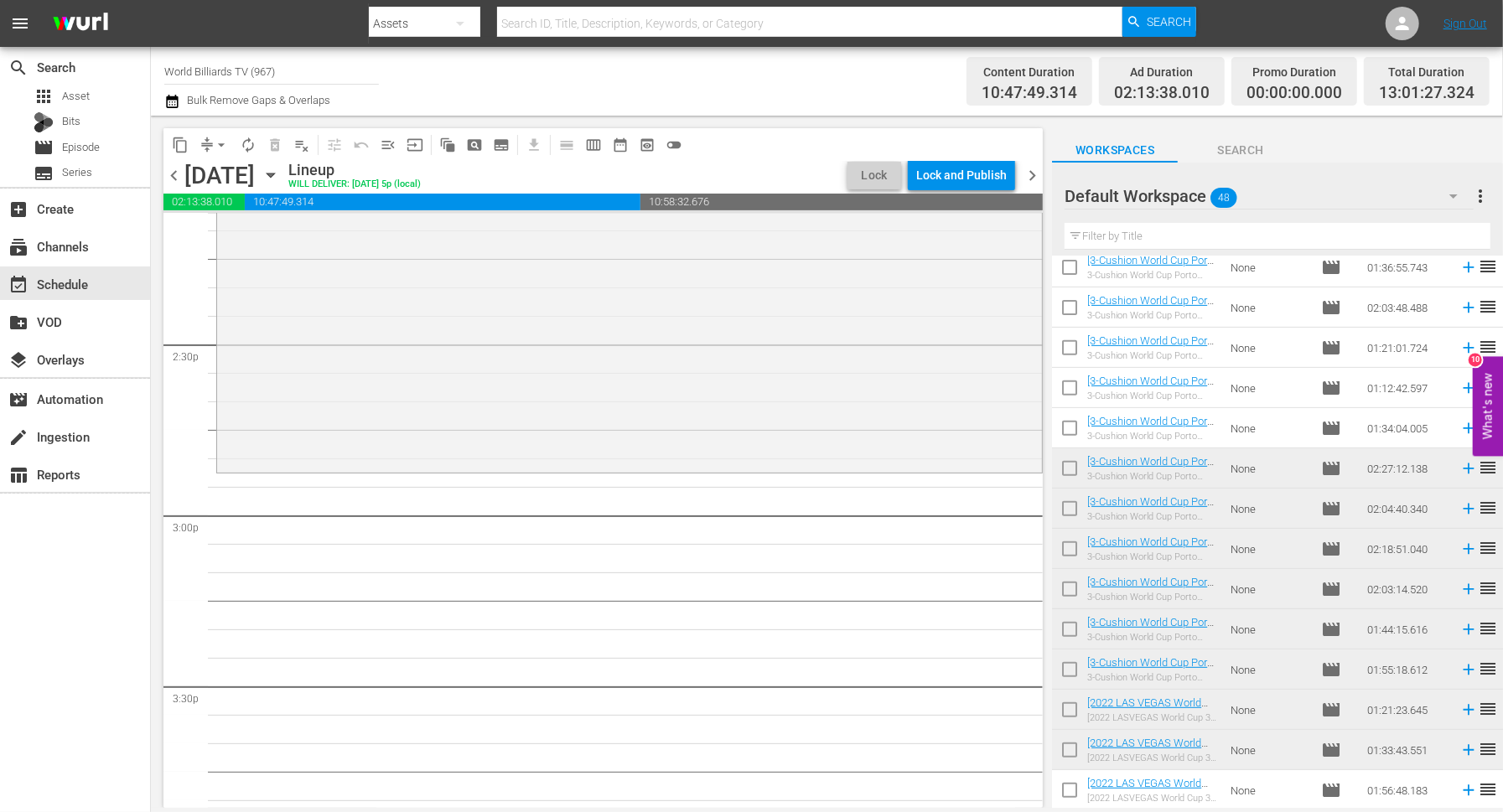
click at [234, 139] on span "autorenew_outlined" at bounding box center [247, 145] width 27 height 27
click at [240, 139] on span "autorenew_outlined" at bounding box center [248, 145] width 17 height 17
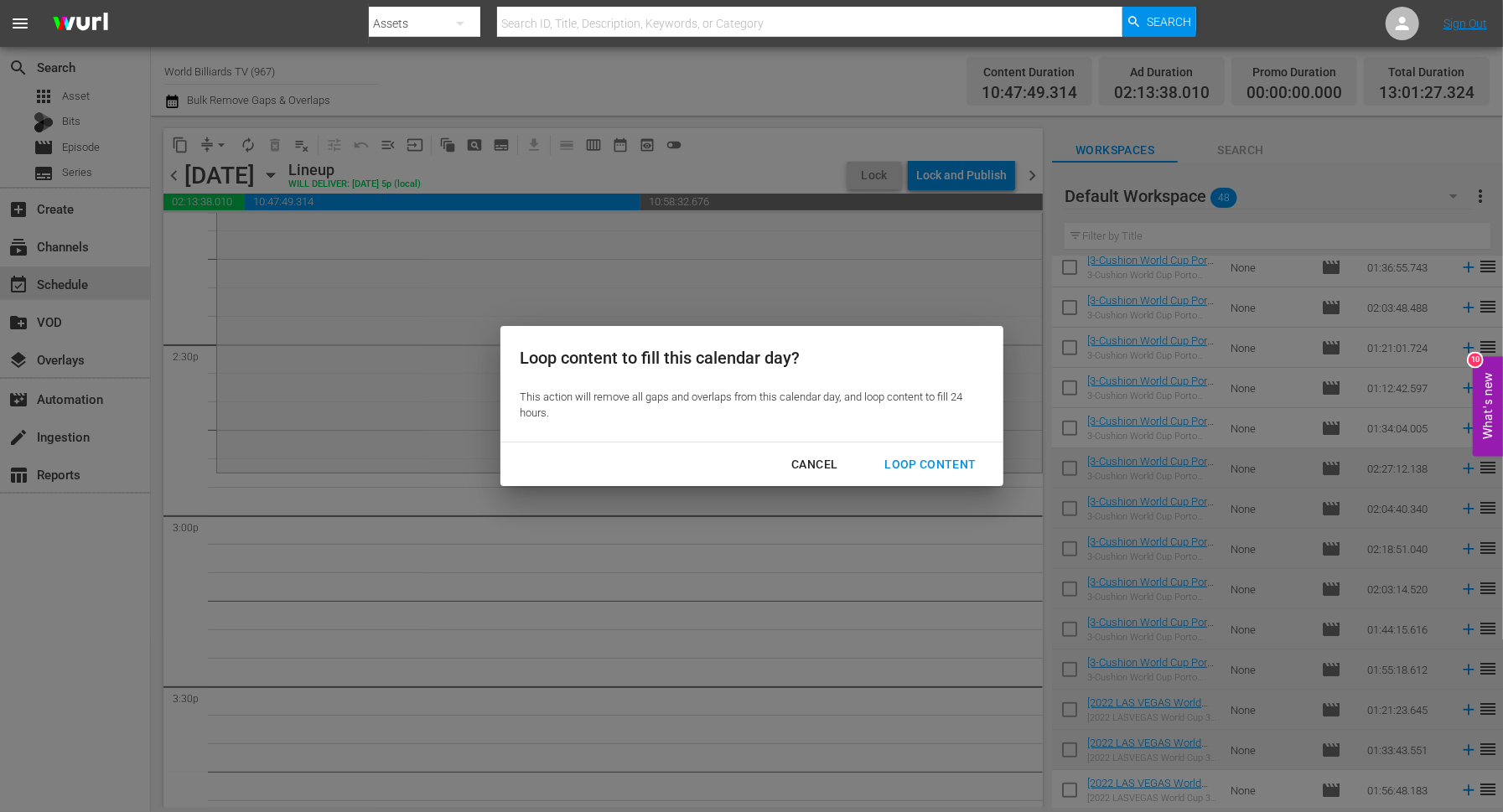
click at [927, 467] on div "Loop Content" at bounding box center [930, 465] width 118 height 21
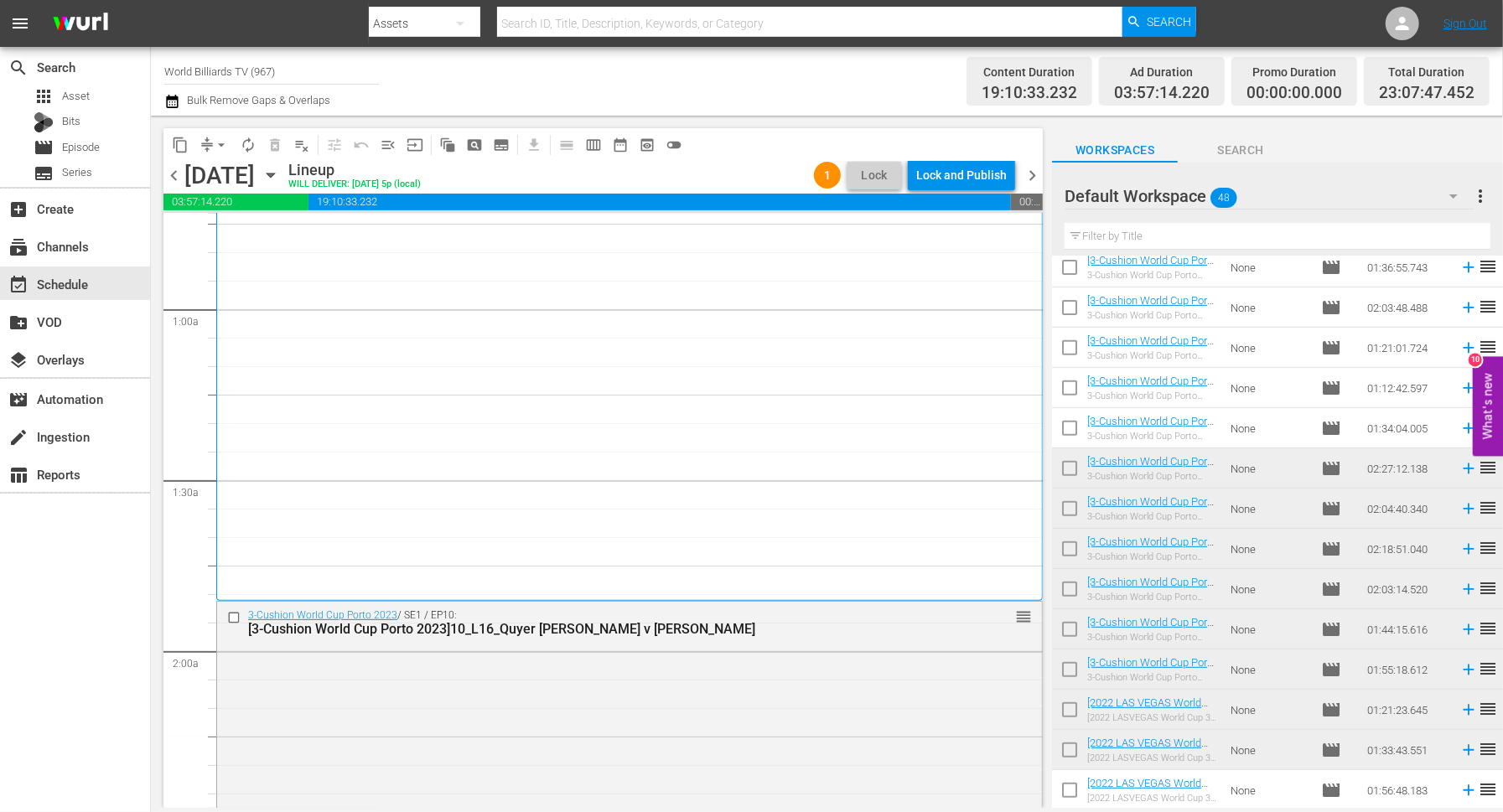
scroll to position [0, 0]
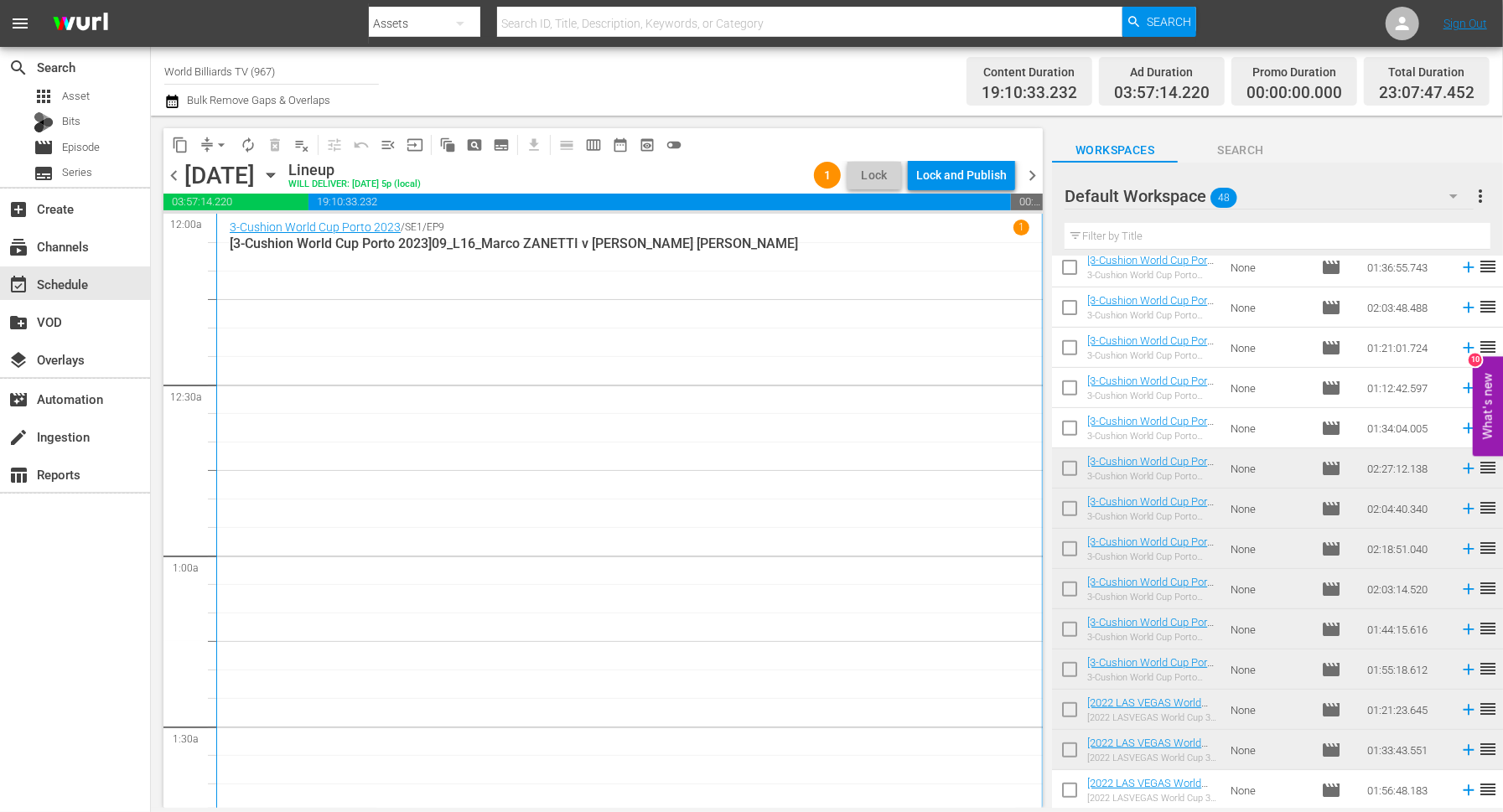
click at [280, 178] on icon "button" at bounding box center [271, 175] width 19 height 19
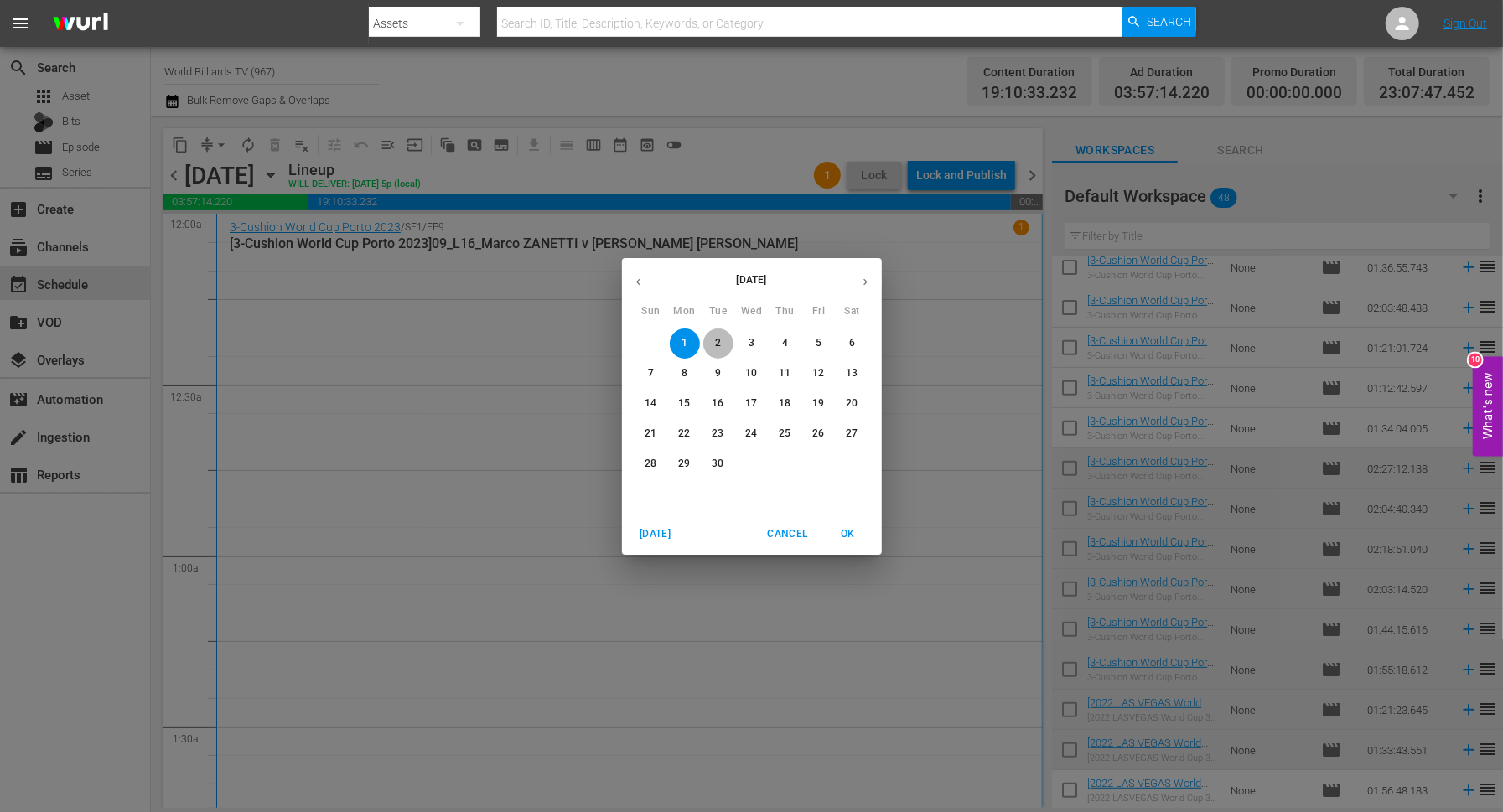
click at [716, 347] on p "2" at bounding box center [719, 344] width 6 height 14
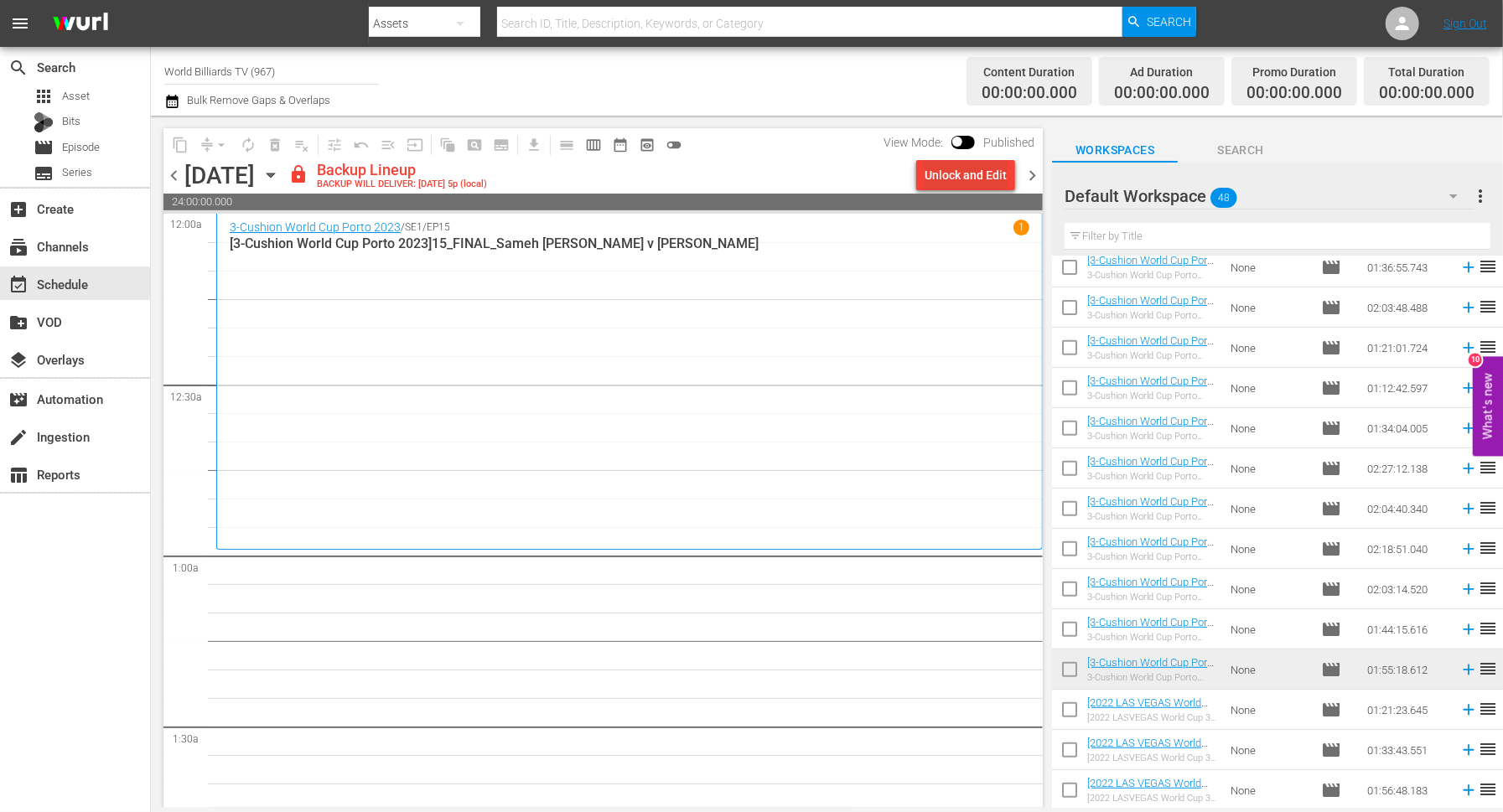
click at [981, 175] on div "Unlock and Edit" at bounding box center [966, 175] width 82 height 31
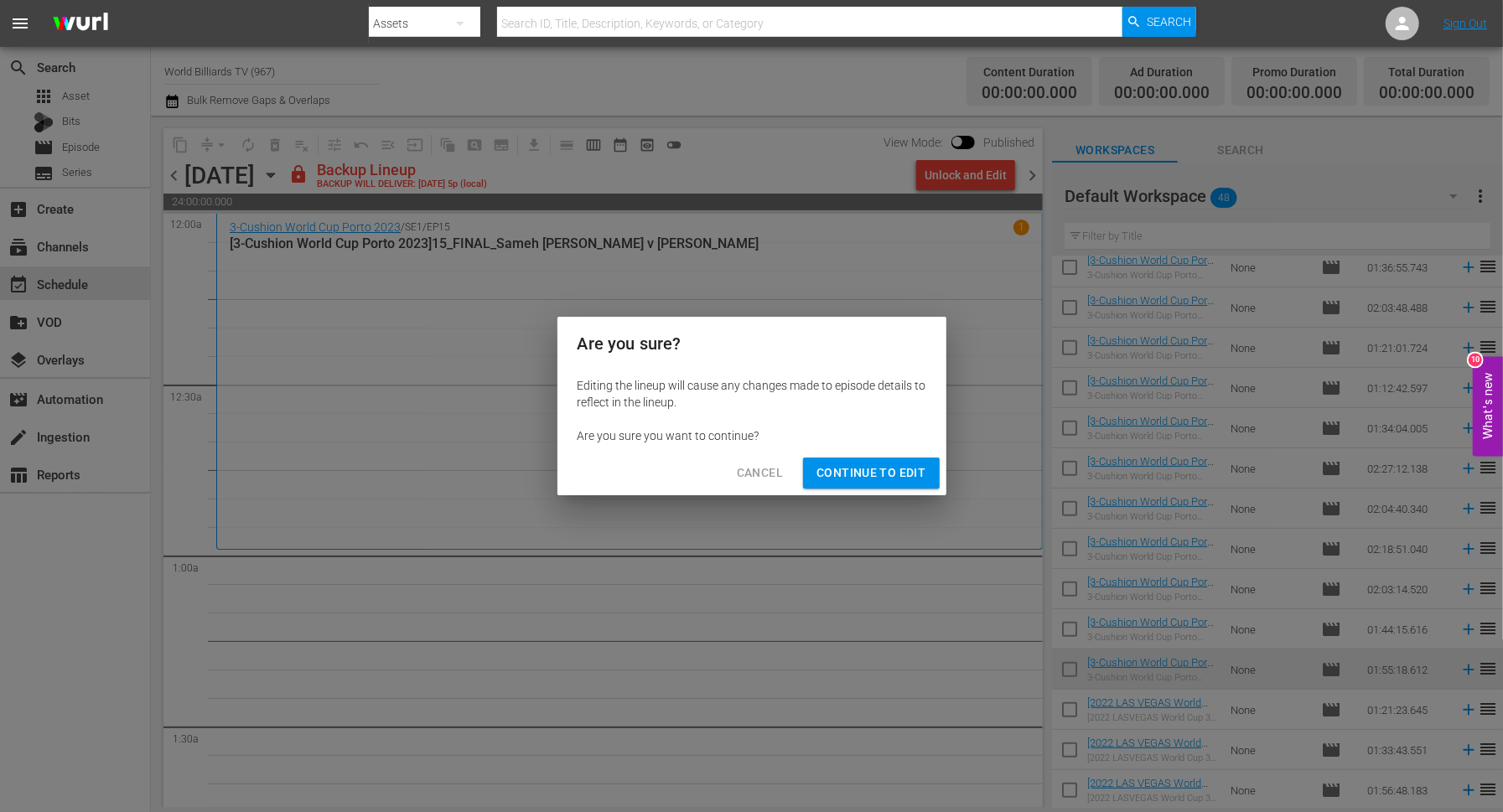
click at [889, 473] on span "Continue to Edit" at bounding box center [871, 472] width 109 height 21
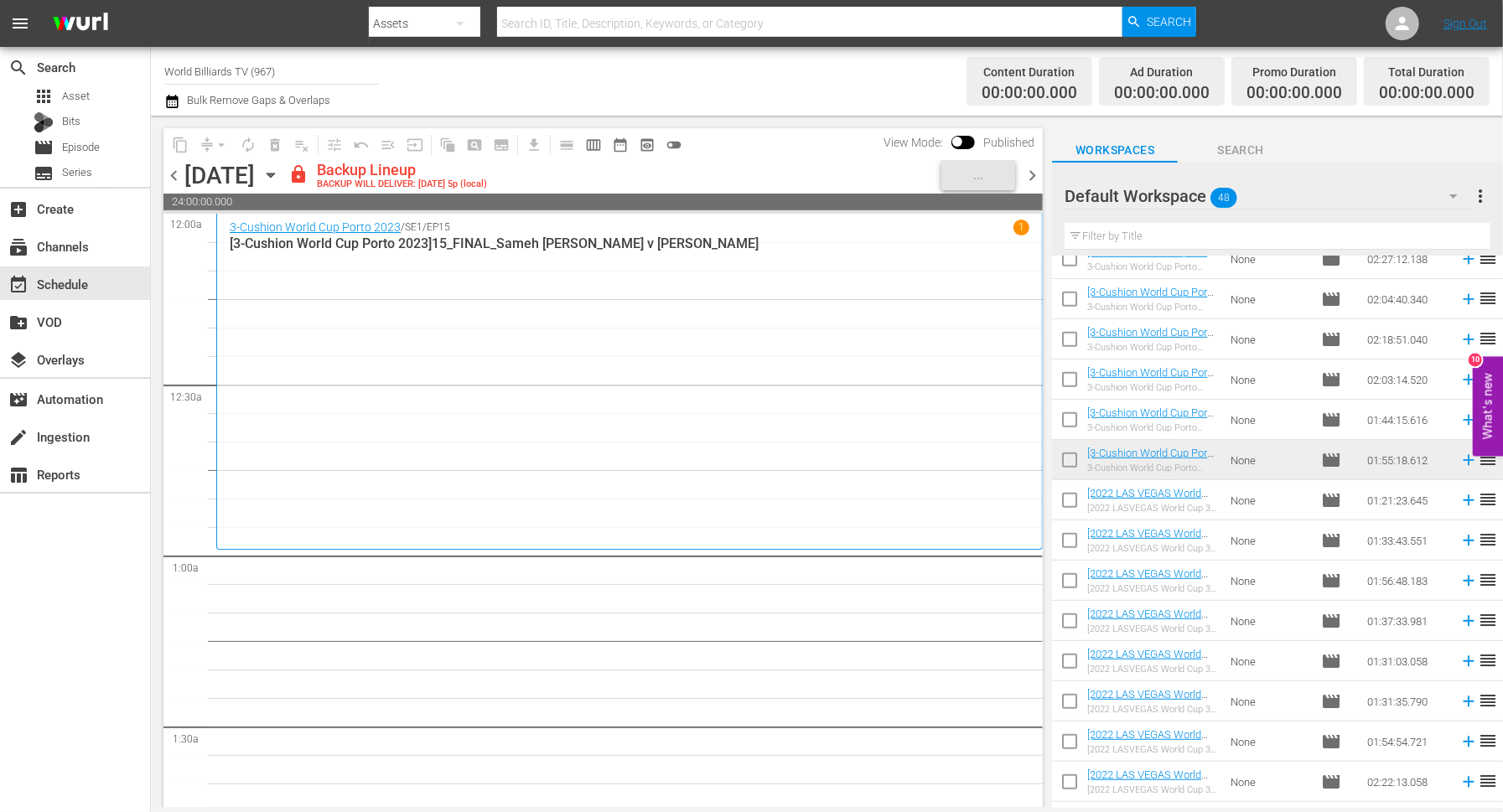
scroll to position [704, 0]
click at [1071, 501] on input "checkbox" at bounding box center [1070, 502] width 35 height 35
checkbox input "true"
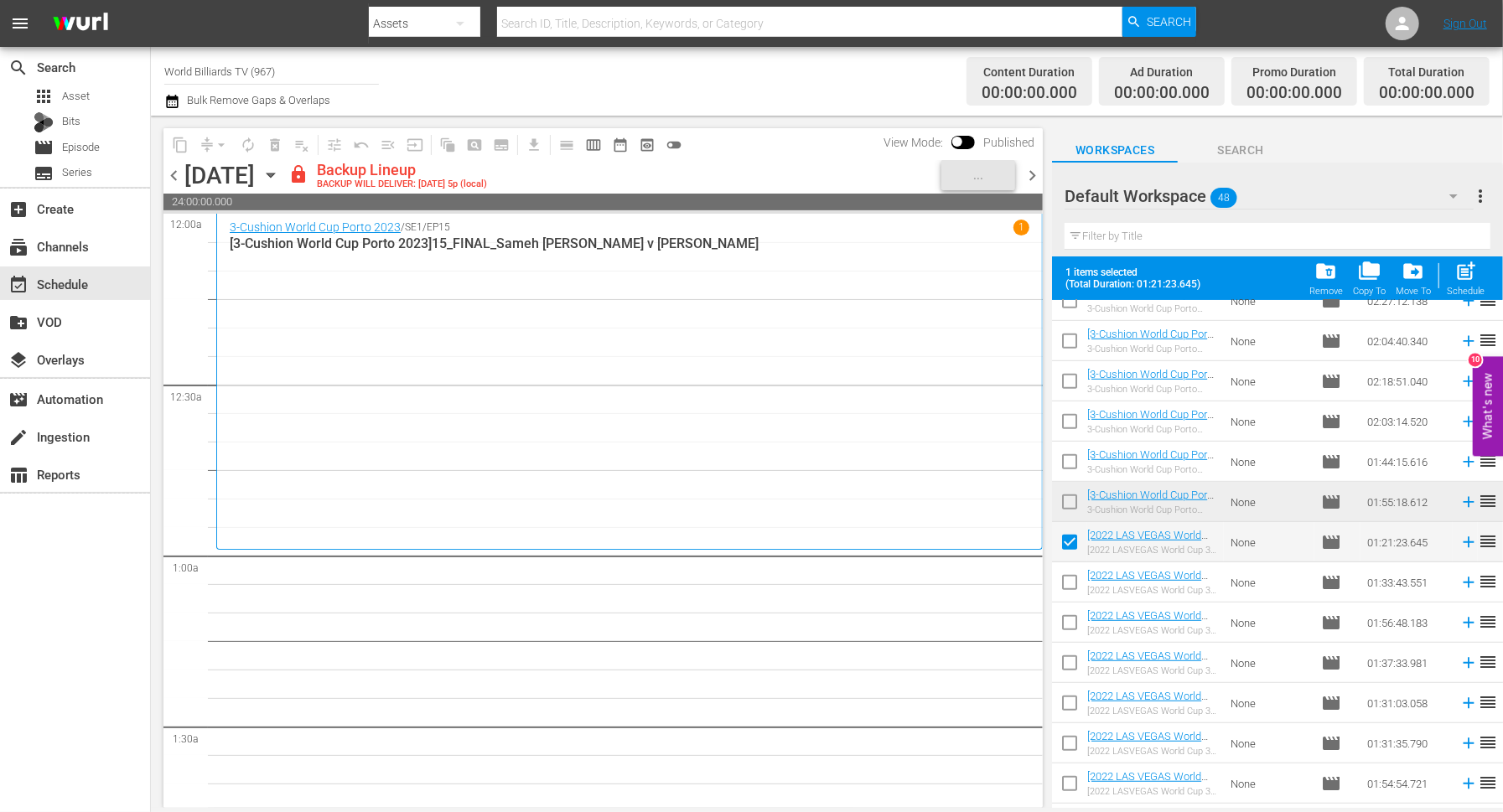
click at [1070, 594] on input "checkbox" at bounding box center [1070, 587] width 35 height 35
checkbox input "true"
click at [1071, 618] on input "checkbox" at bounding box center [1070, 626] width 35 height 35
checkbox input "true"
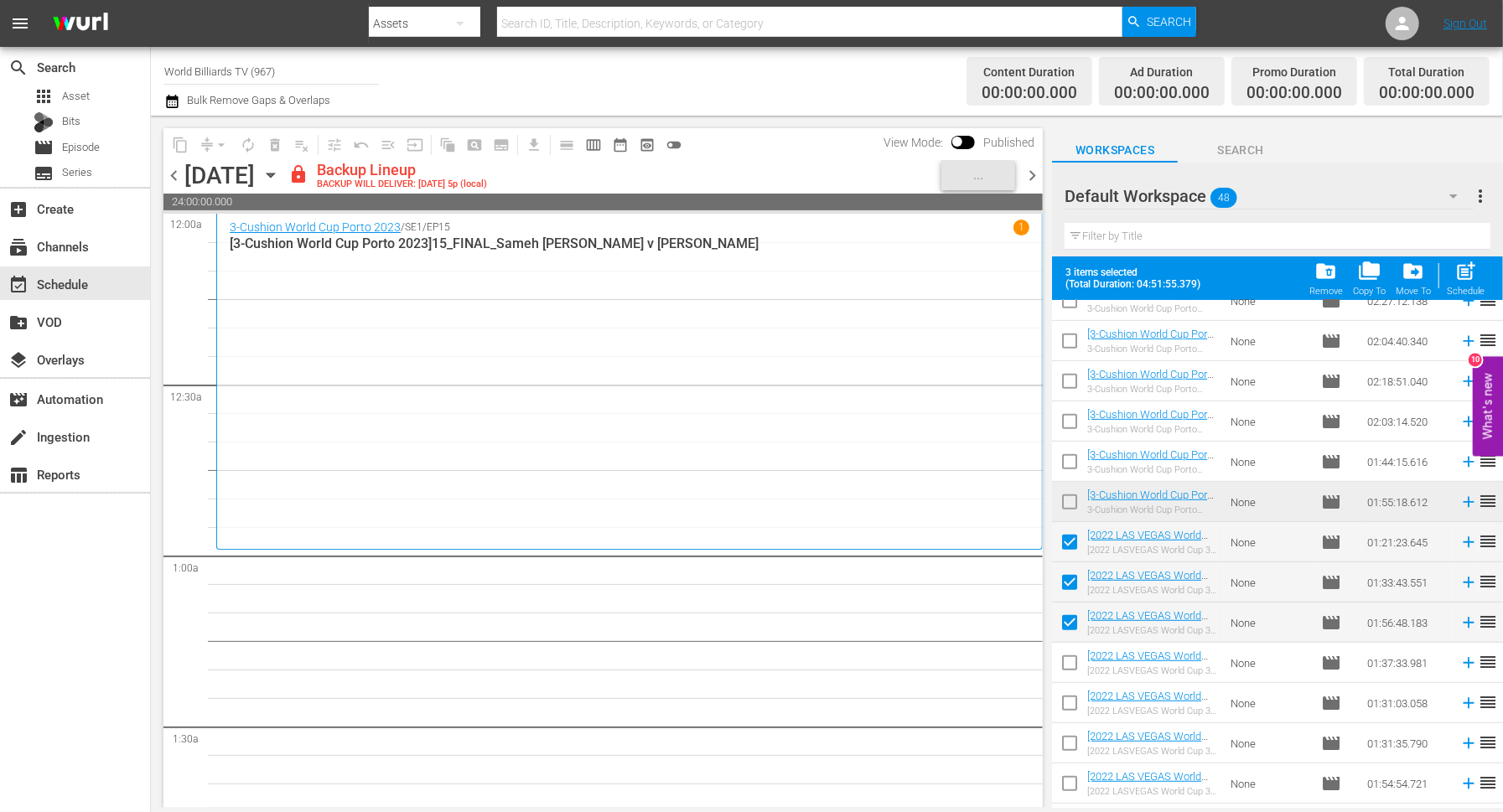
click at [1071, 654] on input "checkbox" at bounding box center [1070, 666] width 35 height 35
checkbox input "true"
click at [1071, 705] on input "checkbox" at bounding box center [1070, 707] width 35 height 35
checkbox input "true"
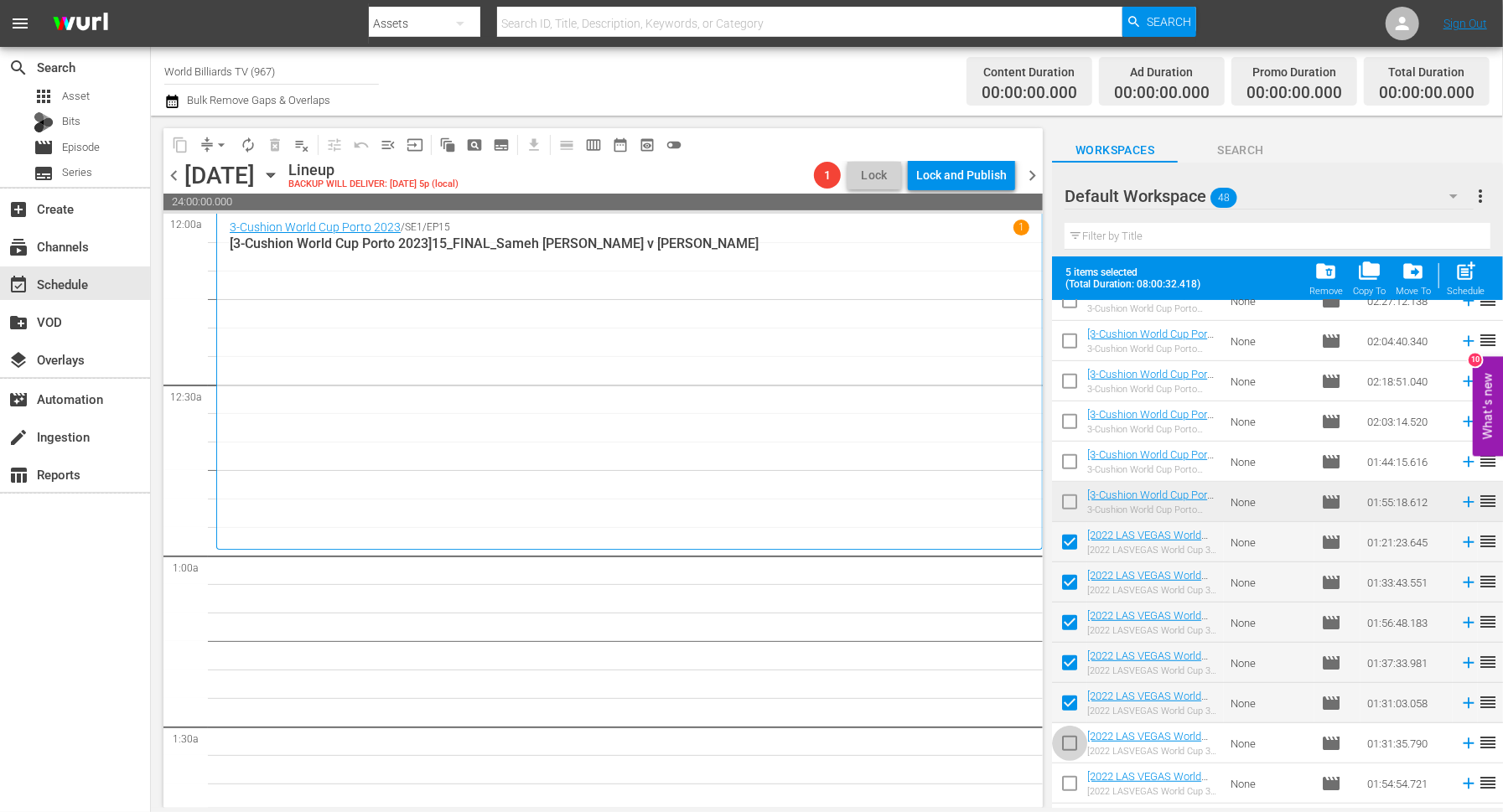
click at [1071, 741] on input "checkbox" at bounding box center [1070, 747] width 35 height 35
checkbox input "true"
click at [1071, 782] on input "checkbox" at bounding box center [1070, 787] width 35 height 35
checkbox input "true"
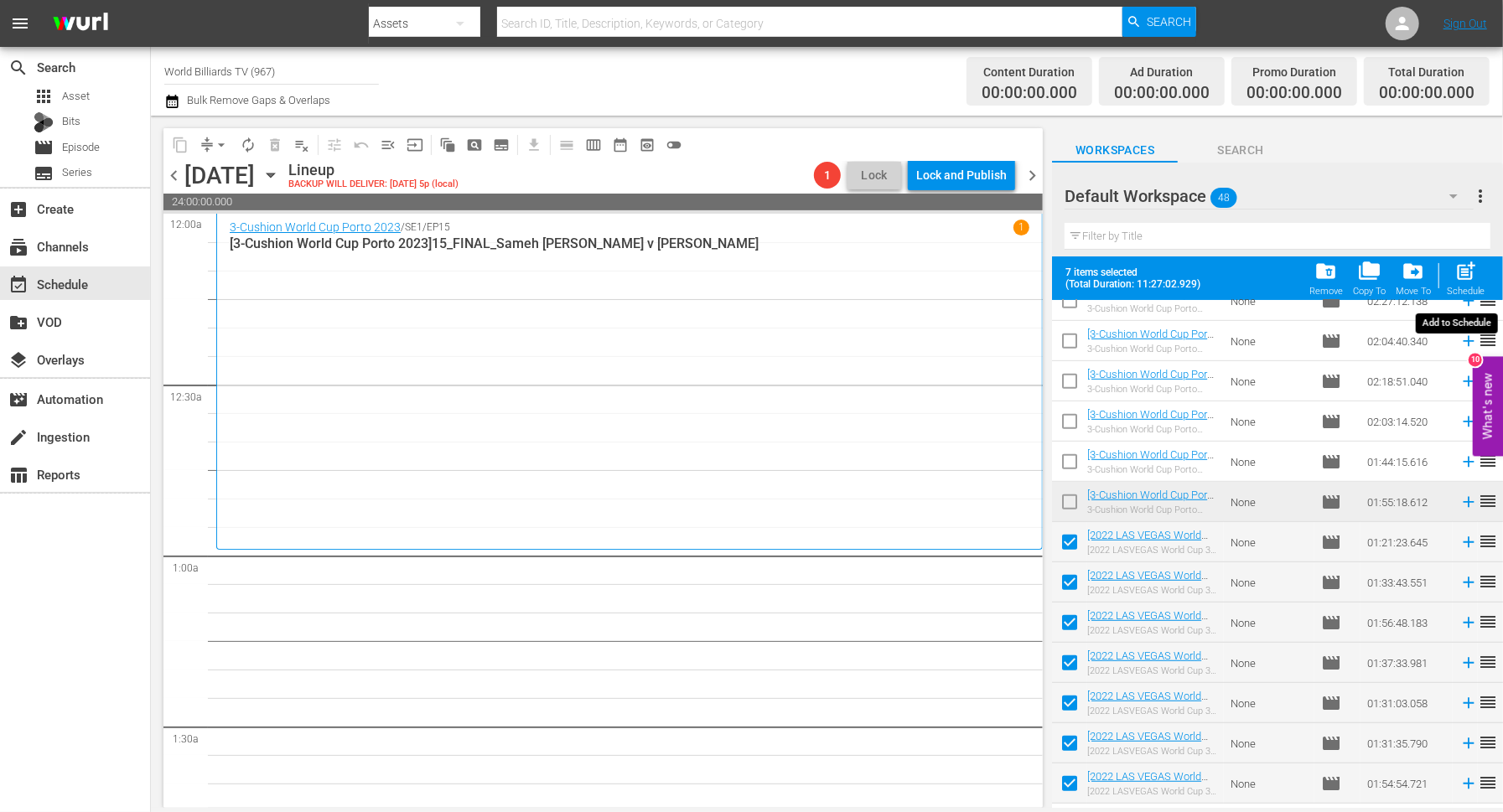
click at [1476, 268] on span "post_add" at bounding box center [1466, 271] width 23 height 23
checkbox input "false"
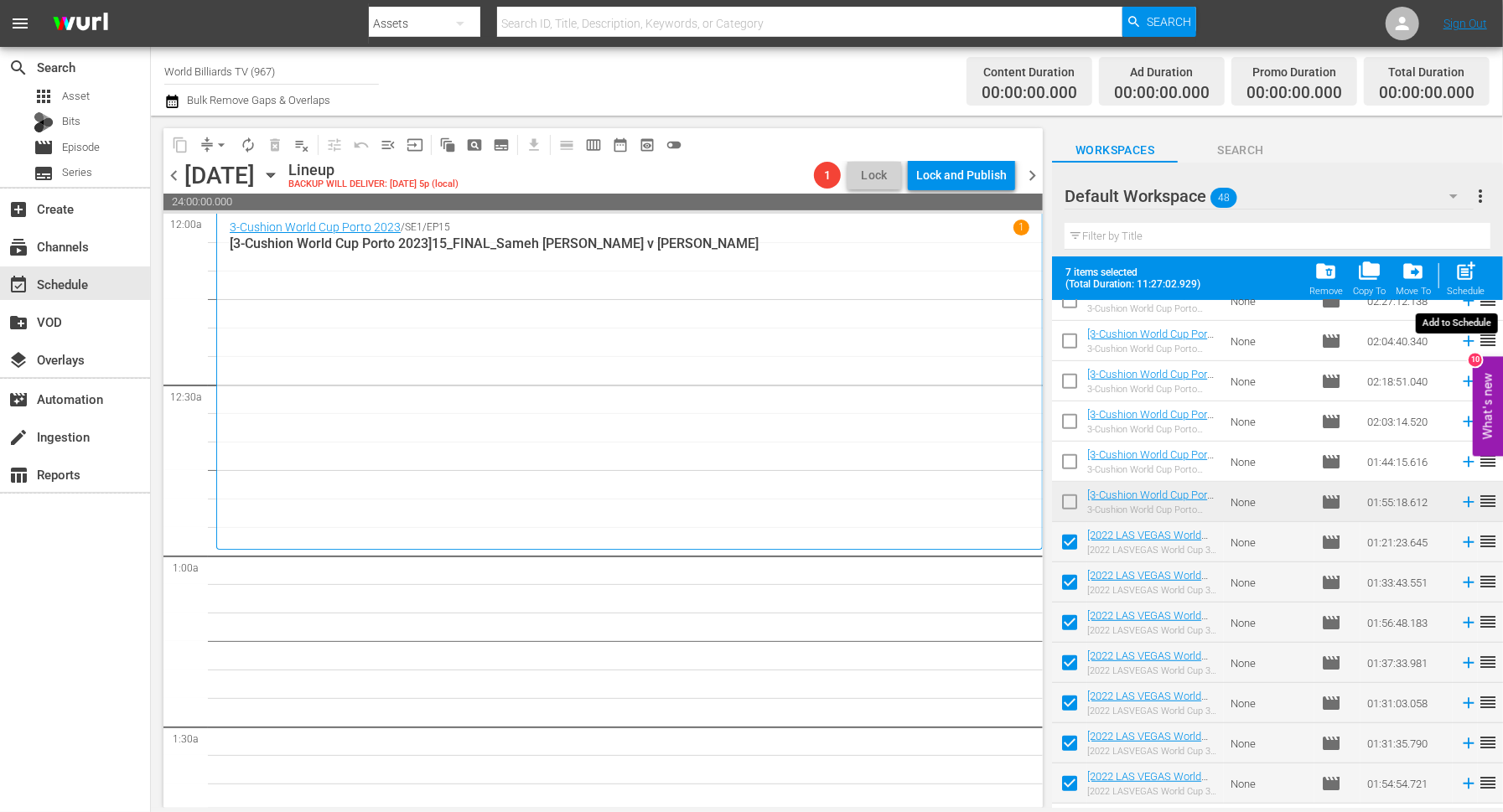
checkbox input "false"
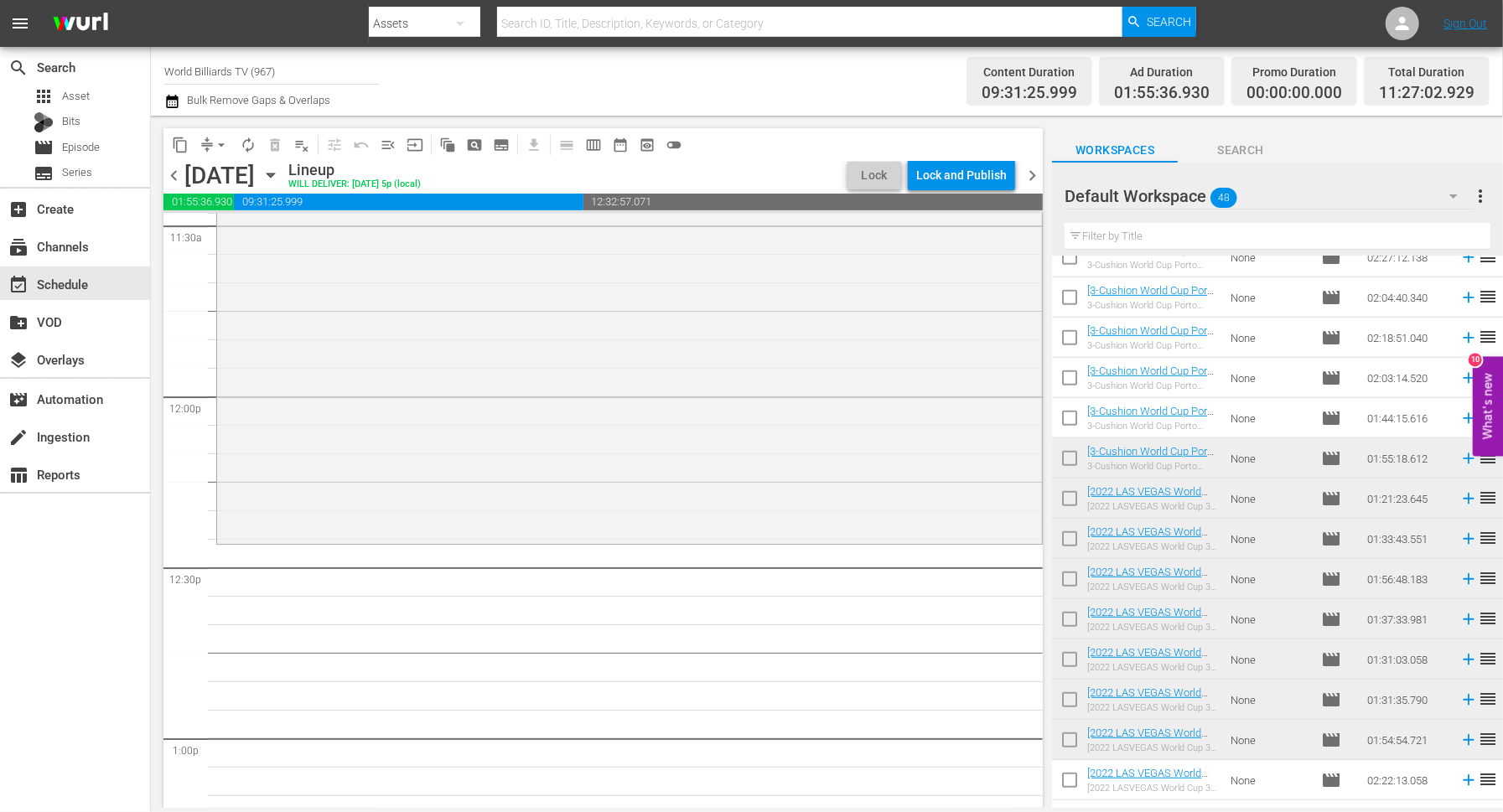
scroll to position [3942, 0]
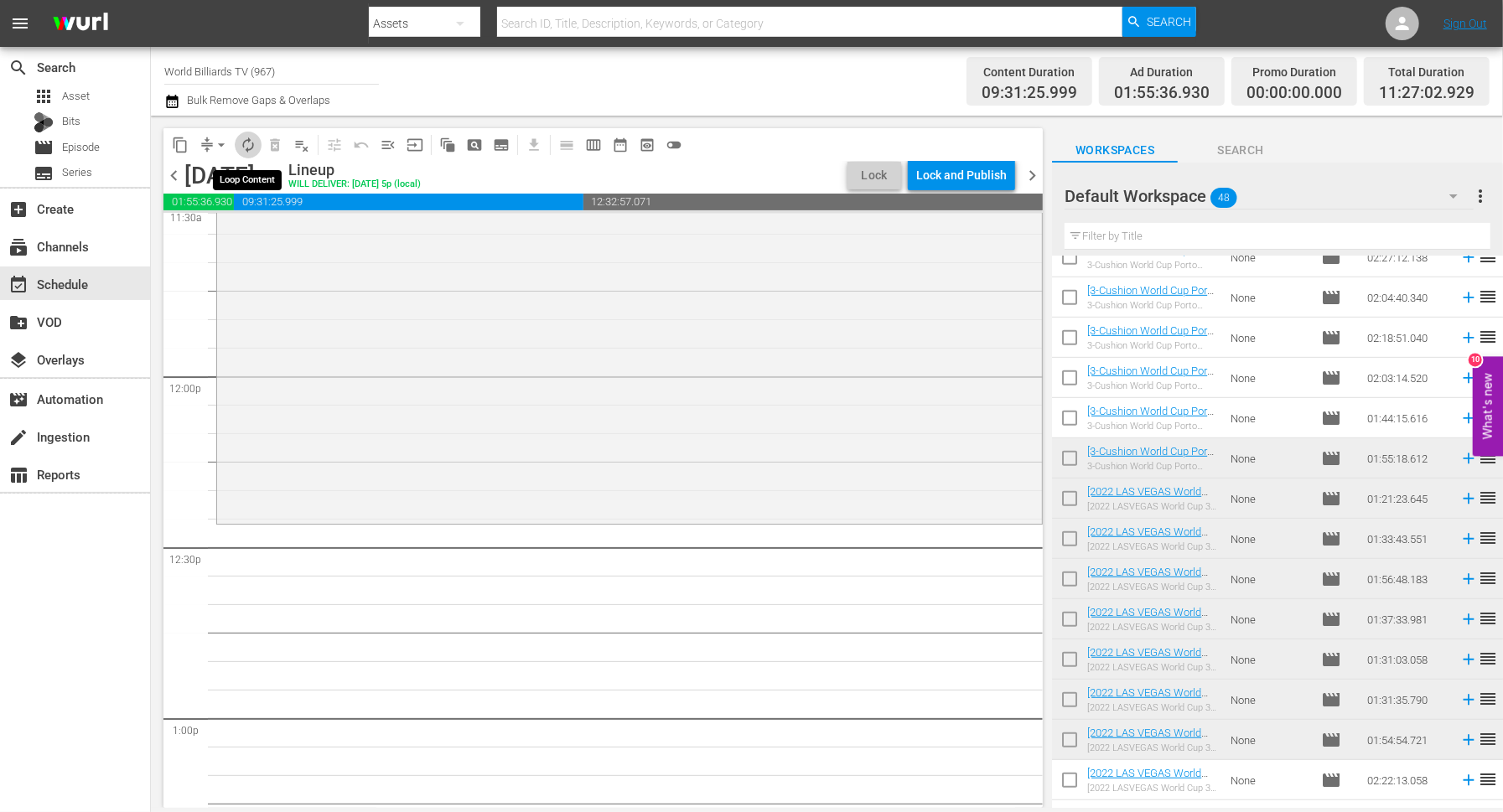
click at [254, 147] on span "autorenew_outlined" at bounding box center [248, 145] width 17 height 17
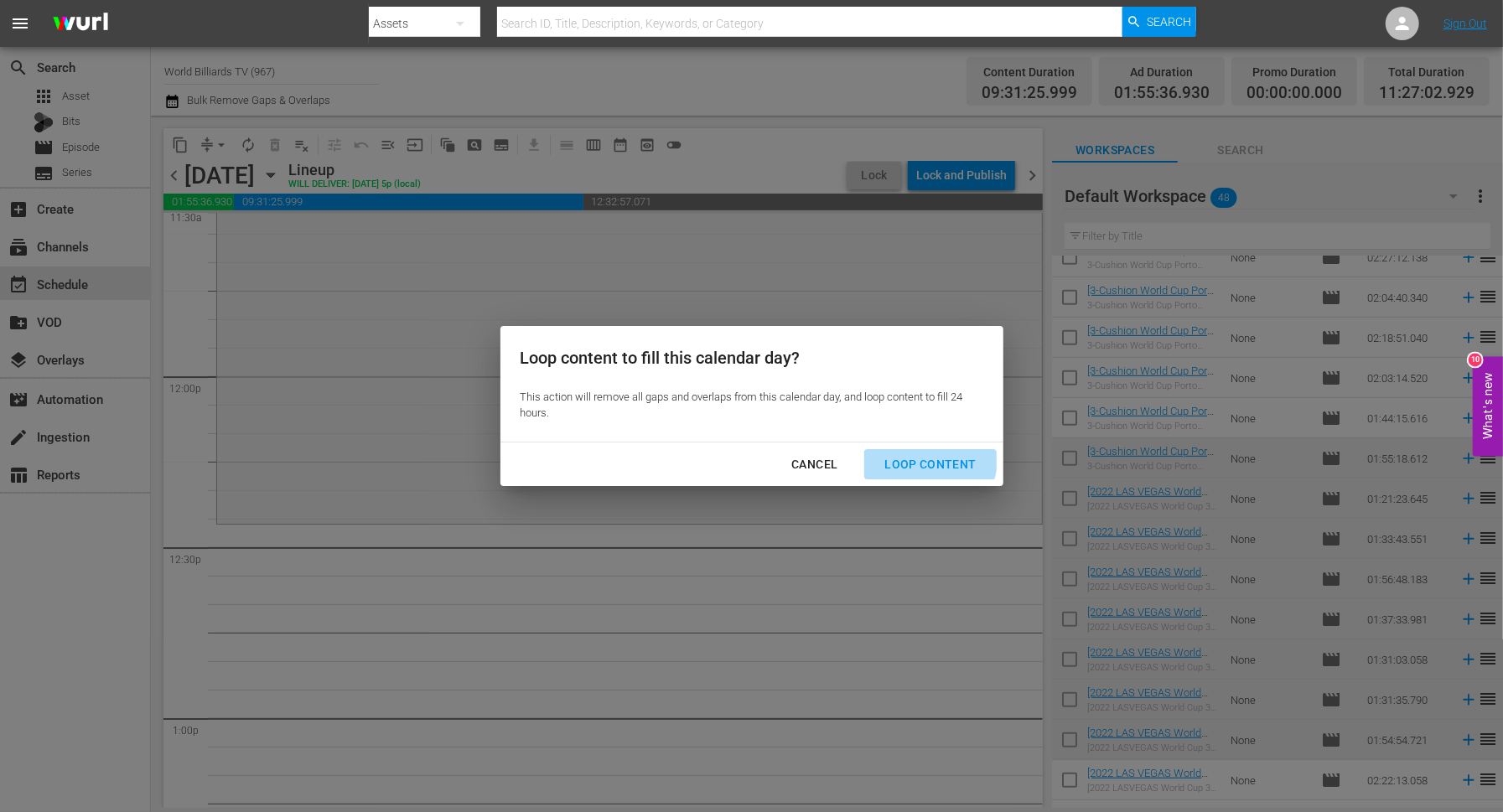
click at [911, 456] on div "Loop Content" at bounding box center [930, 465] width 118 height 21
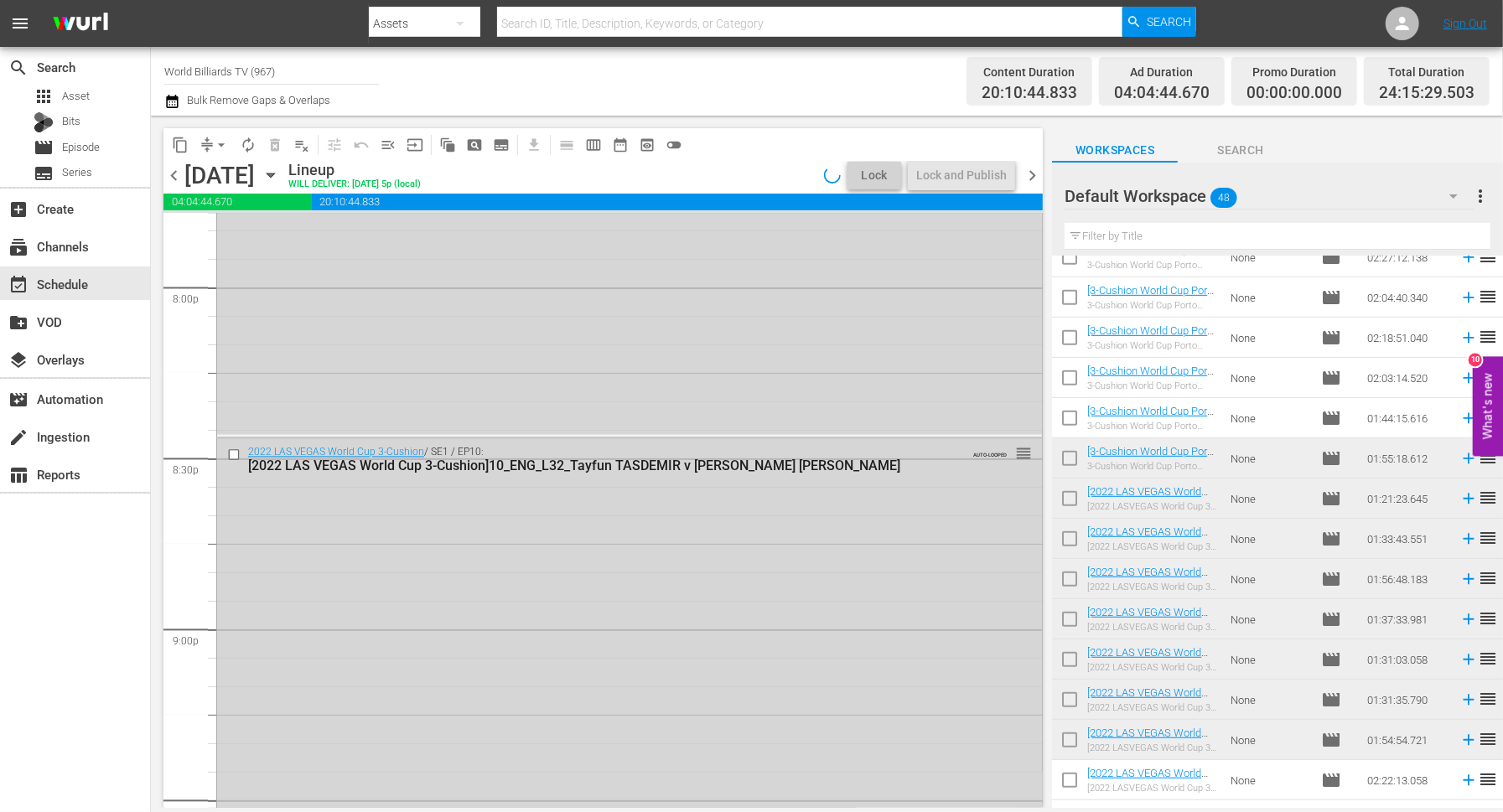
scroll to position [8038, 0]
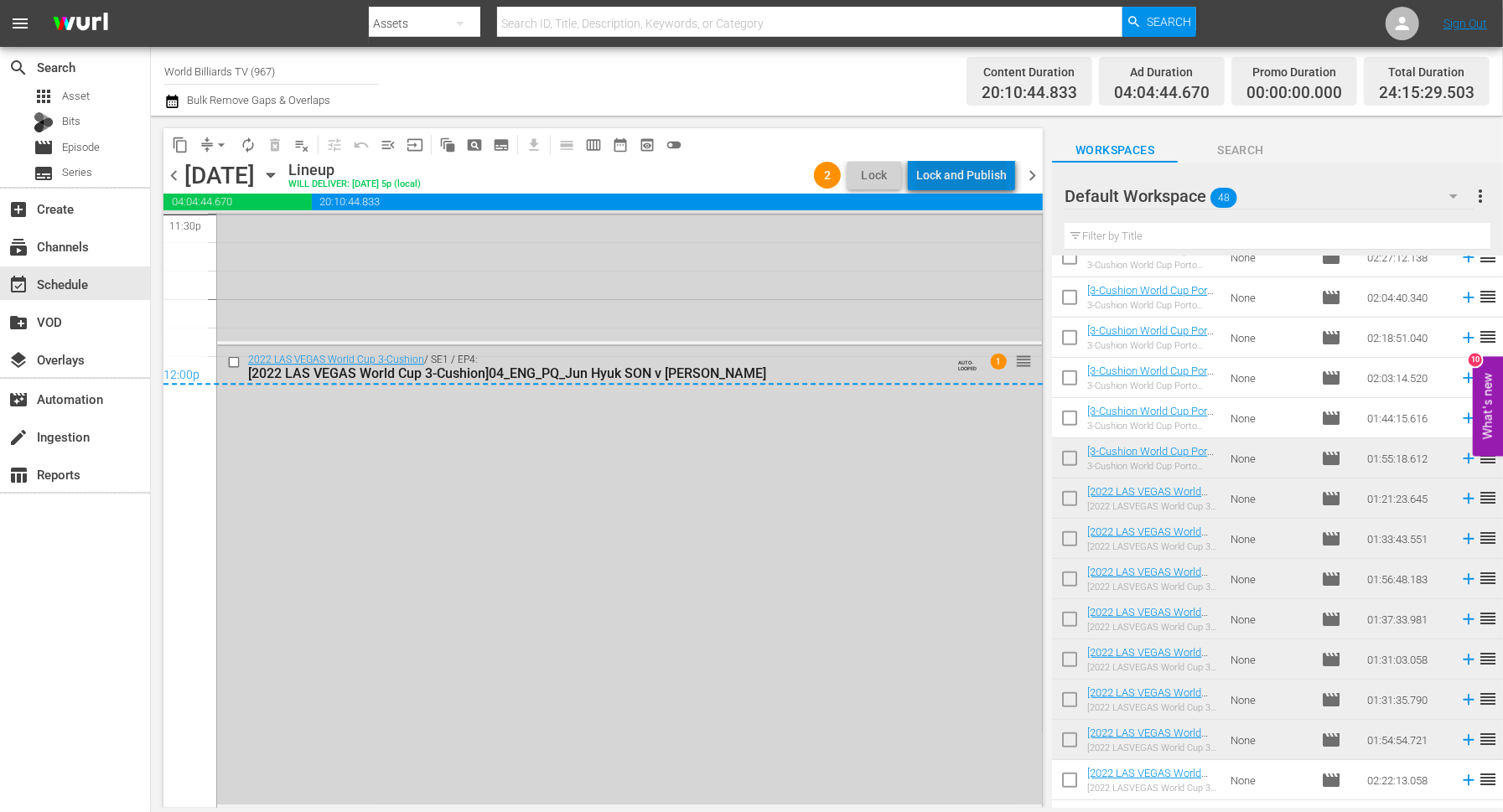
click at [975, 167] on div "Lock and Publish" at bounding box center [962, 175] width 91 height 31
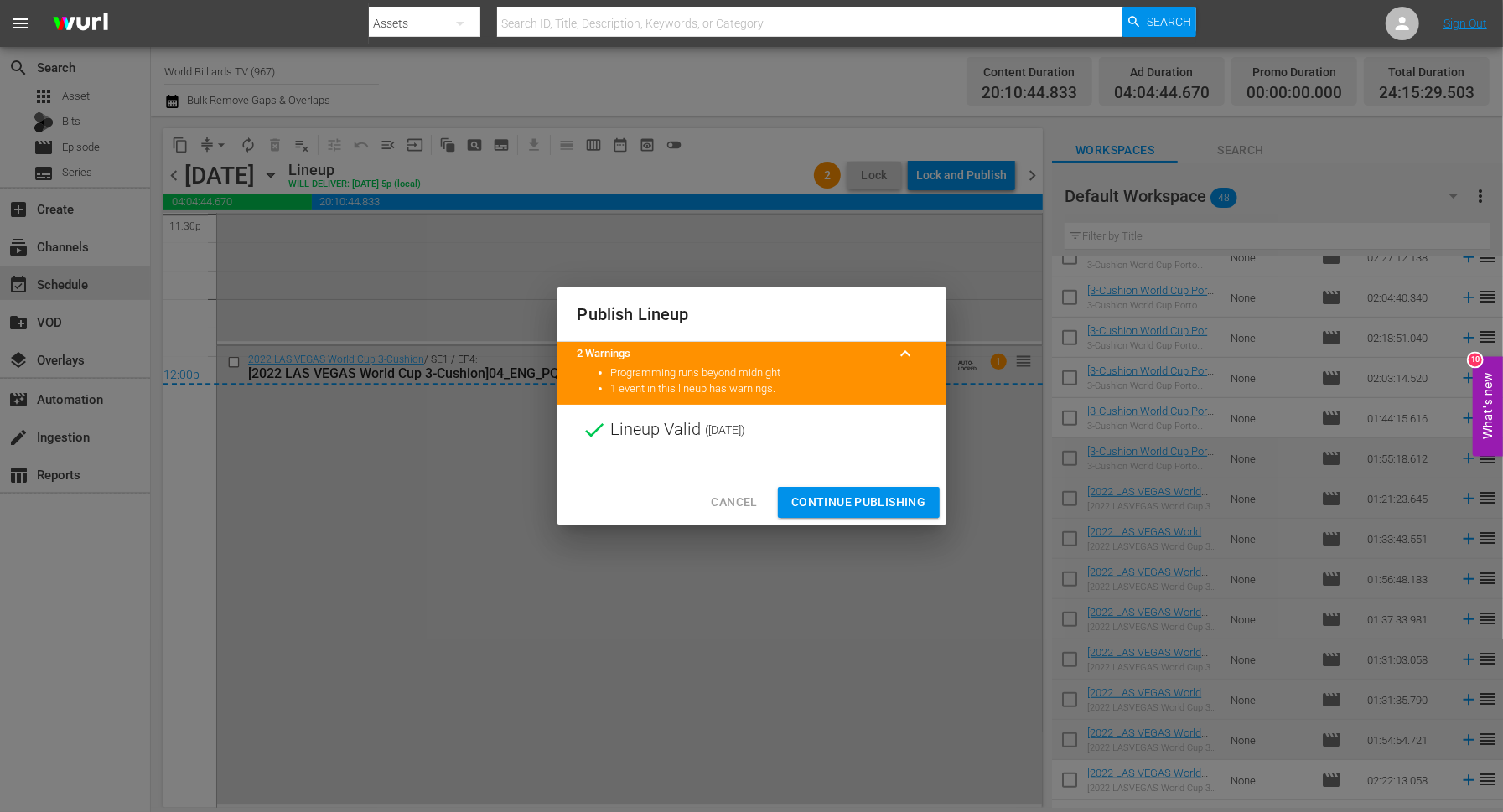
click at [871, 522] on div "Cancel Continue Publishing" at bounding box center [751, 502] width 389 height 44
click at [877, 502] on span "Continue Publishing" at bounding box center [858, 502] width 135 height 21
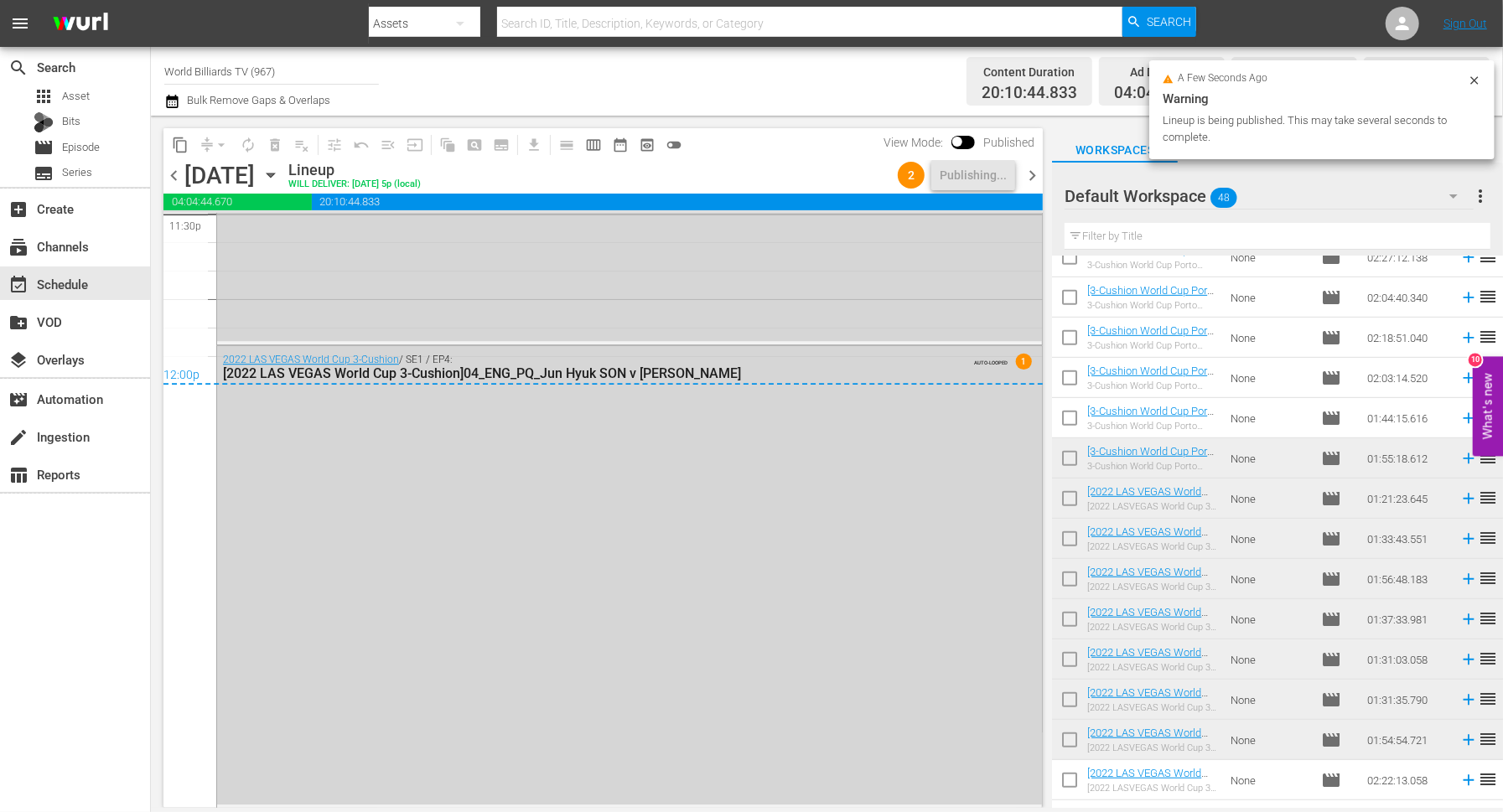
click at [280, 178] on icon "button" at bounding box center [271, 175] width 19 height 19
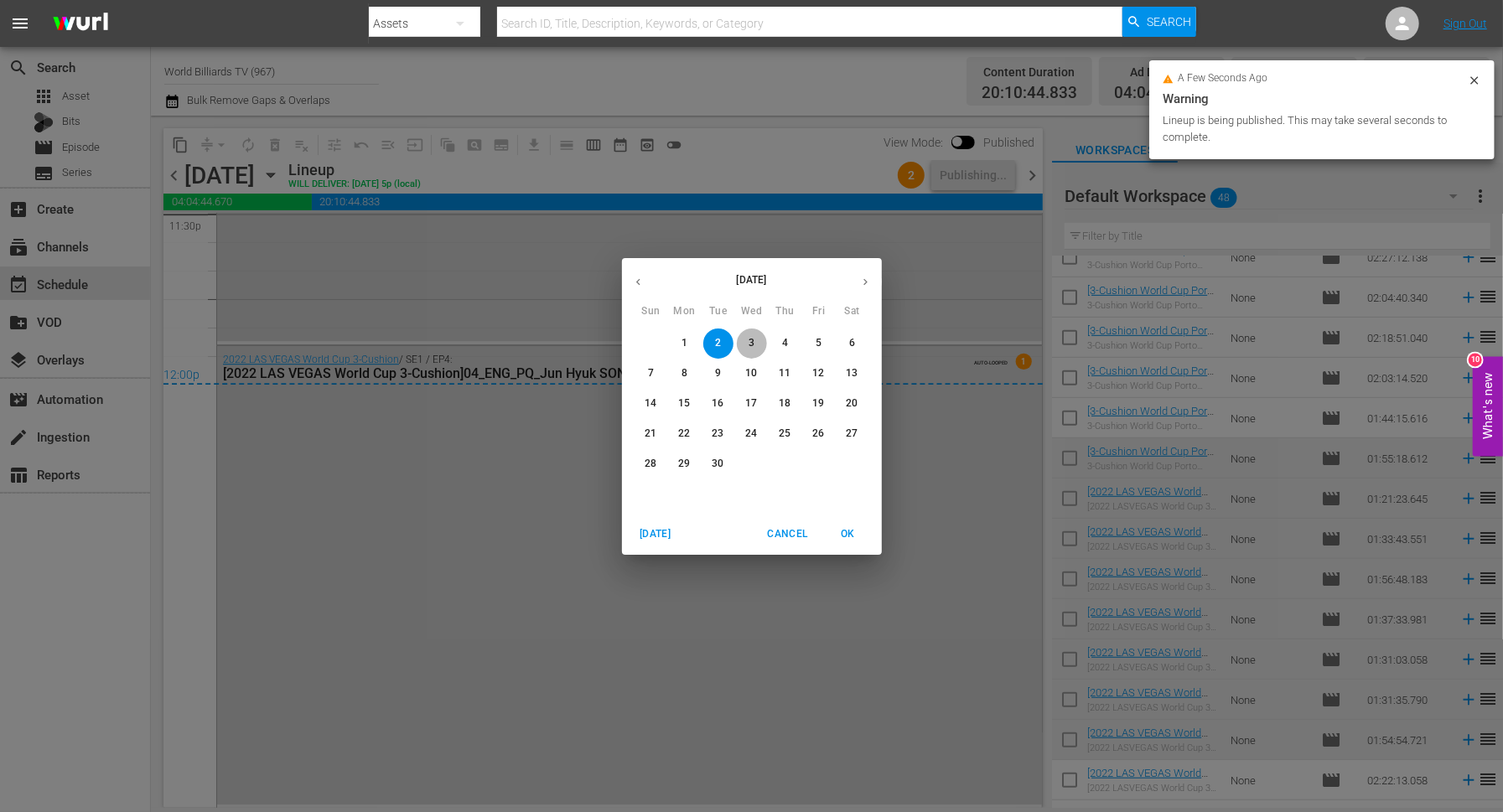
click at [753, 343] on p "3" at bounding box center [752, 344] width 6 height 14
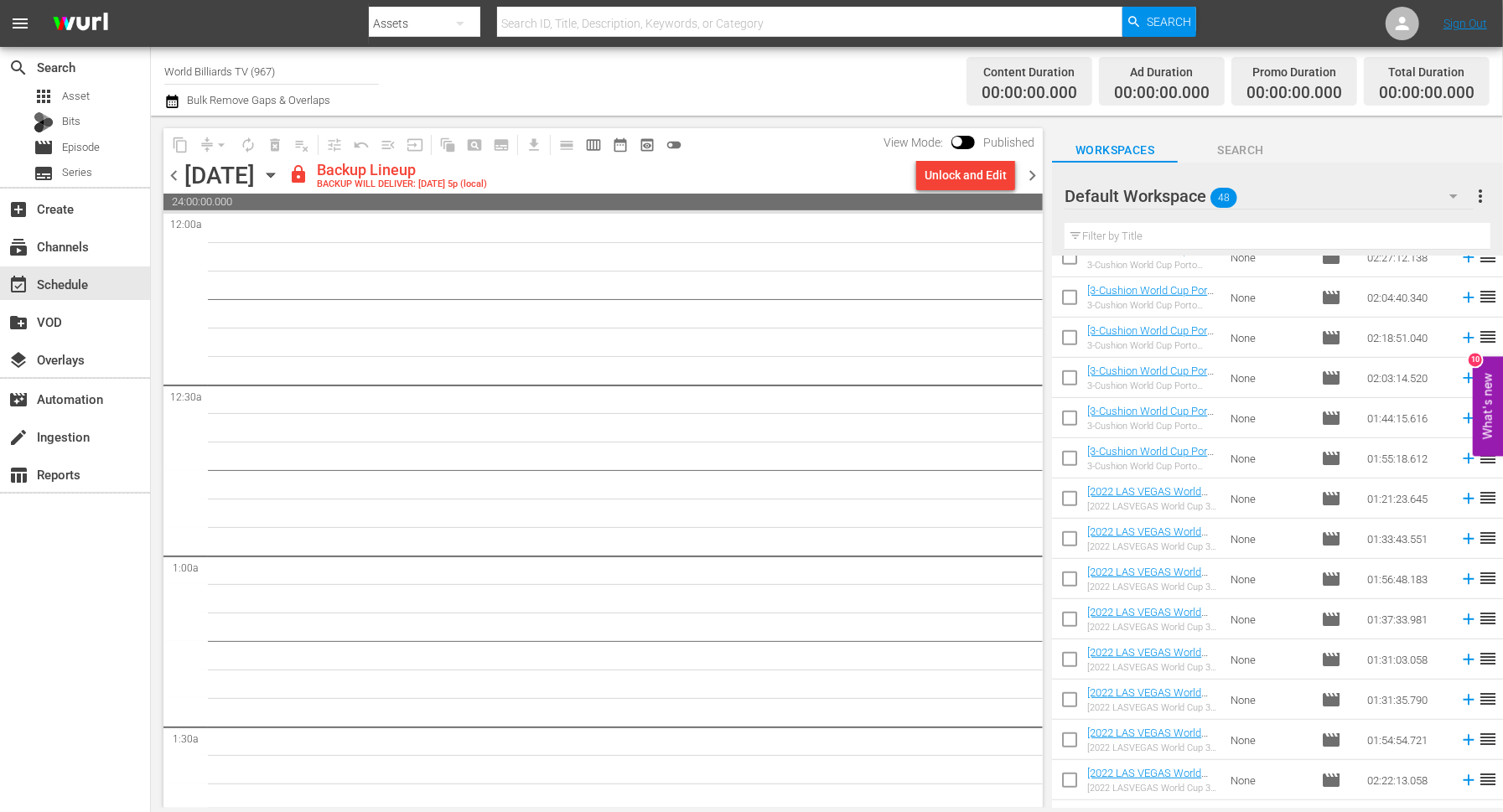
click at [284, 175] on div "[DATE] [DATE]" at bounding box center [233, 175] width 99 height 28
click at [275, 175] on icon "button" at bounding box center [271, 175] width 8 height 4
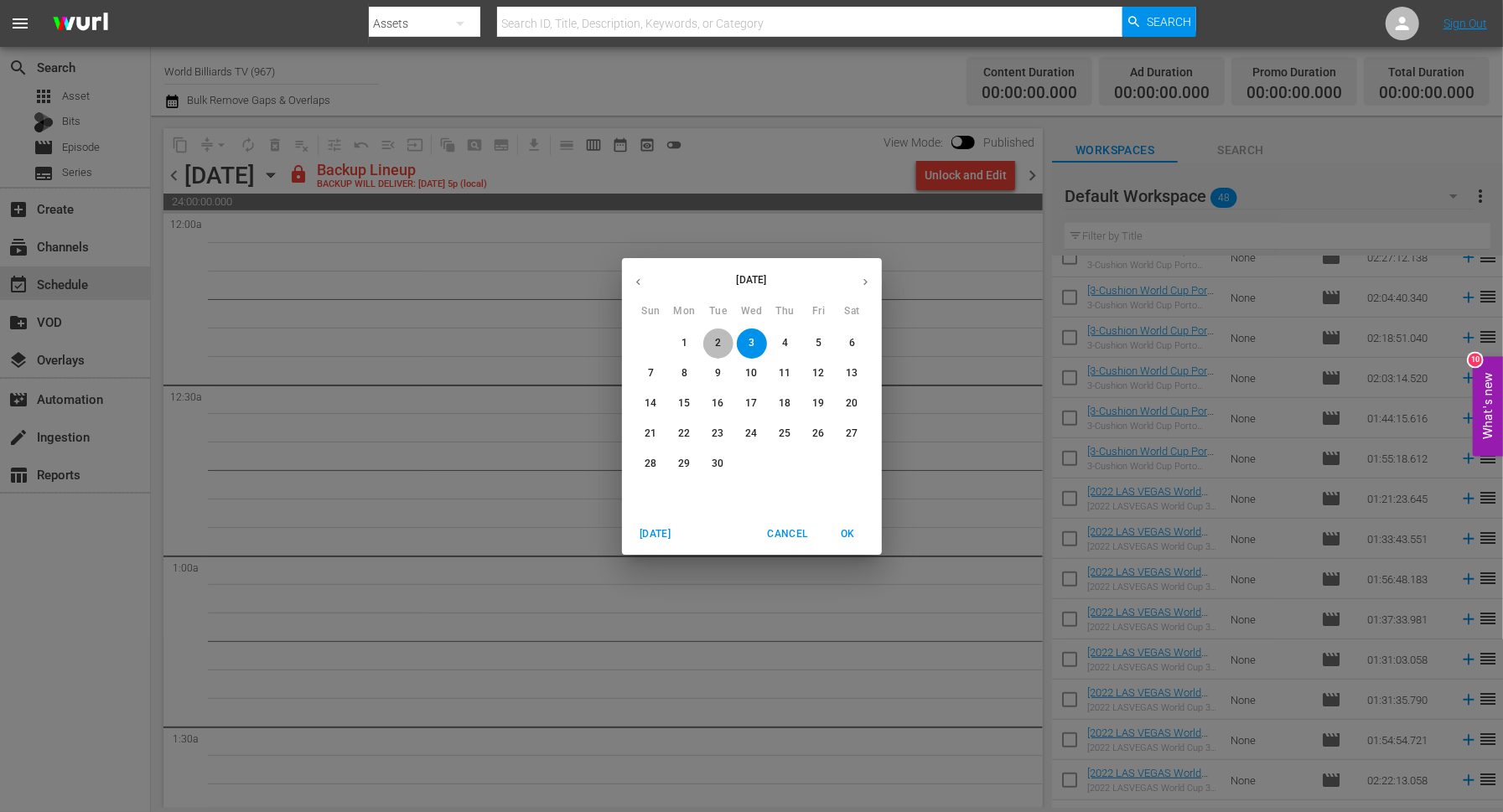
click at [716, 334] on button "2" at bounding box center [719, 344] width 31 height 31
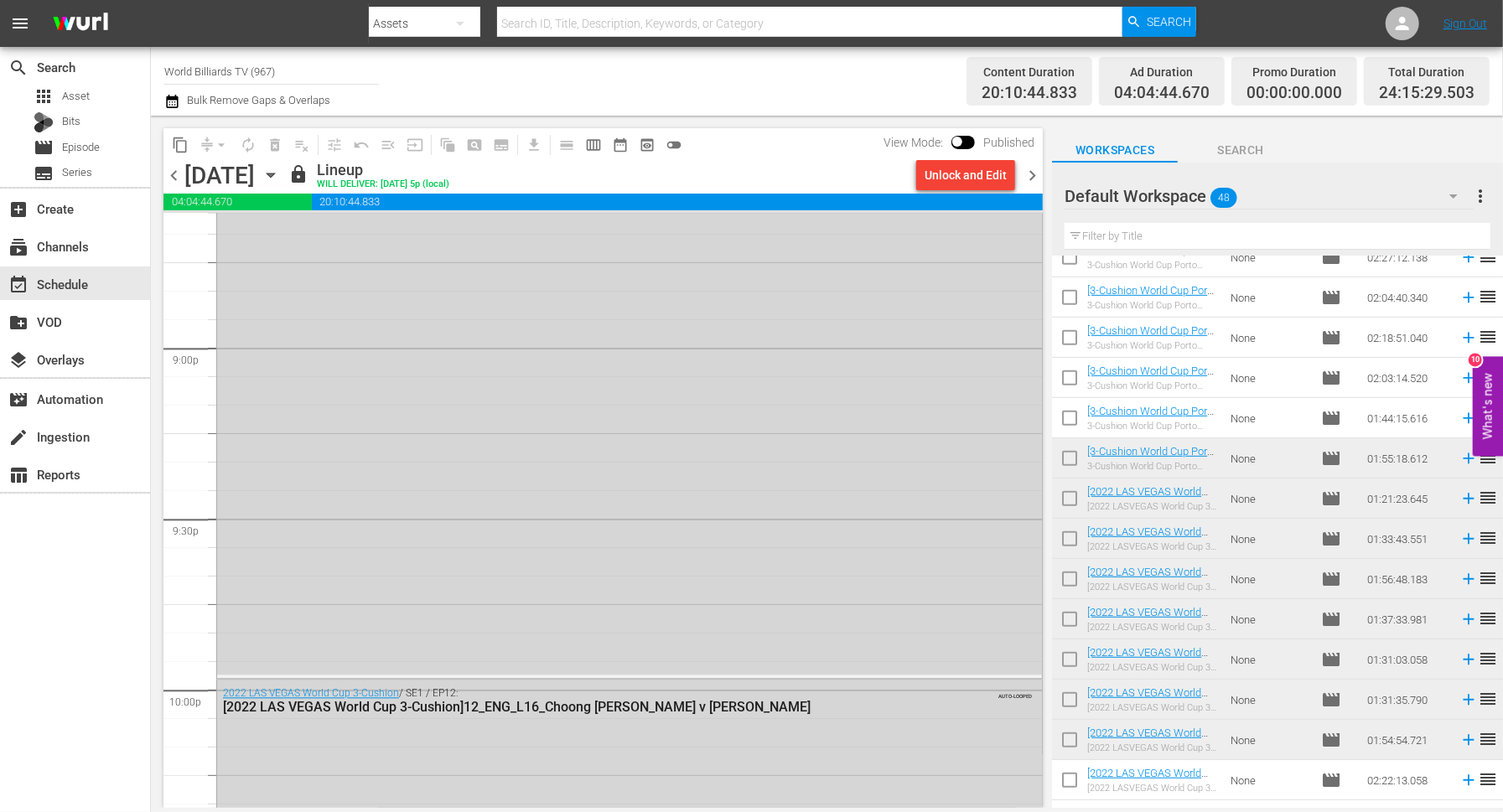
scroll to position [8038, 0]
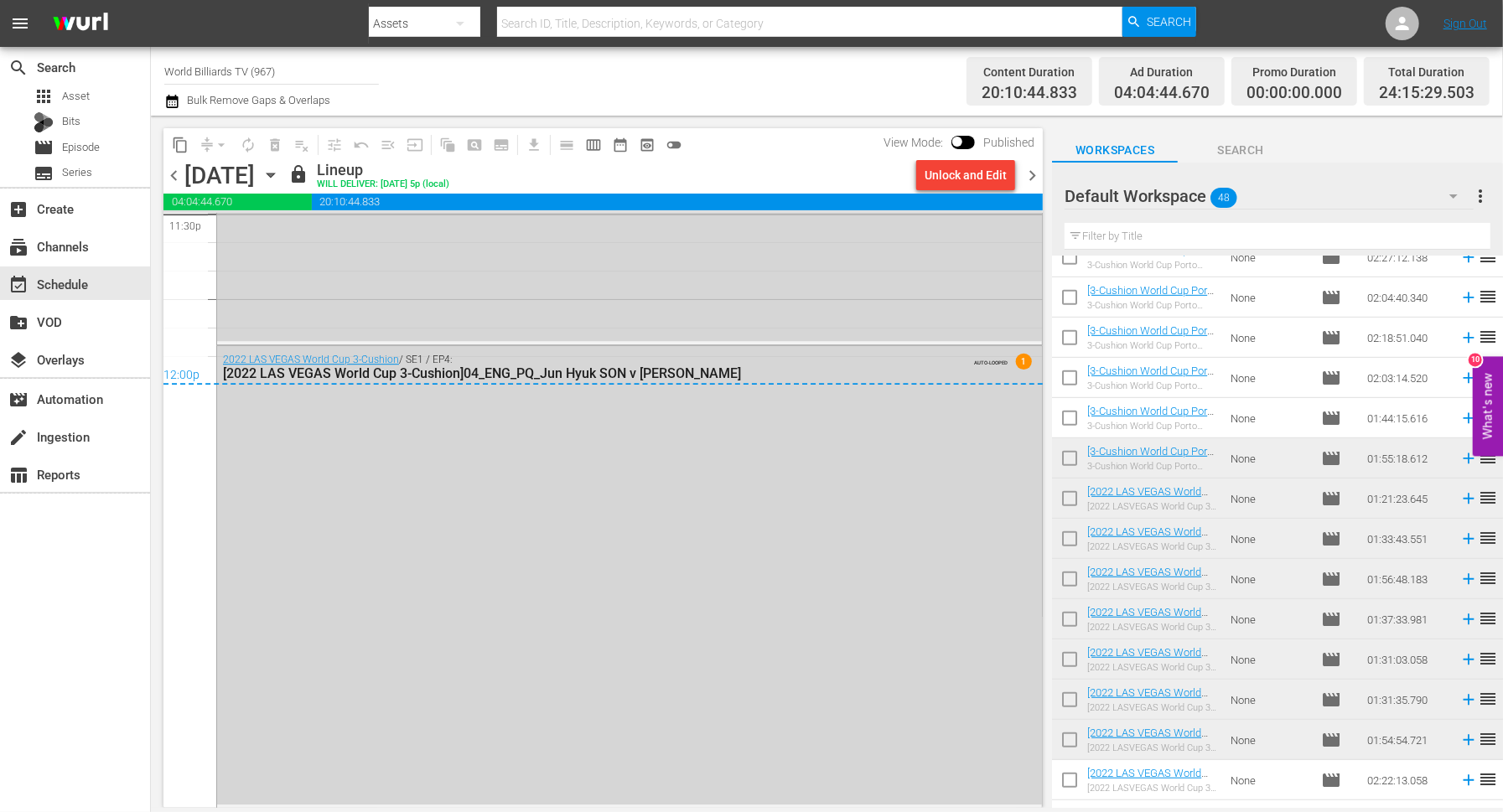
click at [280, 173] on icon "button" at bounding box center [271, 175] width 19 height 19
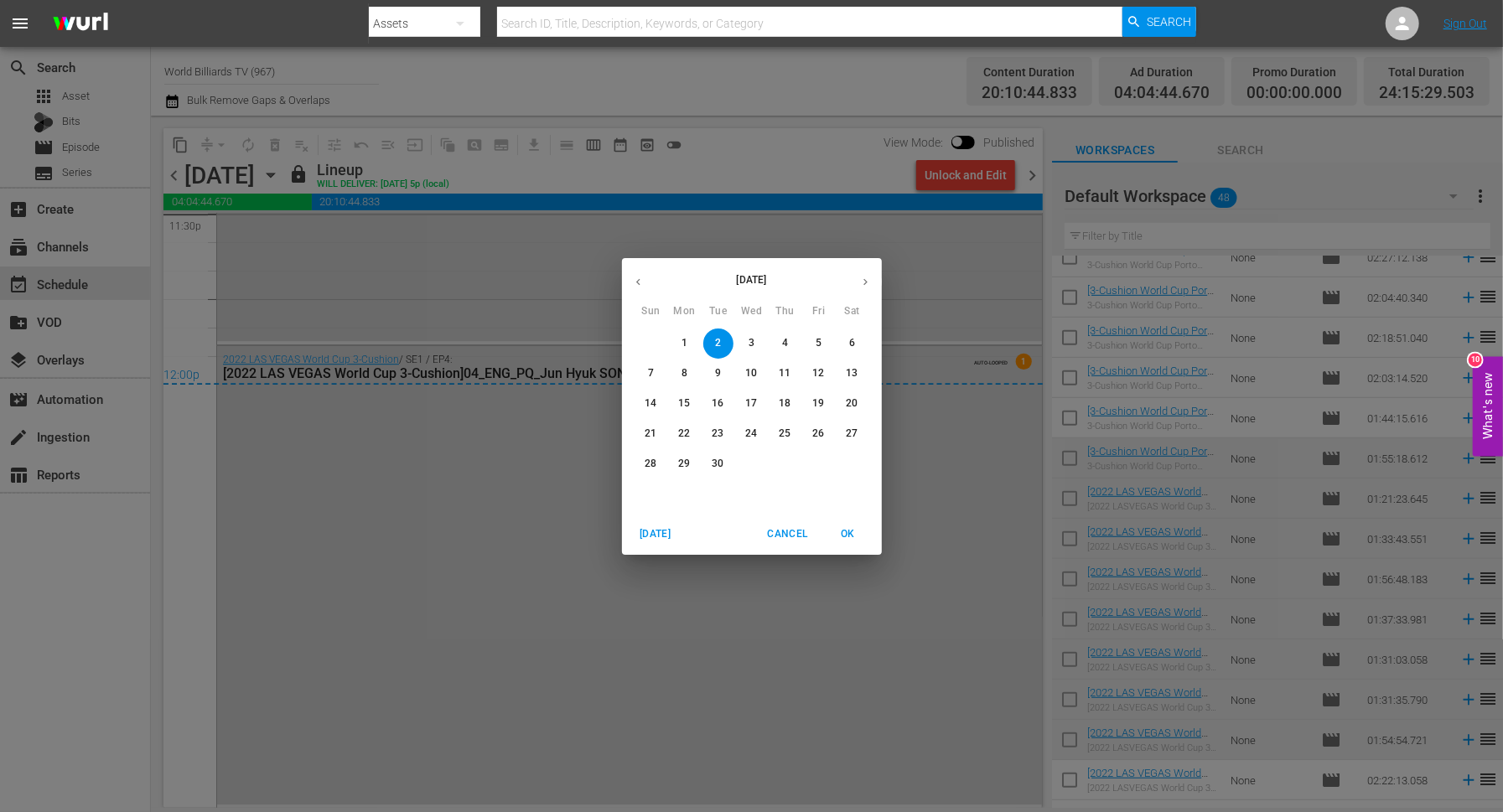
click at [746, 343] on span "3" at bounding box center [752, 344] width 31 height 14
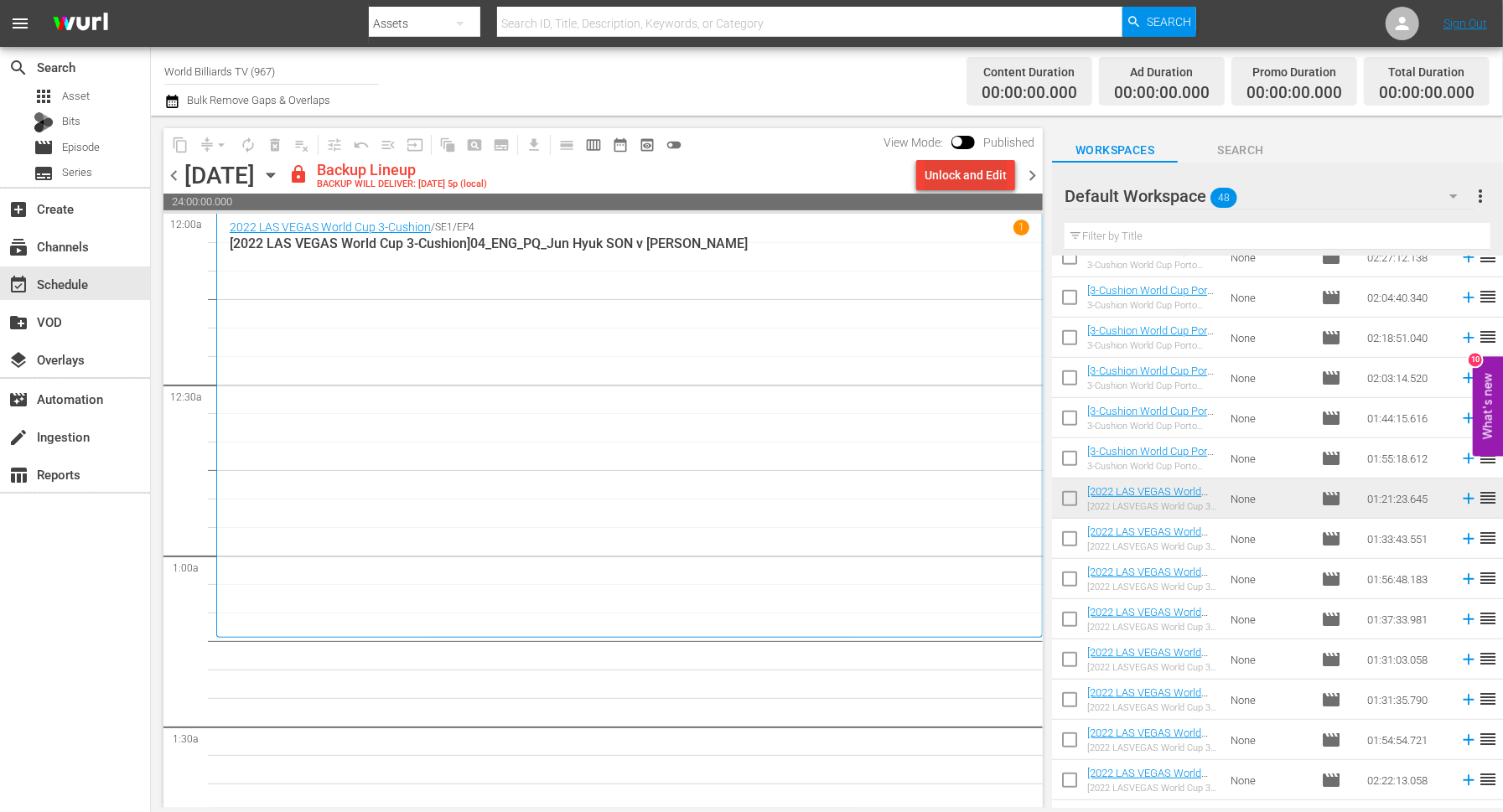
click at [972, 173] on div "Unlock and Edit" at bounding box center [966, 175] width 82 height 31
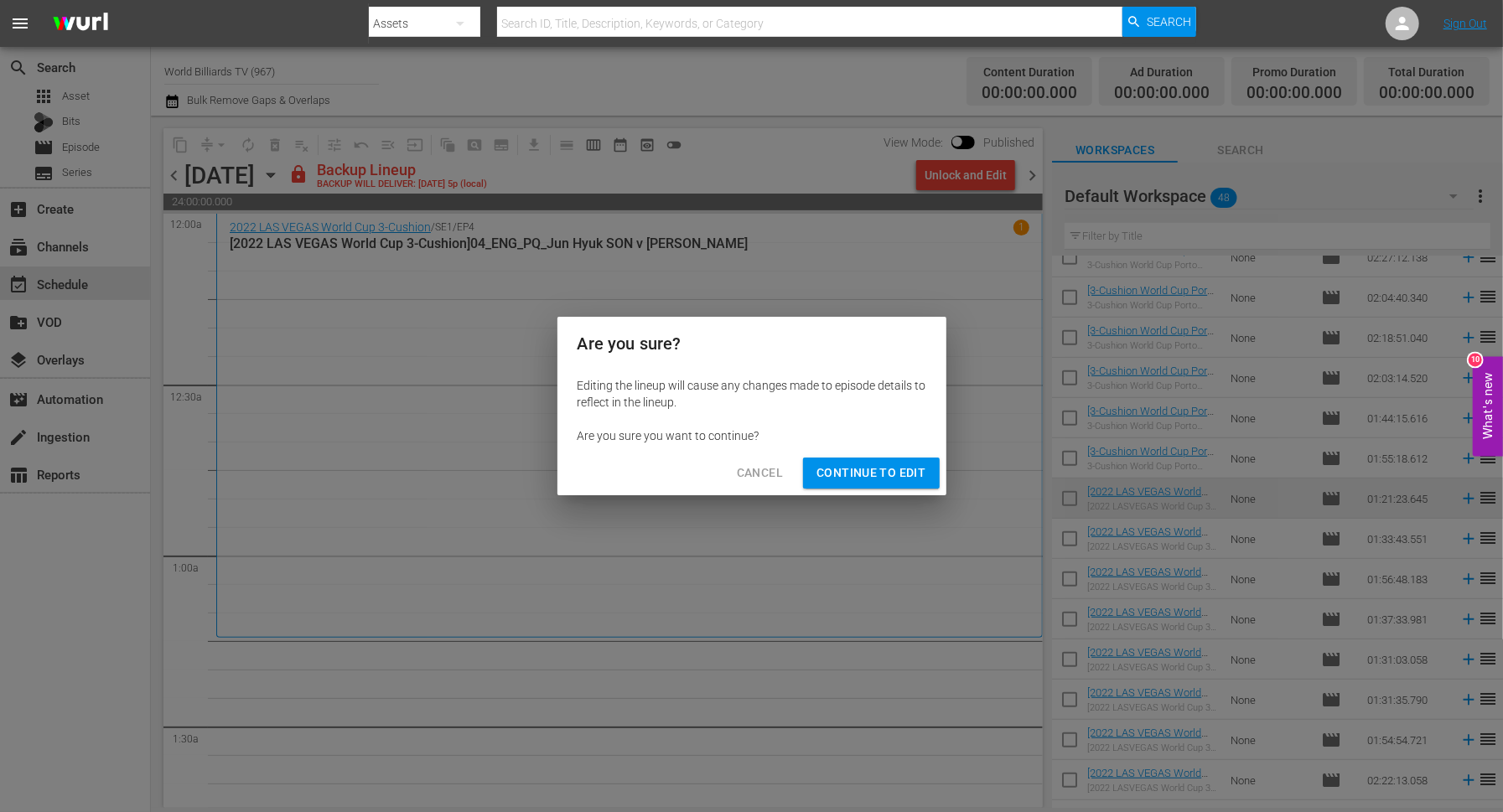
click at [913, 460] on button "Continue to Edit" at bounding box center [871, 473] width 136 height 31
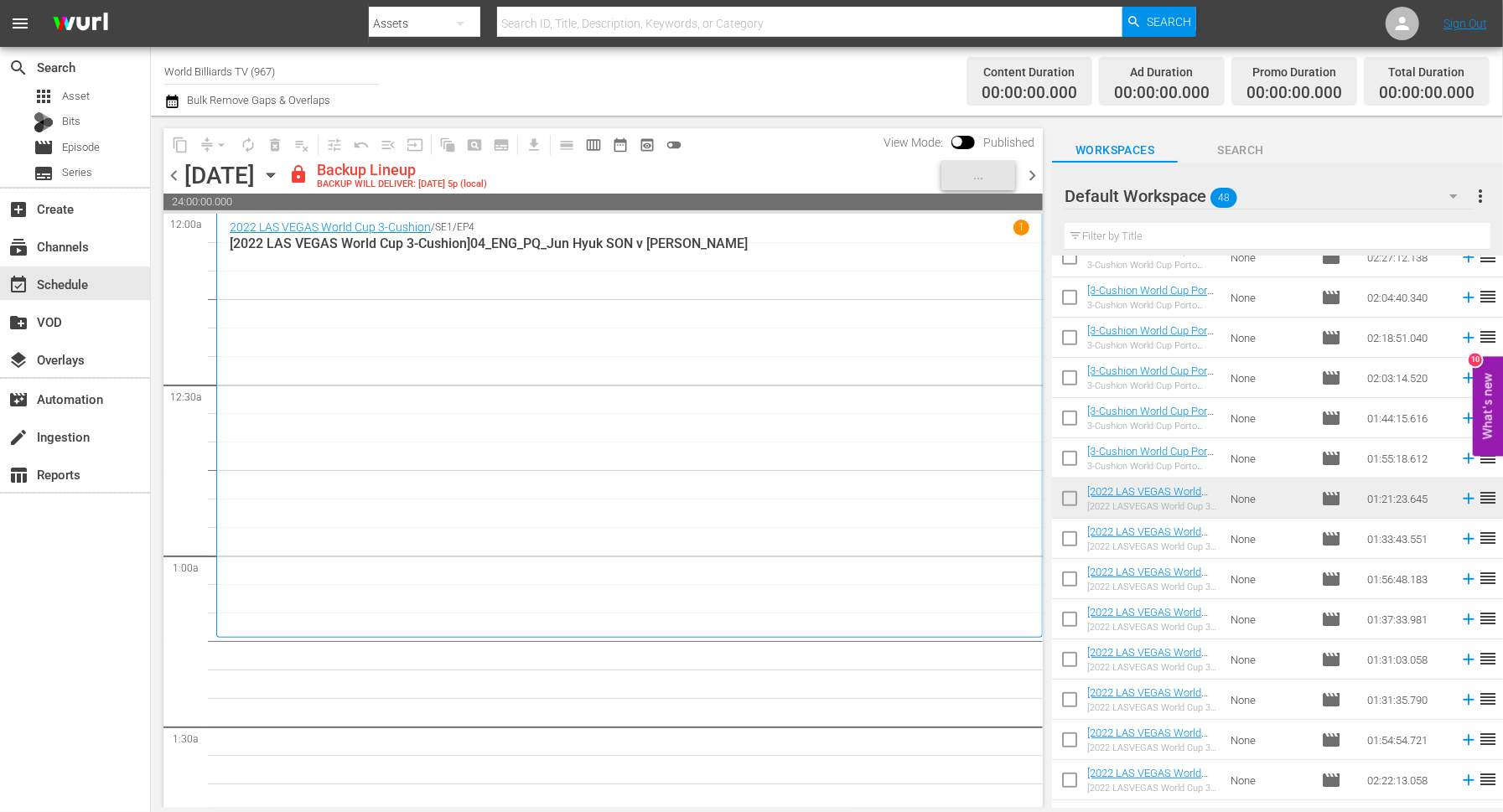
click at [1078, 549] on input "checkbox" at bounding box center [1070, 542] width 35 height 35
checkbox input "true"
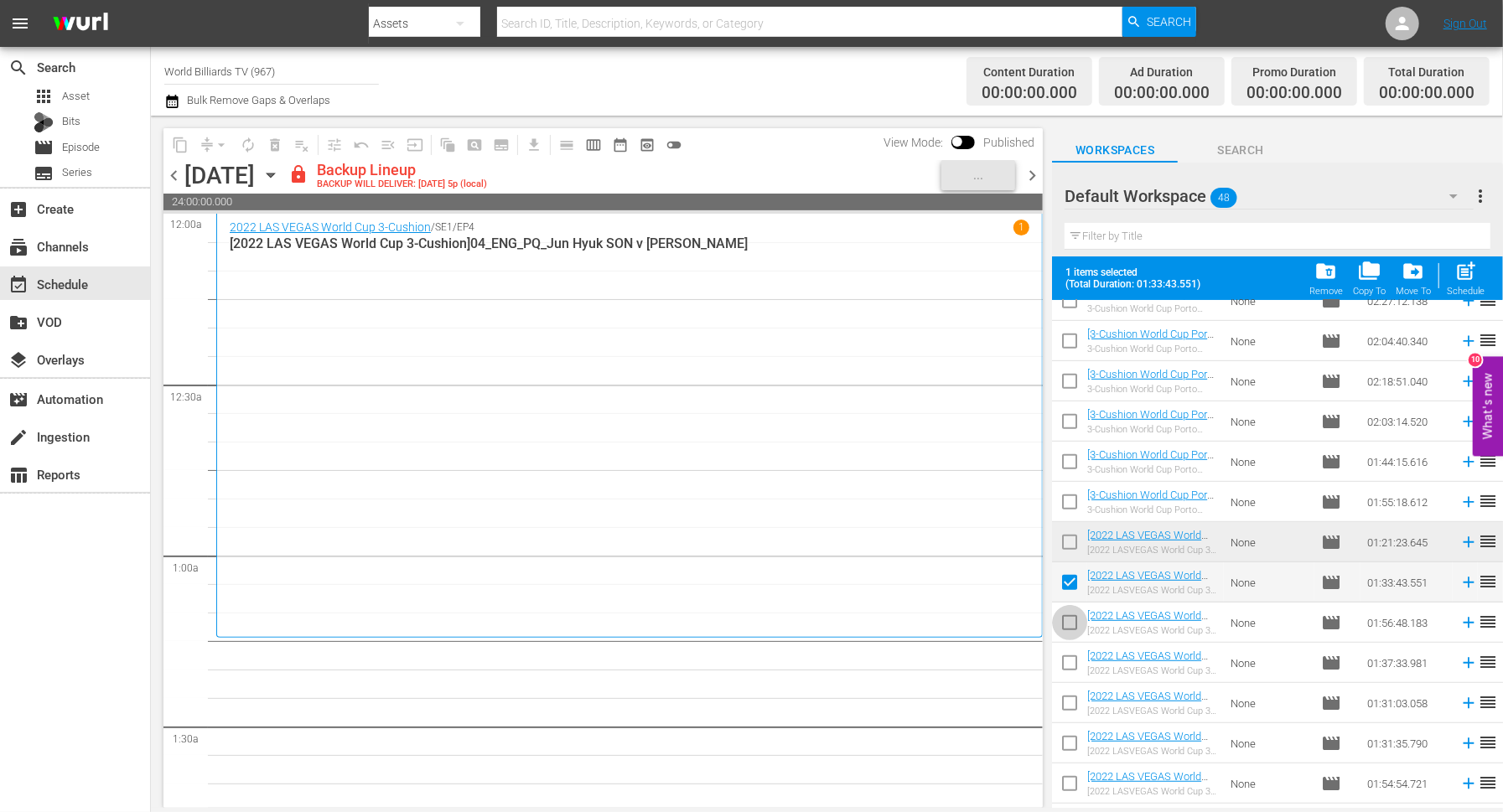
click at [1071, 619] on input "checkbox" at bounding box center [1070, 626] width 35 height 35
checkbox input "true"
click at [1071, 680] on input "checkbox" at bounding box center [1070, 666] width 35 height 35
checkbox input "true"
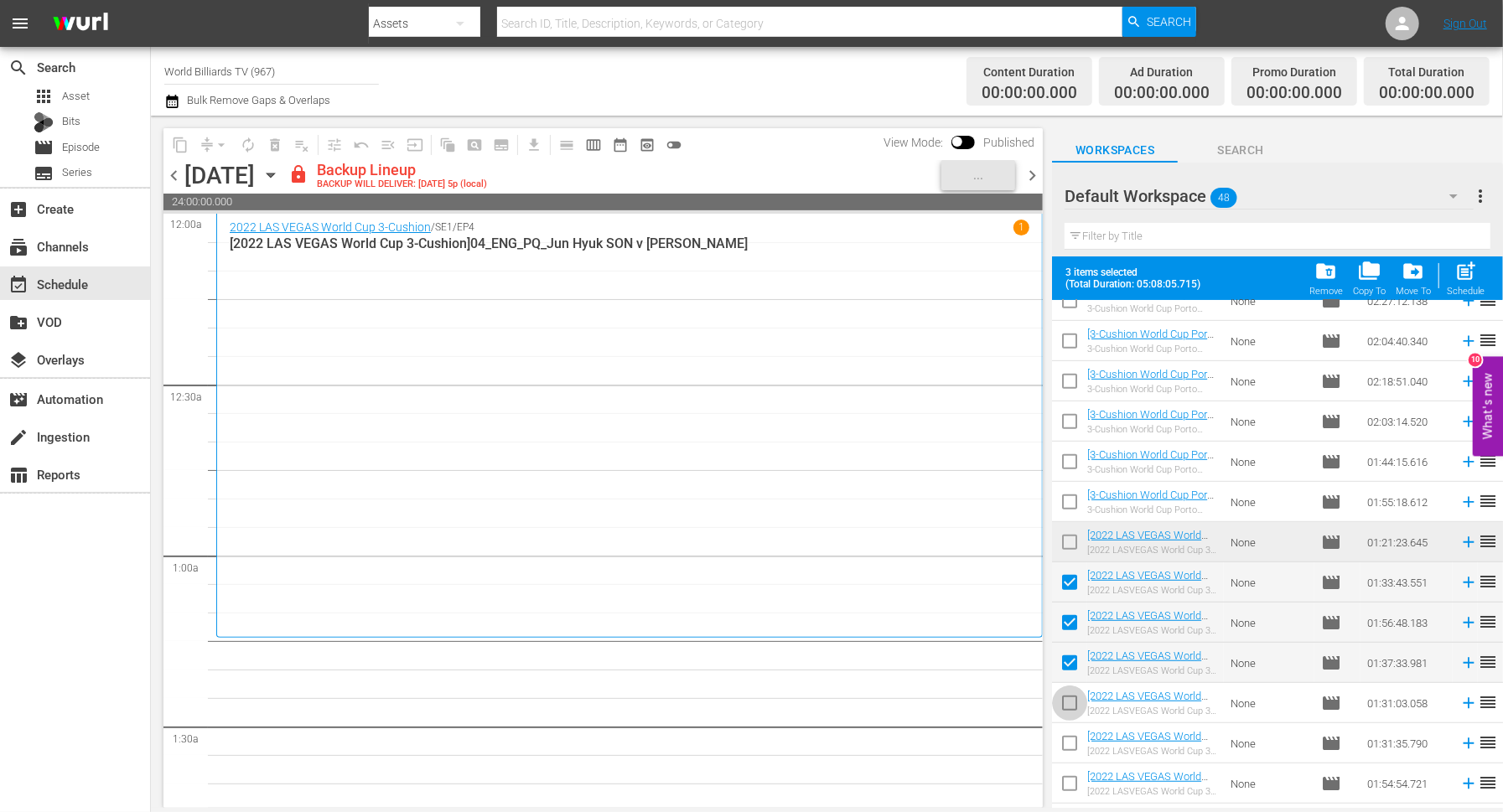
click at [1071, 720] on input "checkbox" at bounding box center [1070, 707] width 35 height 35
checkbox input "true"
click at [1071, 754] on input "checkbox" at bounding box center [1070, 747] width 35 height 35
checkbox input "true"
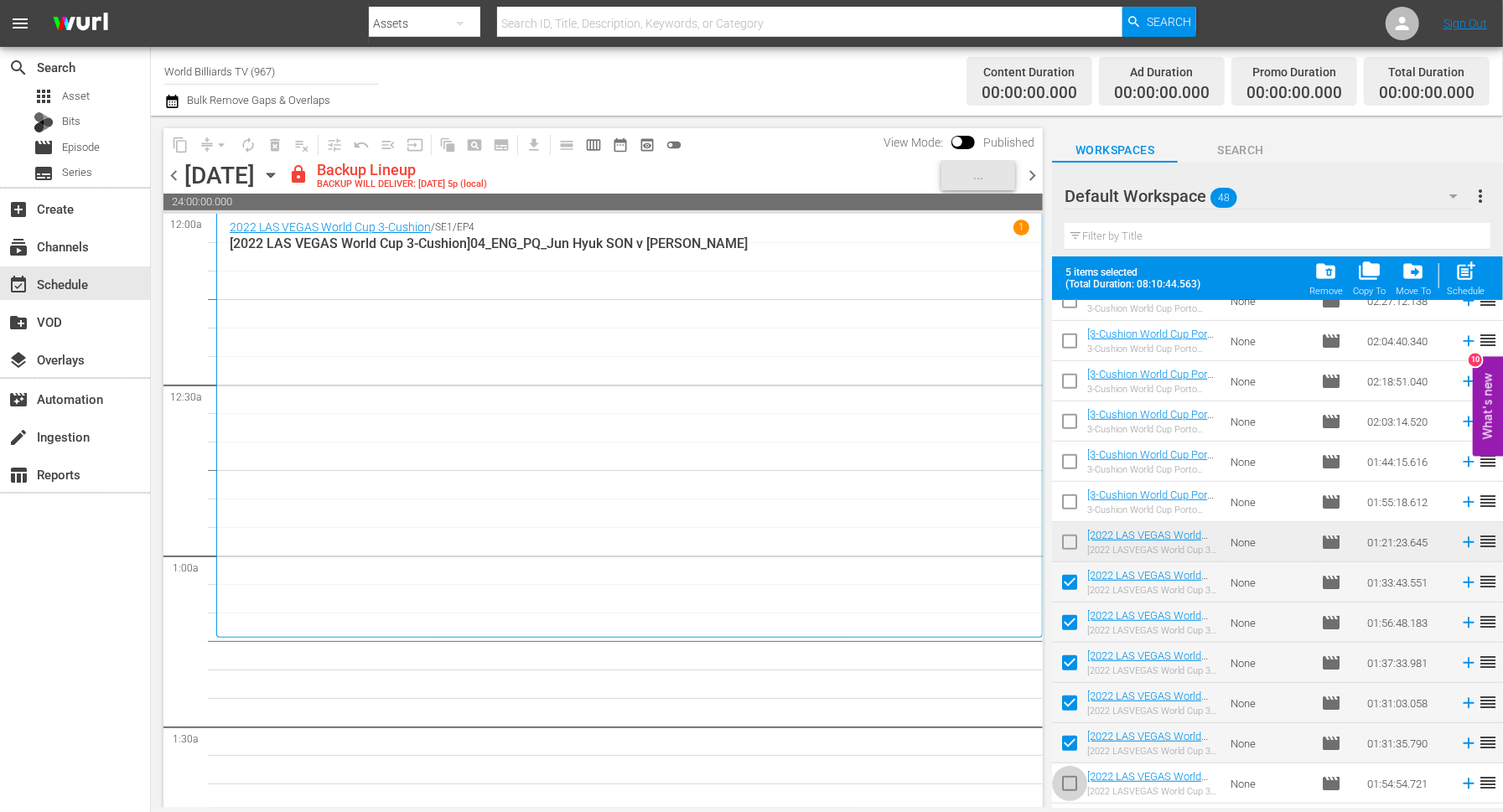
click at [1071, 781] on input "checkbox" at bounding box center [1070, 787] width 35 height 35
checkbox input "true"
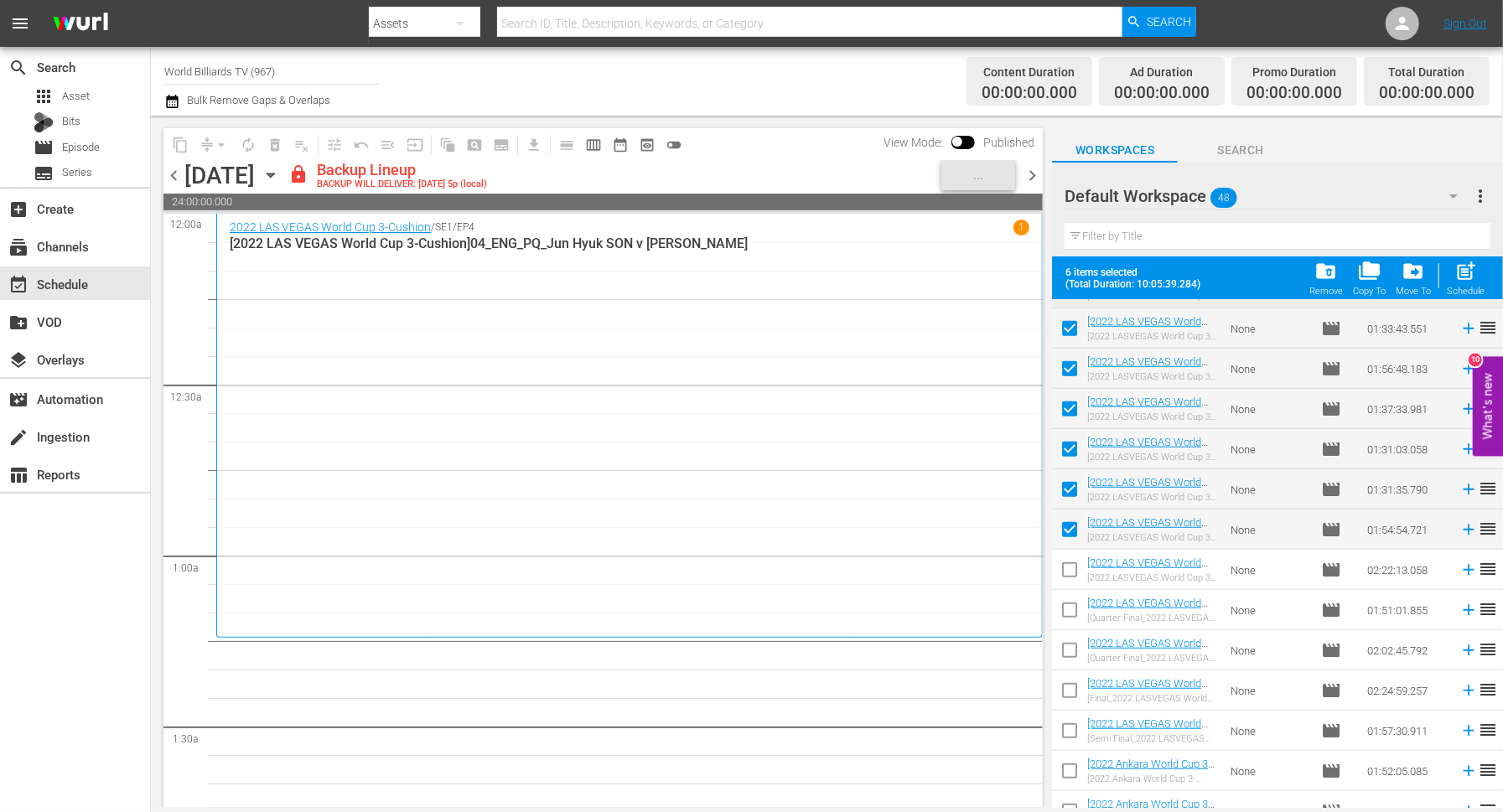
scroll to position [959, 0]
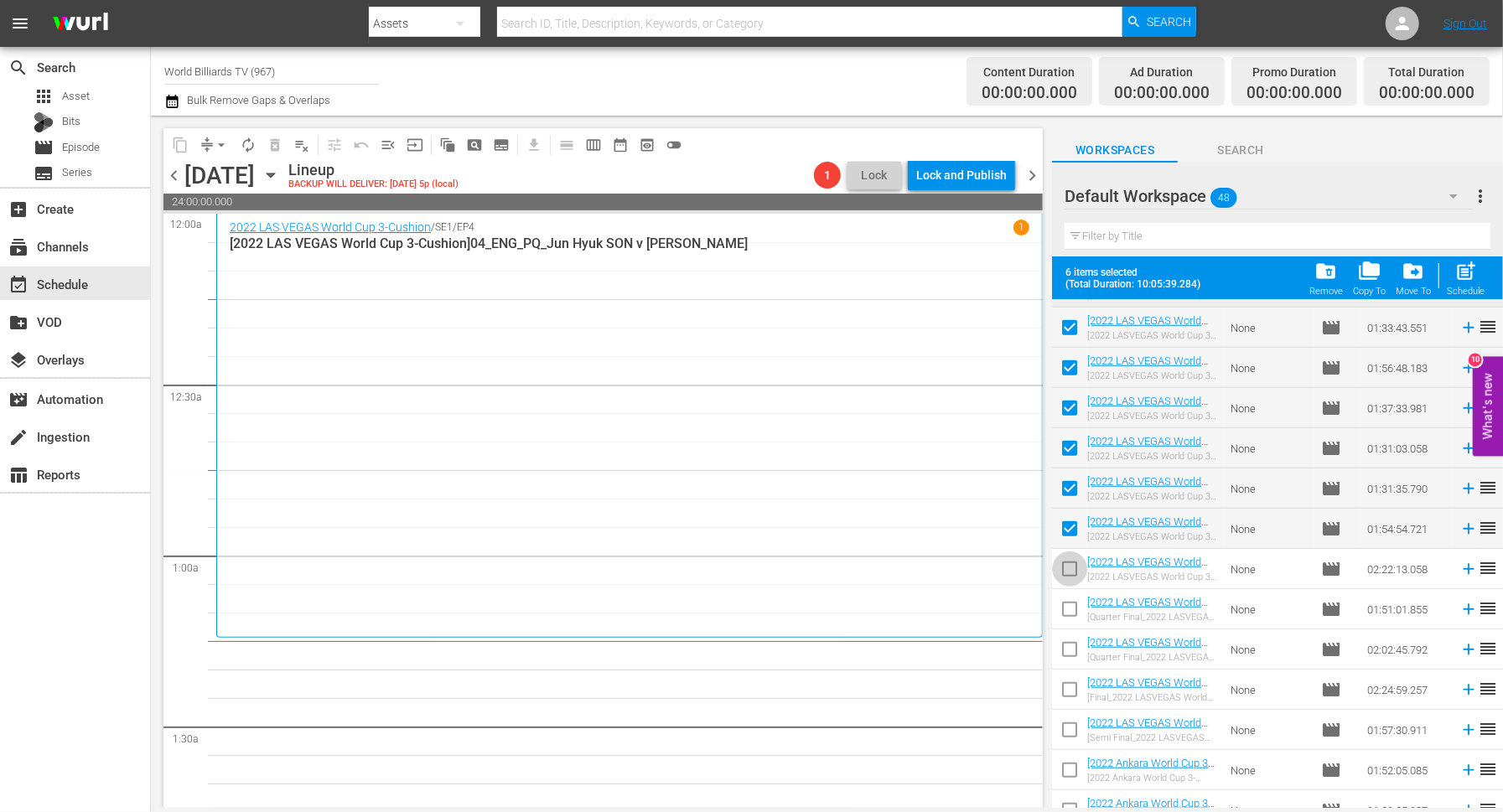
click at [1075, 573] on input "checkbox" at bounding box center [1070, 573] width 35 height 35
checkbox input "true"
click at [1471, 278] on span "post_add" at bounding box center [1466, 271] width 23 height 23
checkbox input "false"
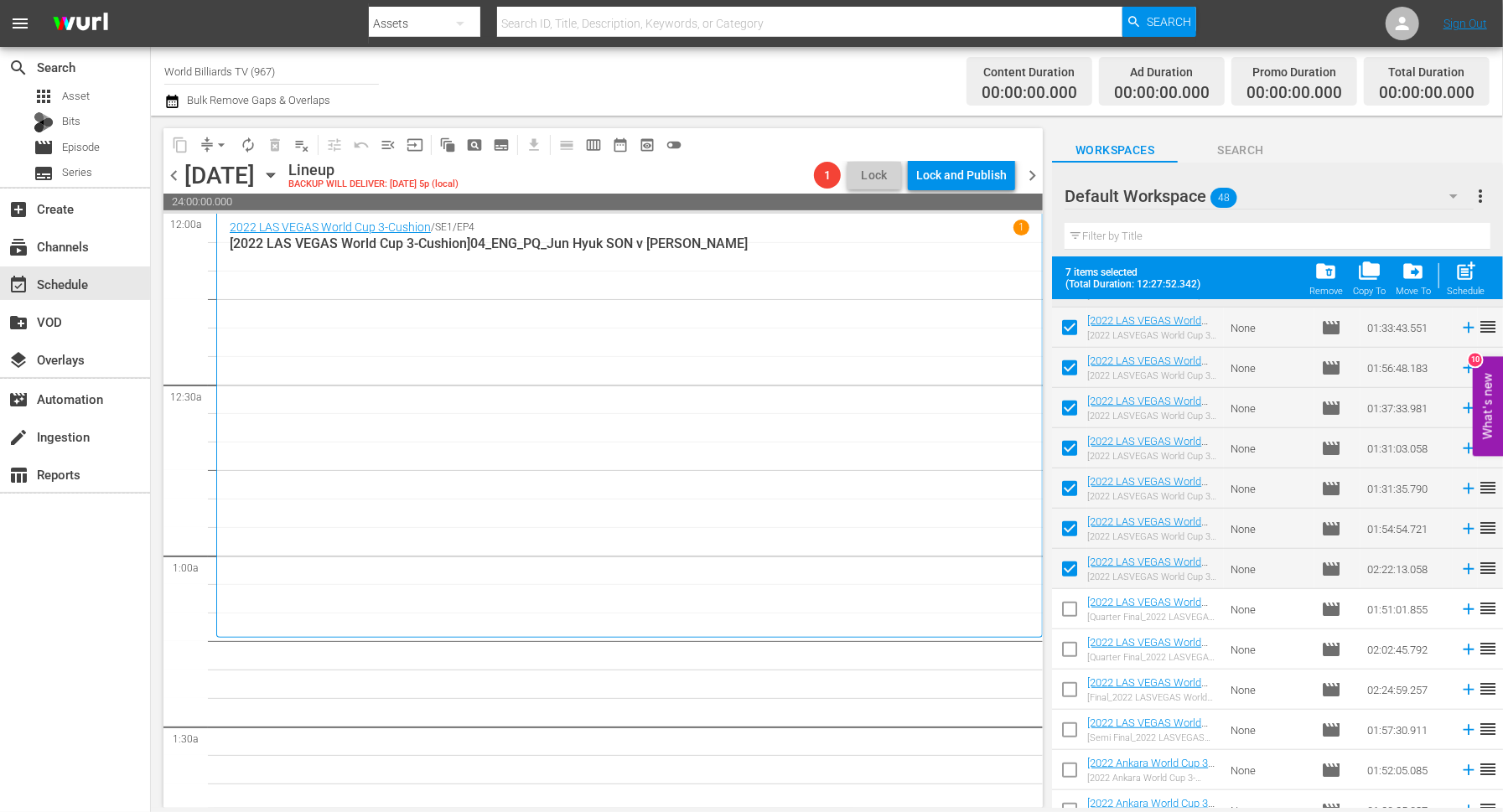
checkbox input "false"
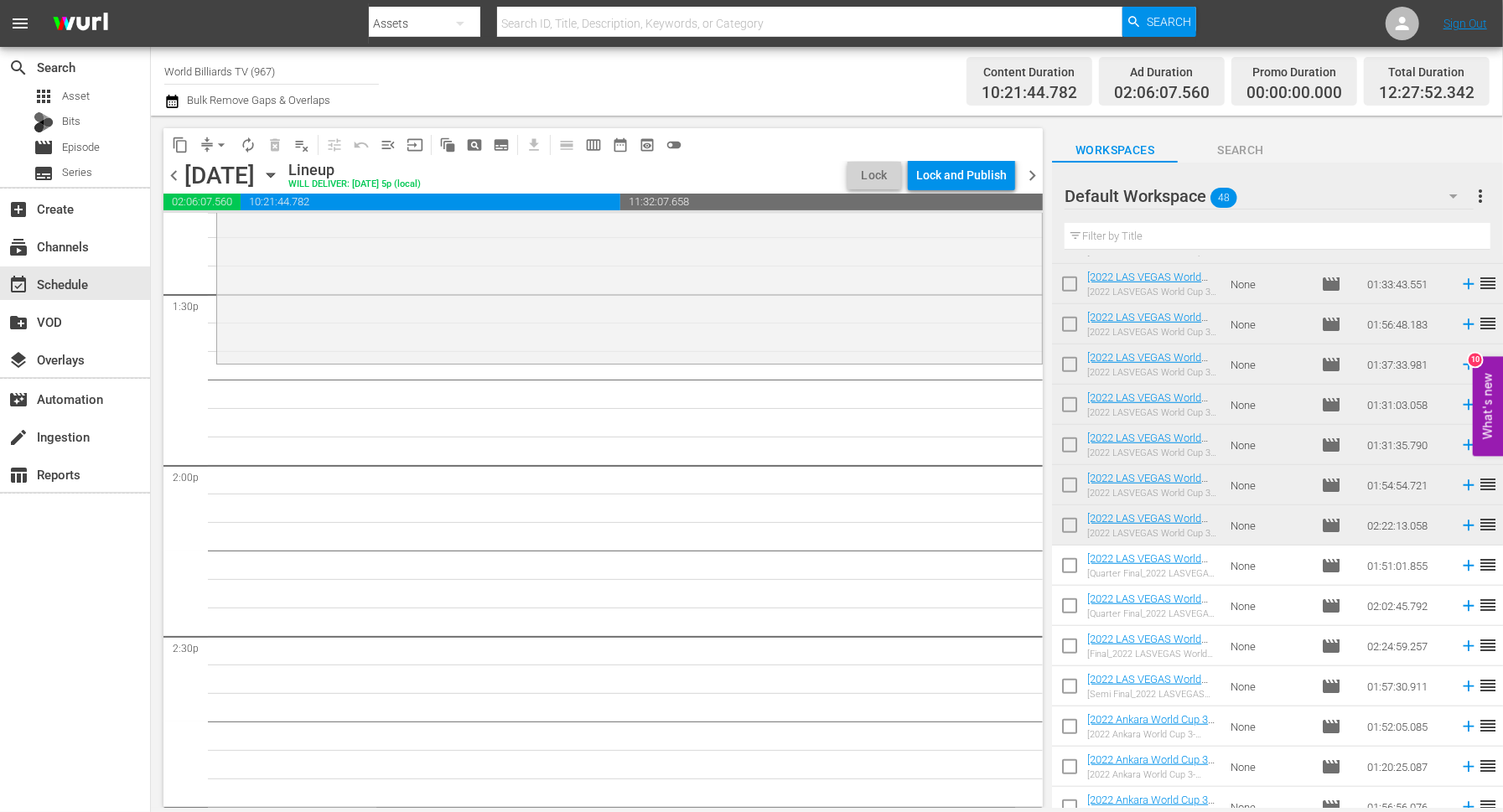
scroll to position [4534, 0]
click at [253, 145] on span "autorenew_outlined" at bounding box center [248, 145] width 17 height 17
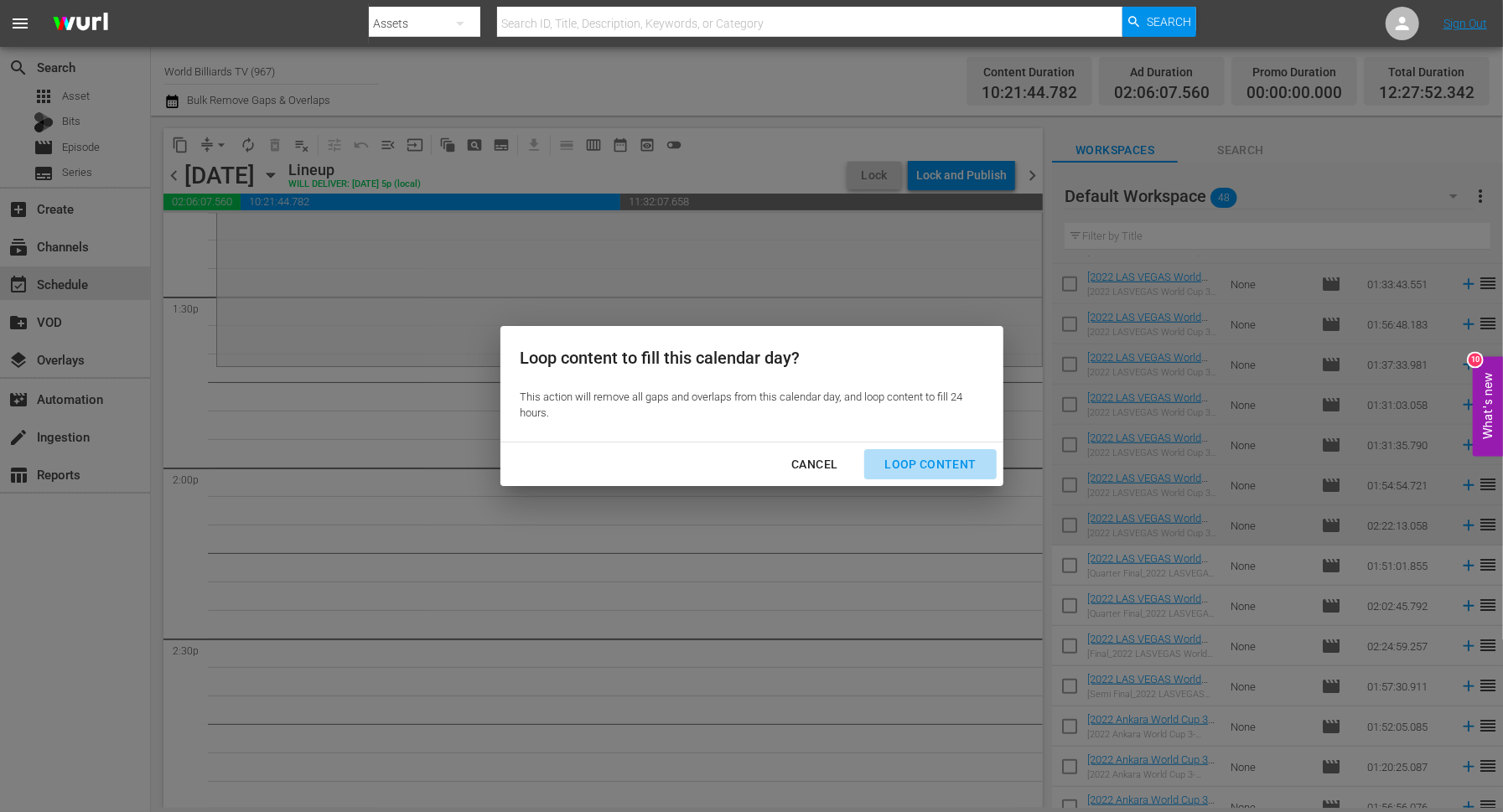
click at [974, 457] on div "Loop Content" at bounding box center [930, 465] width 118 height 21
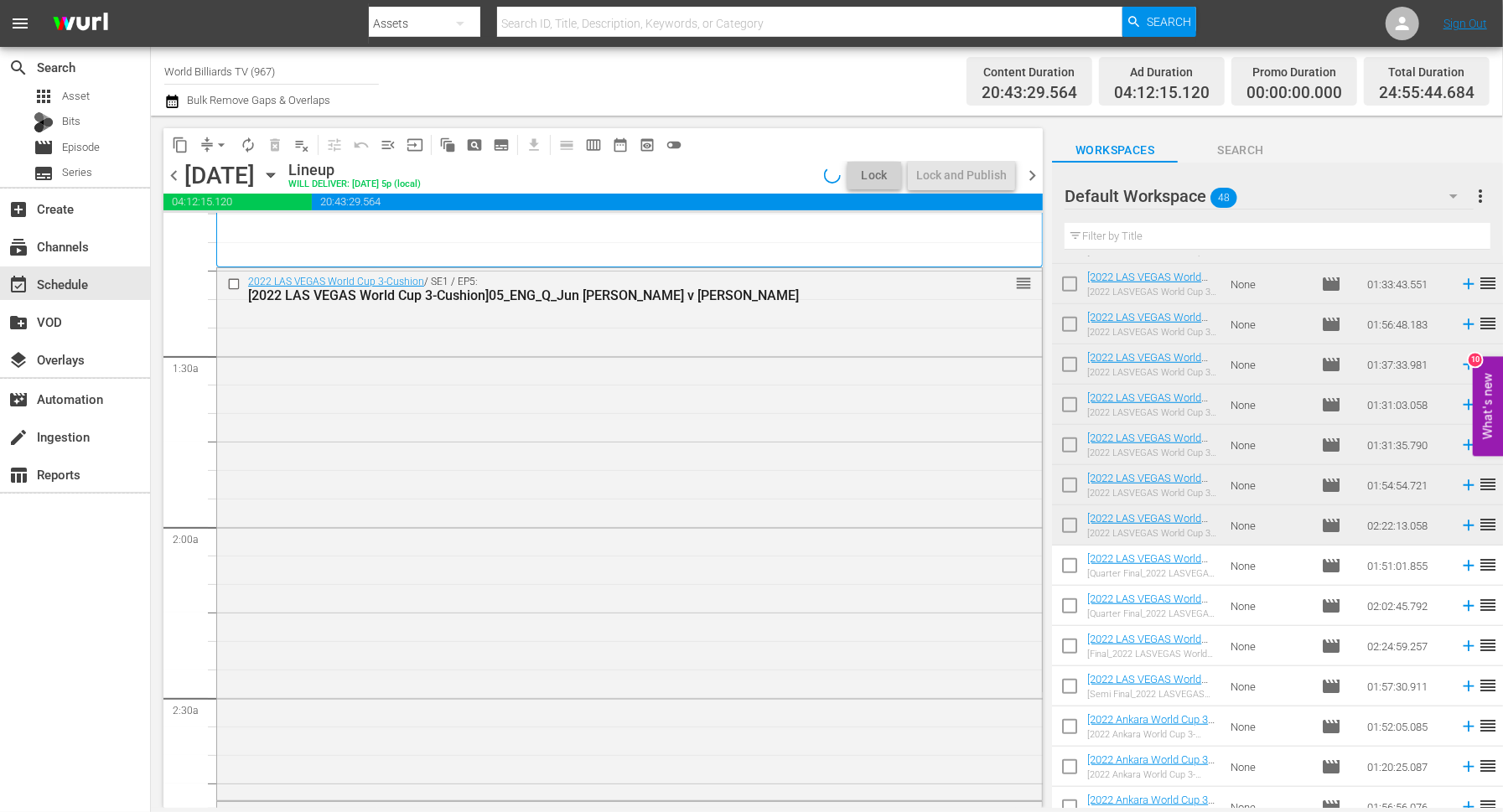
scroll to position [0, 0]
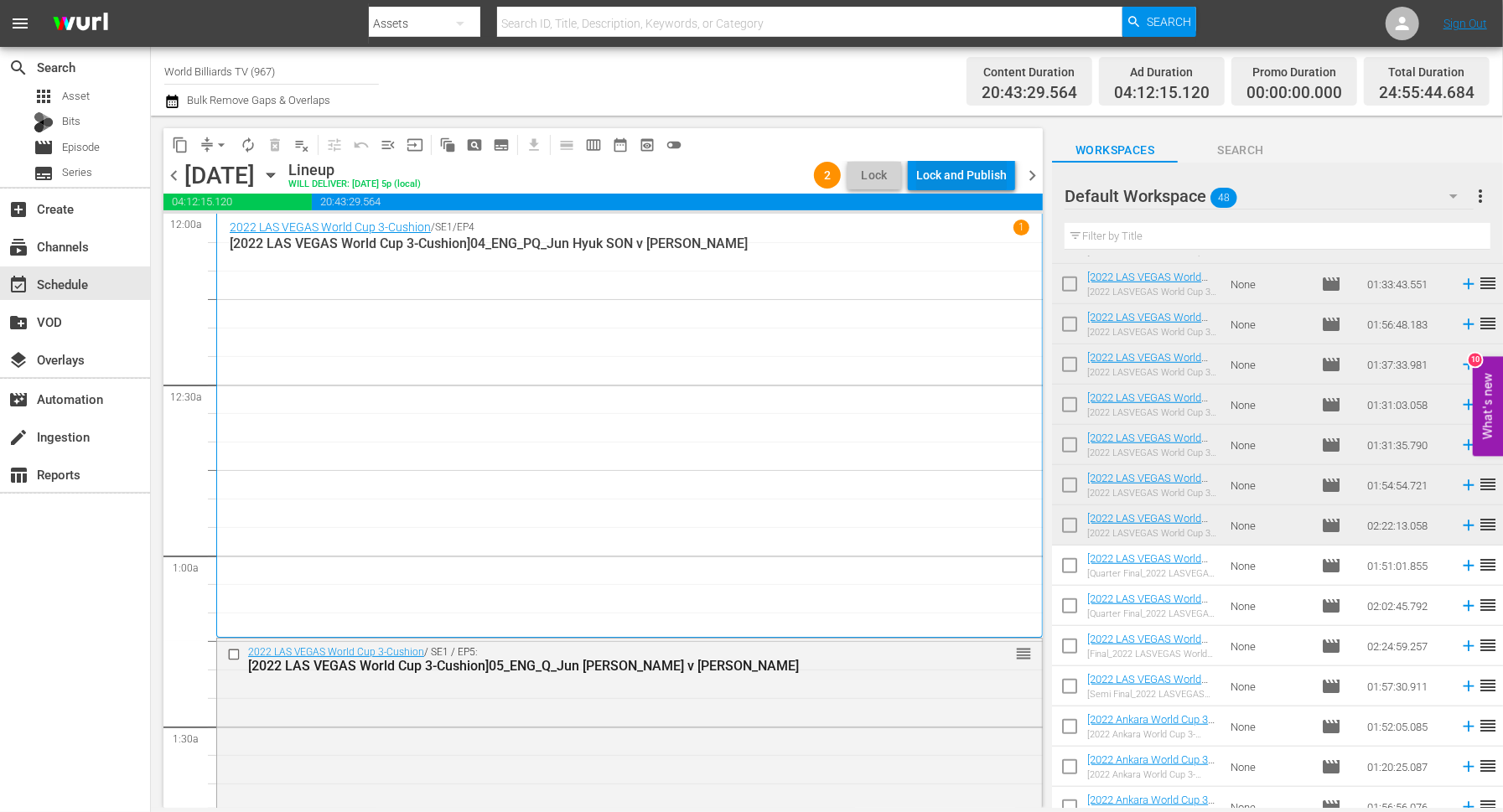
click at [974, 175] on div "Lock and Publish" at bounding box center [962, 175] width 91 height 31
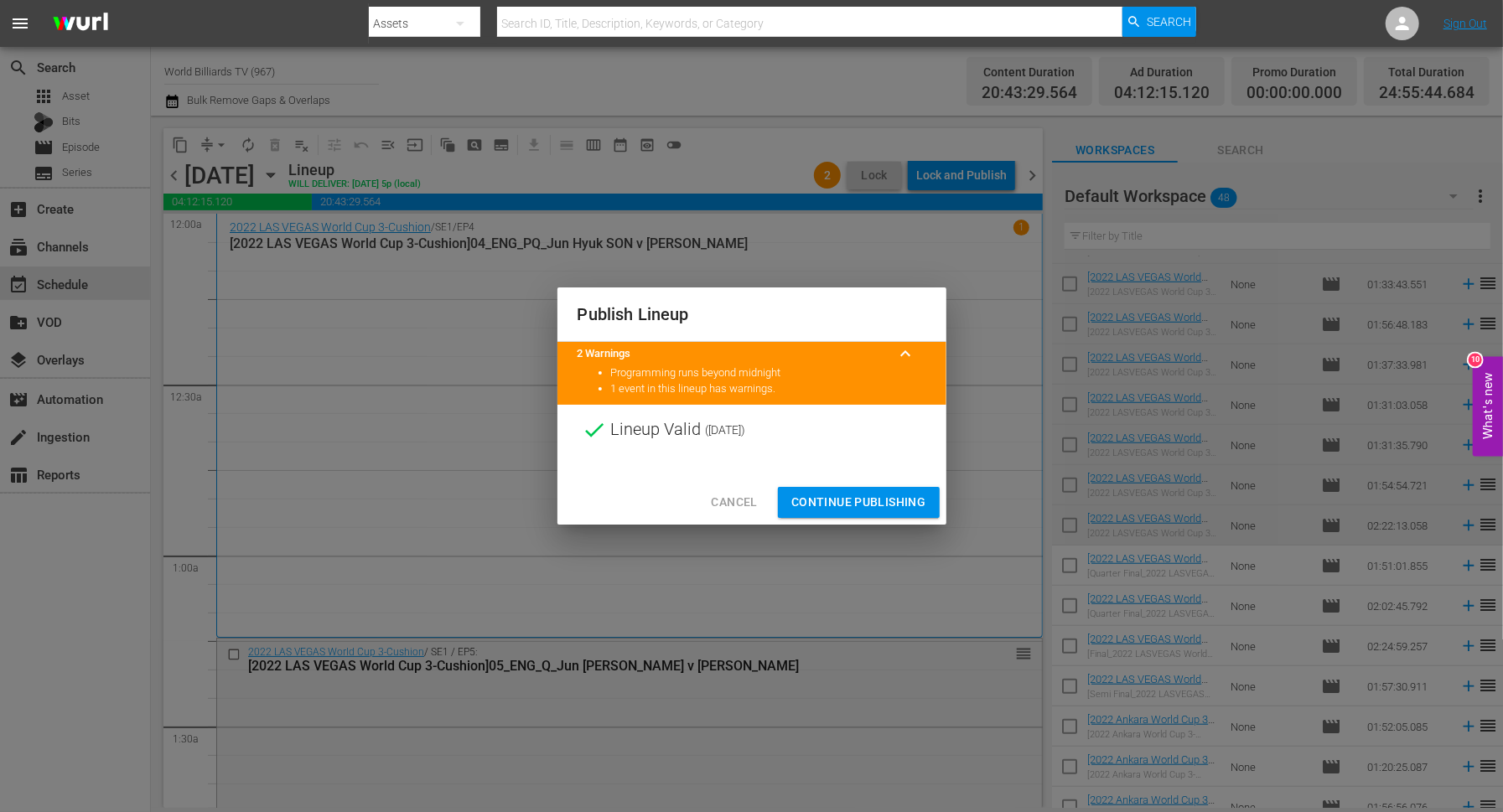
click at [862, 505] on span "Continue Publishing" at bounding box center [858, 502] width 135 height 21
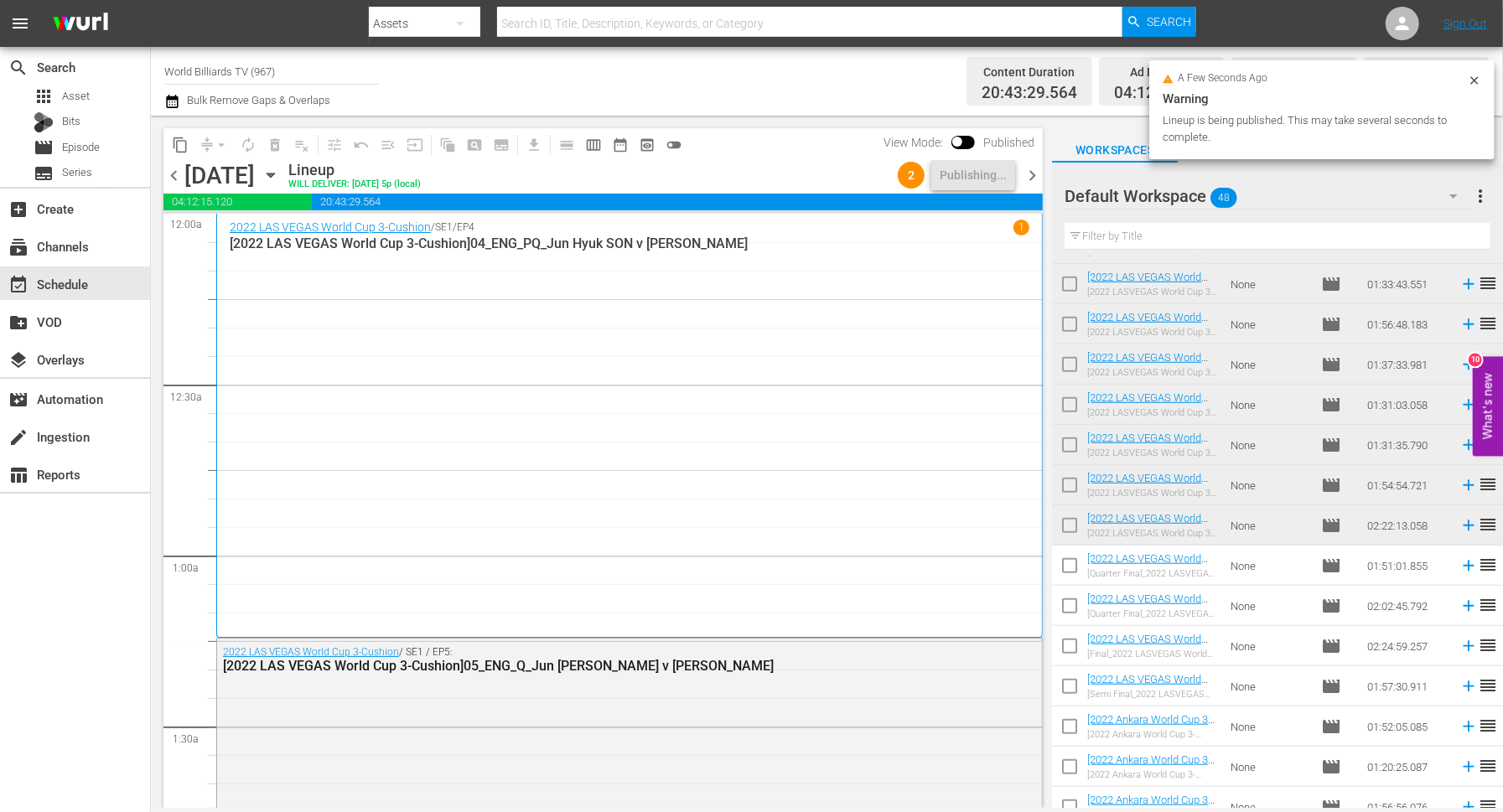
click at [284, 178] on div "[DATE] [DATE]" at bounding box center [233, 175] width 99 height 28
click at [280, 178] on icon "button" at bounding box center [271, 175] width 19 height 19
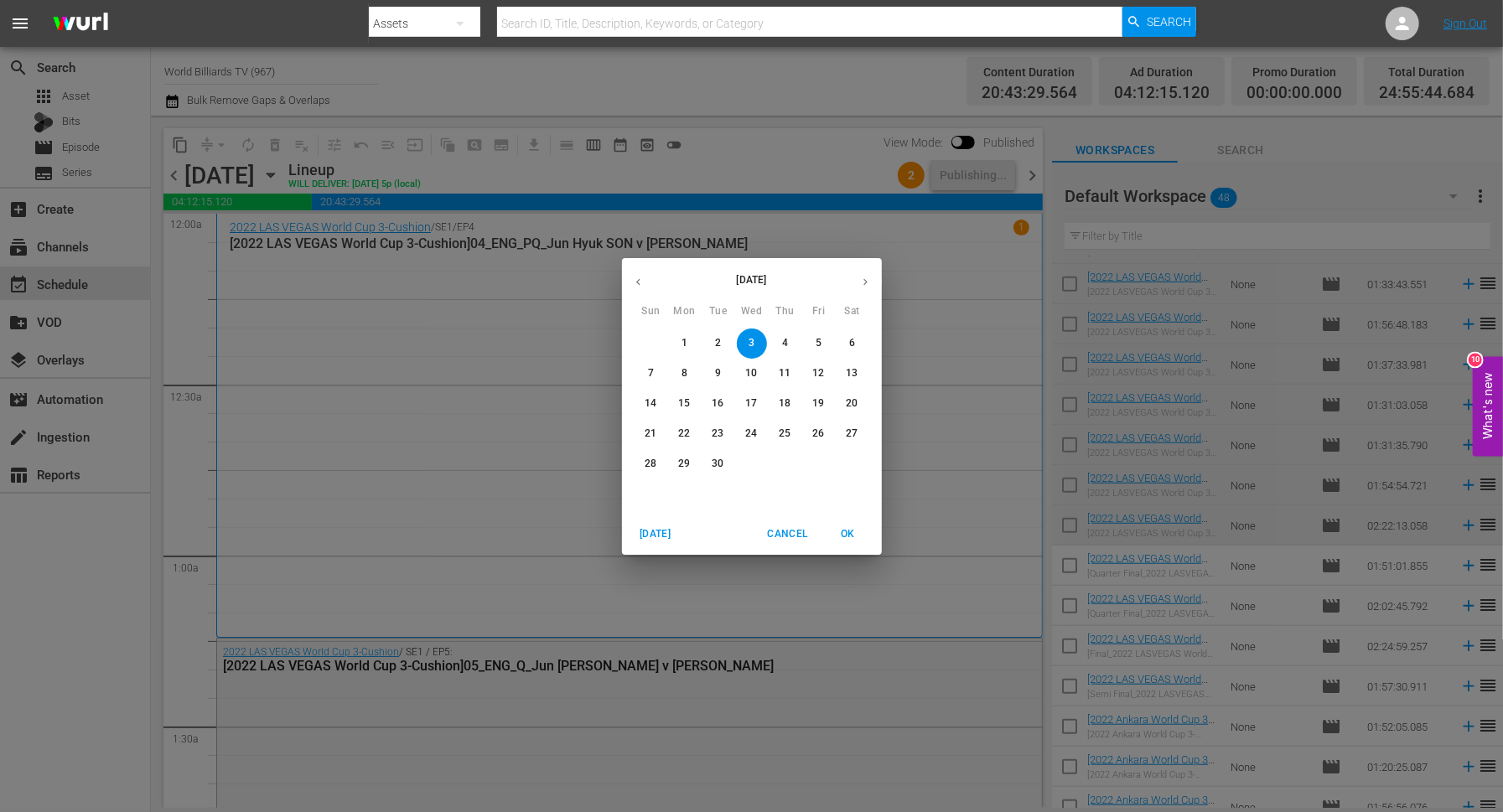
click at [786, 337] on p "4" at bounding box center [785, 344] width 6 height 14
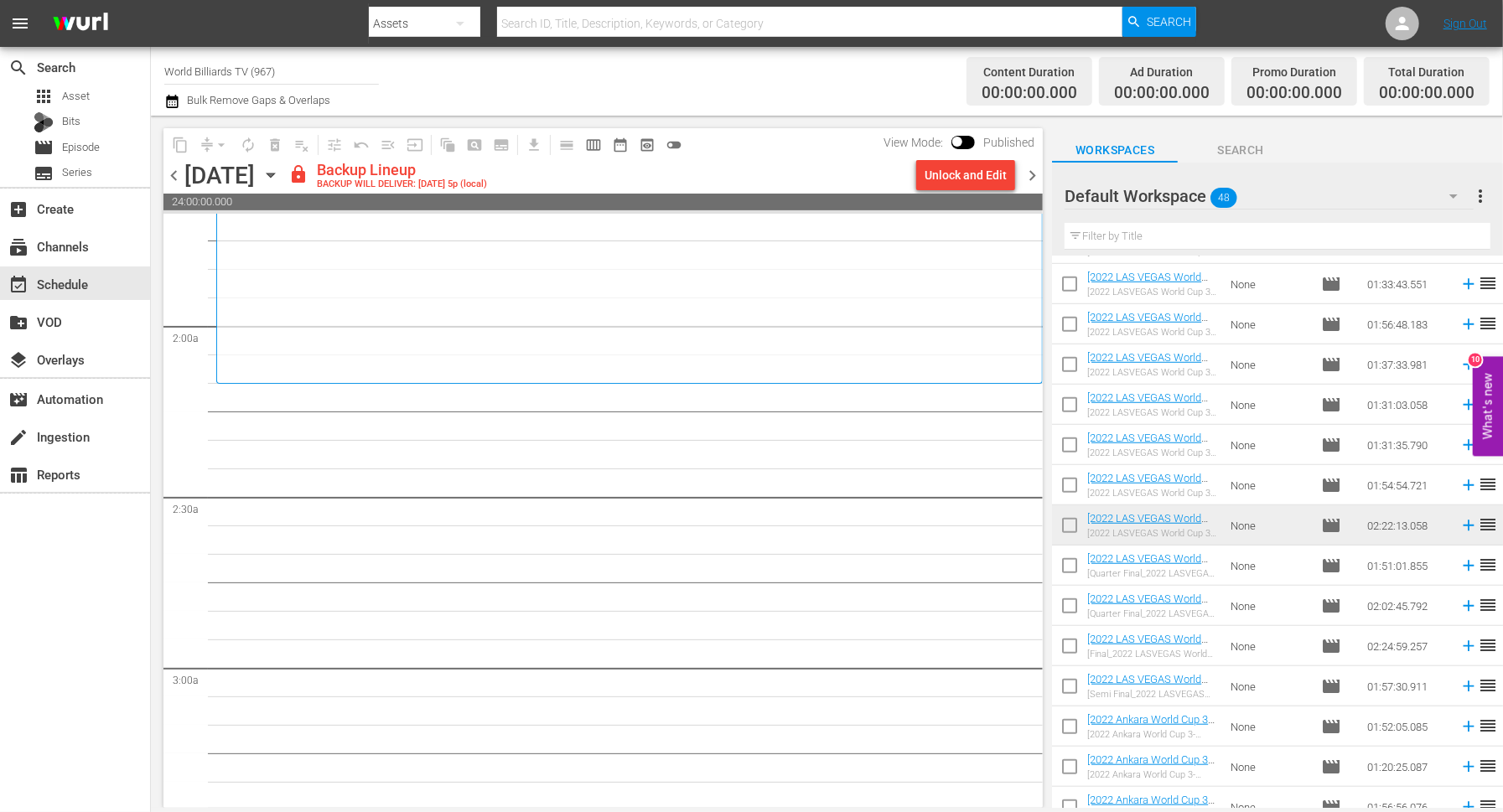
scroll to position [346, 0]
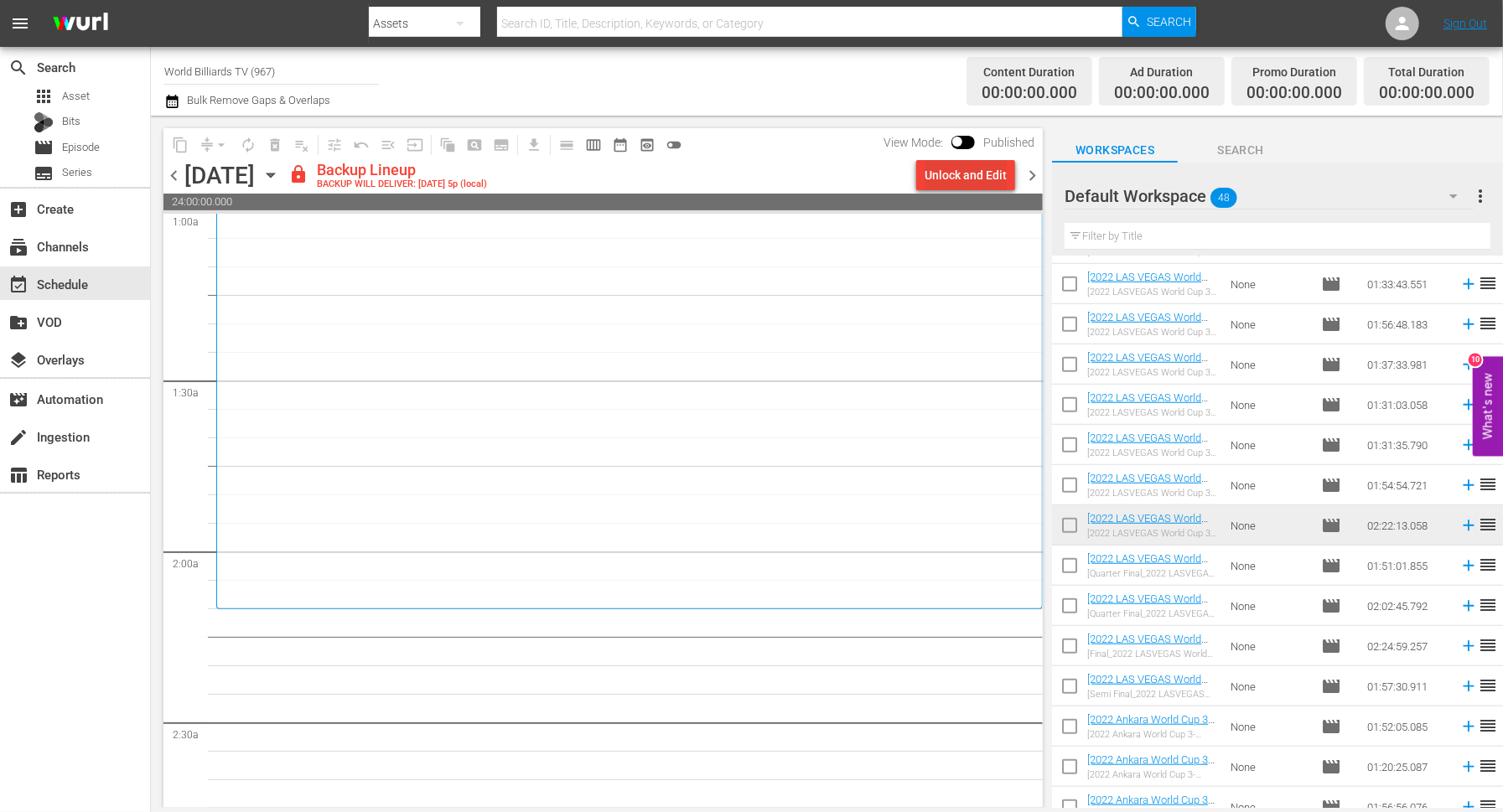
click at [994, 175] on div "Unlock and Edit" at bounding box center [966, 175] width 82 height 31
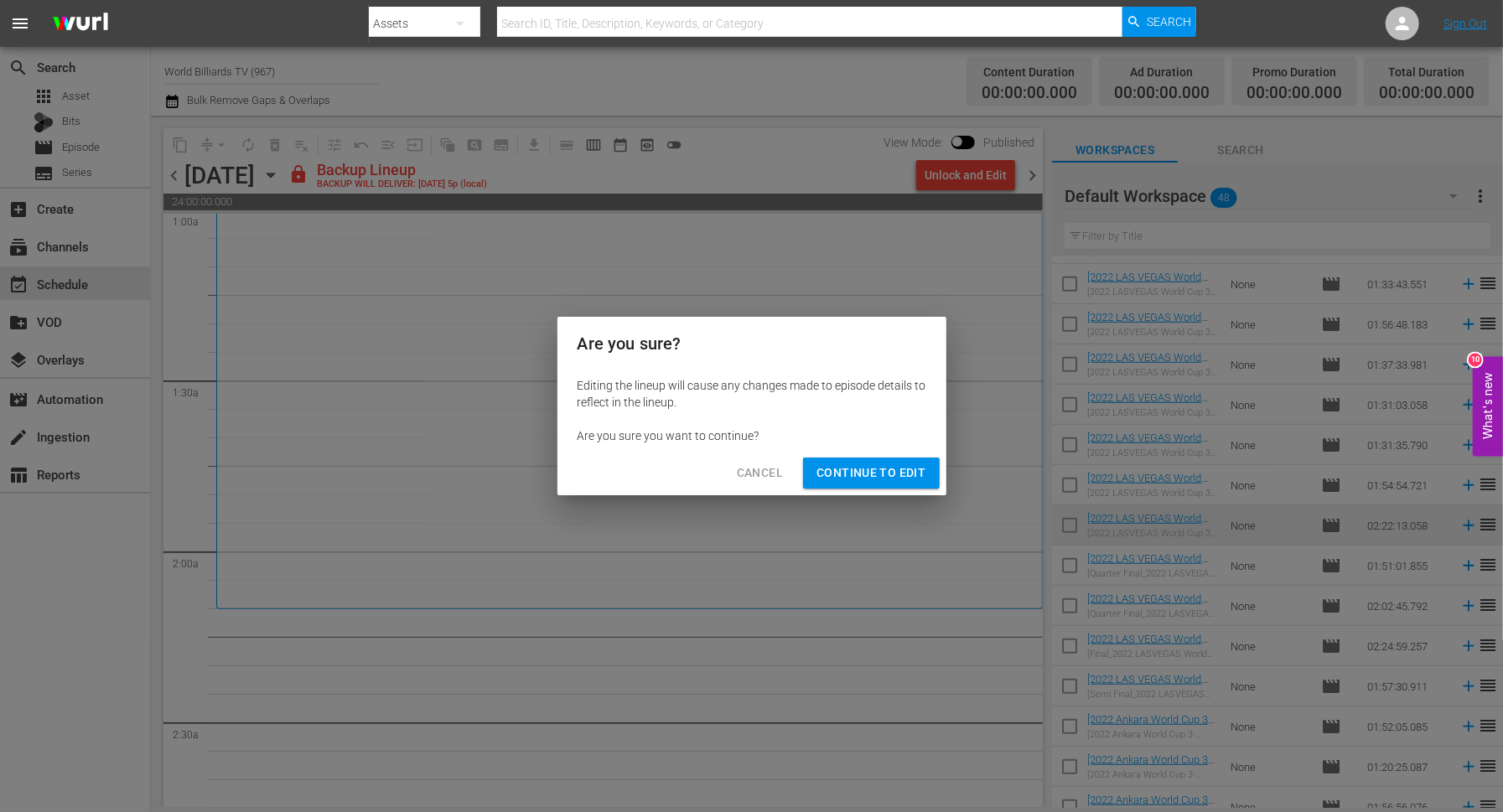
click at [880, 477] on span "Continue to Edit" at bounding box center [871, 472] width 109 height 21
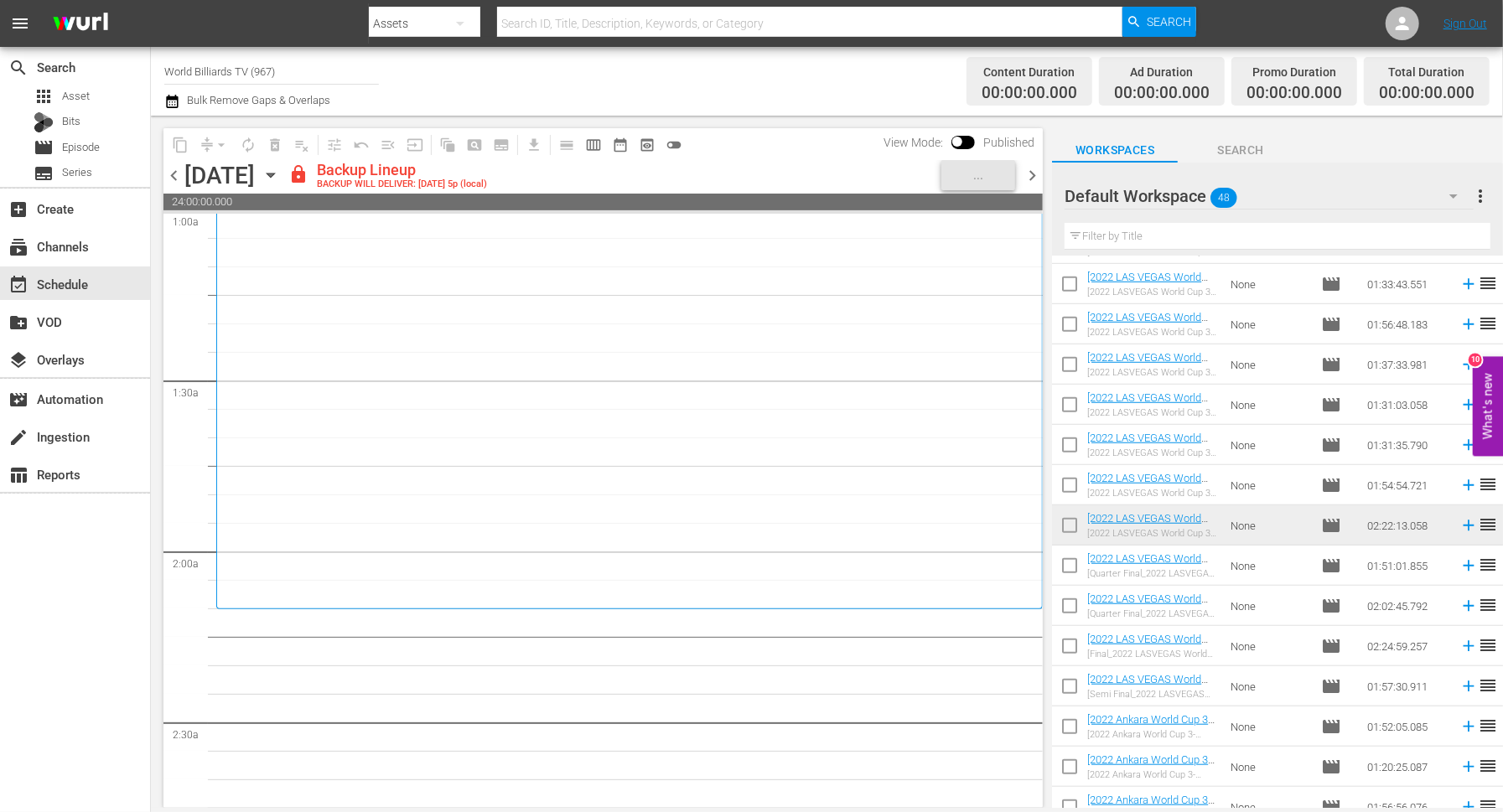
click at [1073, 569] on input "checkbox" at bounding box center [1070, 569] width 35 height 35
checkbox input "true"
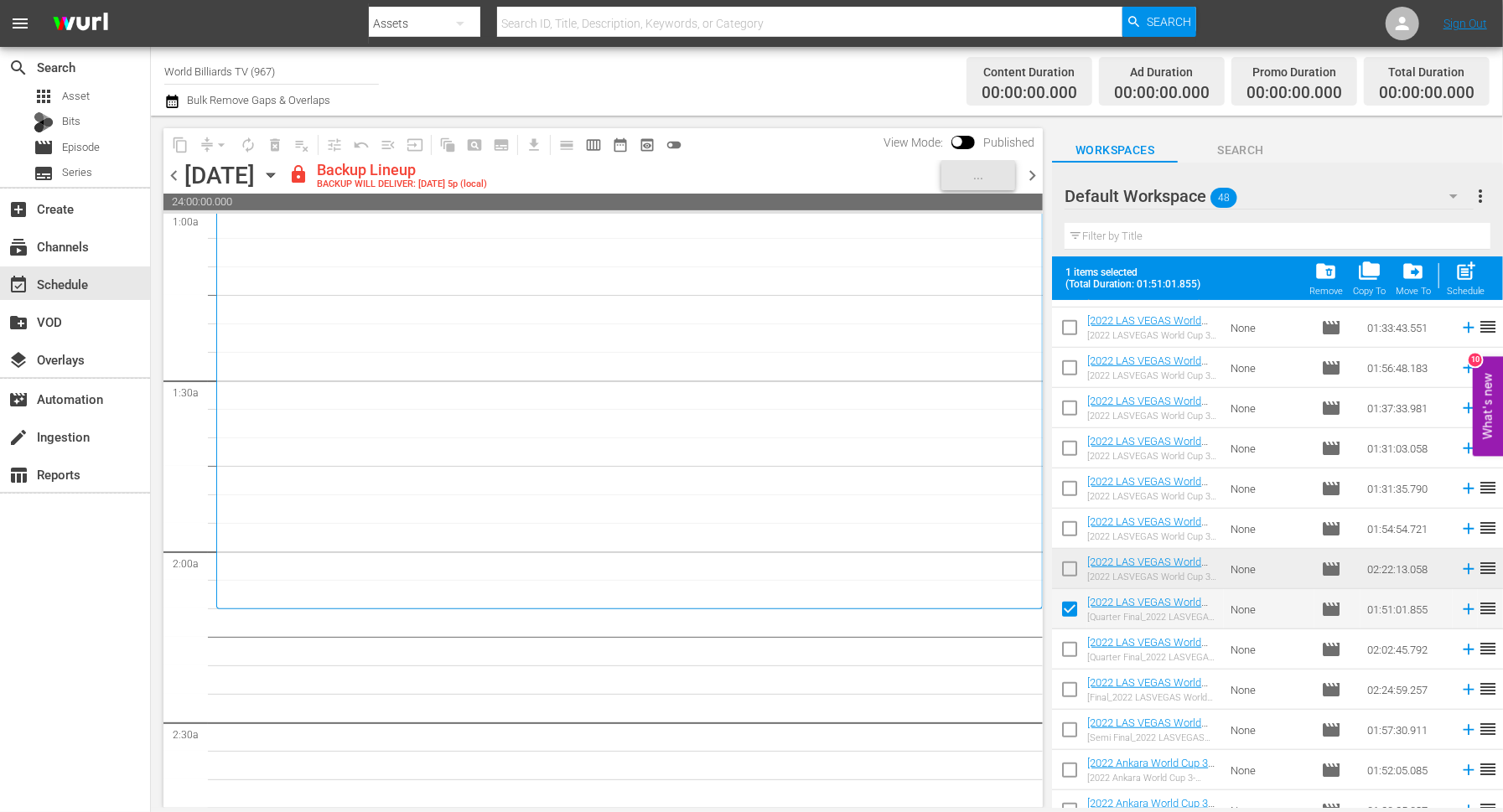
click at [1074, 646] on input "checkbox" at bounding box center [1070, 654] width 35 height 35
checkbox input "true"
click at [1070, 698] on input "checkbox" at bounding box center [1070, 694] width 35 height 35
checkbox input "true"
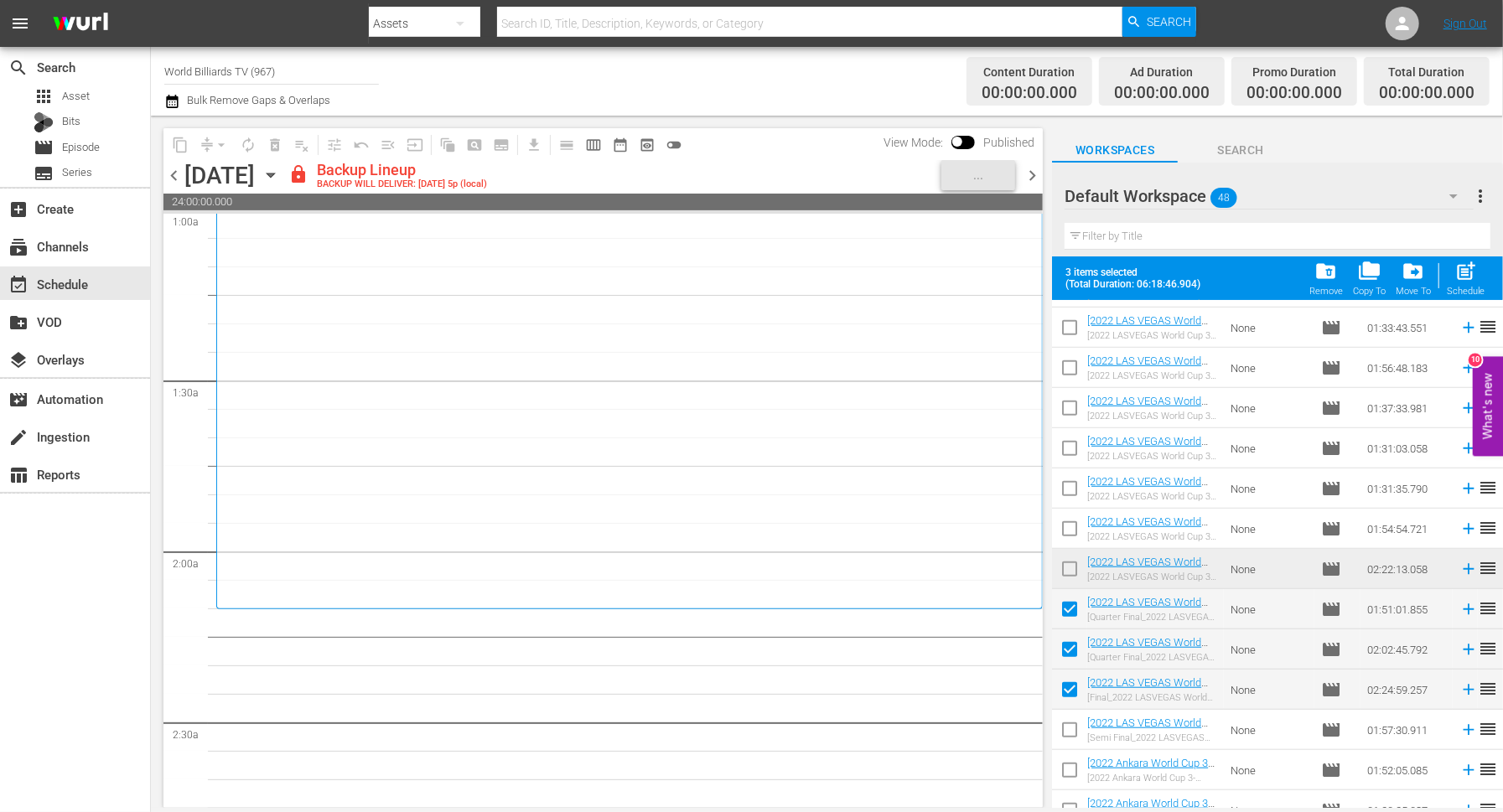
click at [1072, 730] on input "checkbox" at bounding box center [1070, 733] width 35 height 35
checkbox input "true"
click at [1072, 762] on input "checkbox" at bounding box center [1070, 774] width 35 height 35
checkbox input "true"
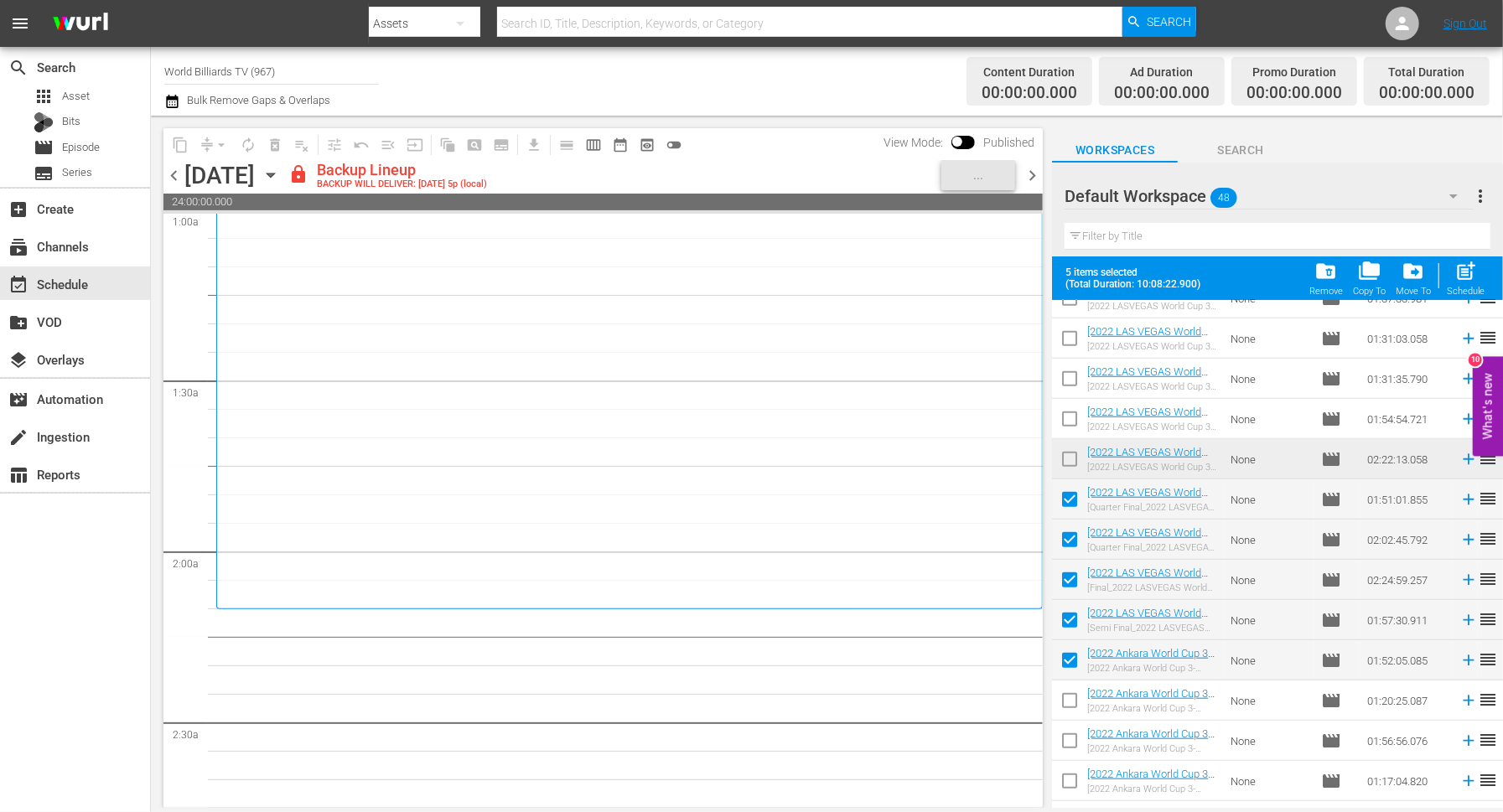
scroll to position [1098, 0]
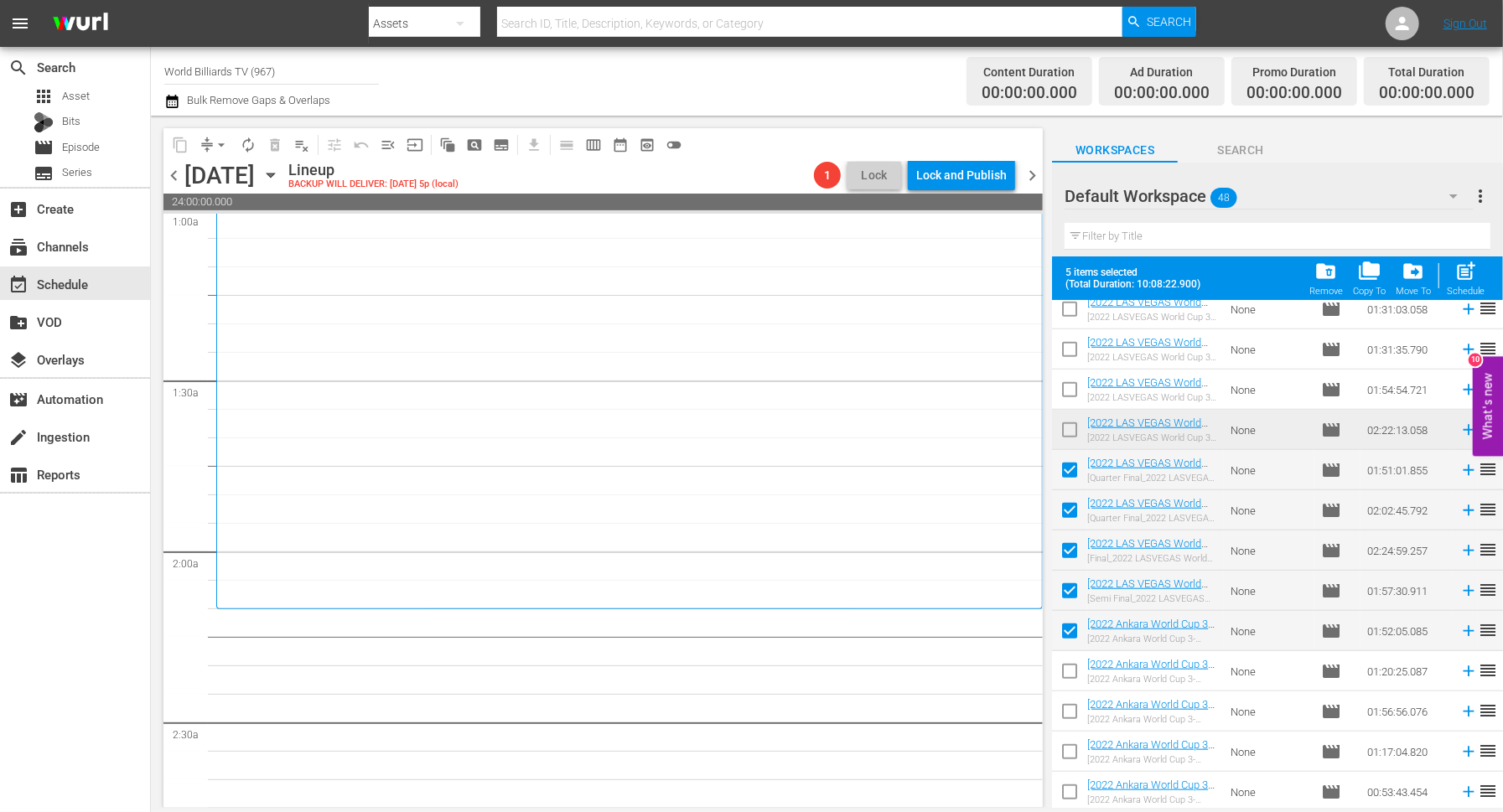
click at [1076, 682] on input "checkbox" at bounding box center [1070, 675] width 35 height 35
checkbox input "true"
click at [1076, 716] on input "checkbox" at bounding box center [1070, 716] width 35 height 35
checkbox input "true"
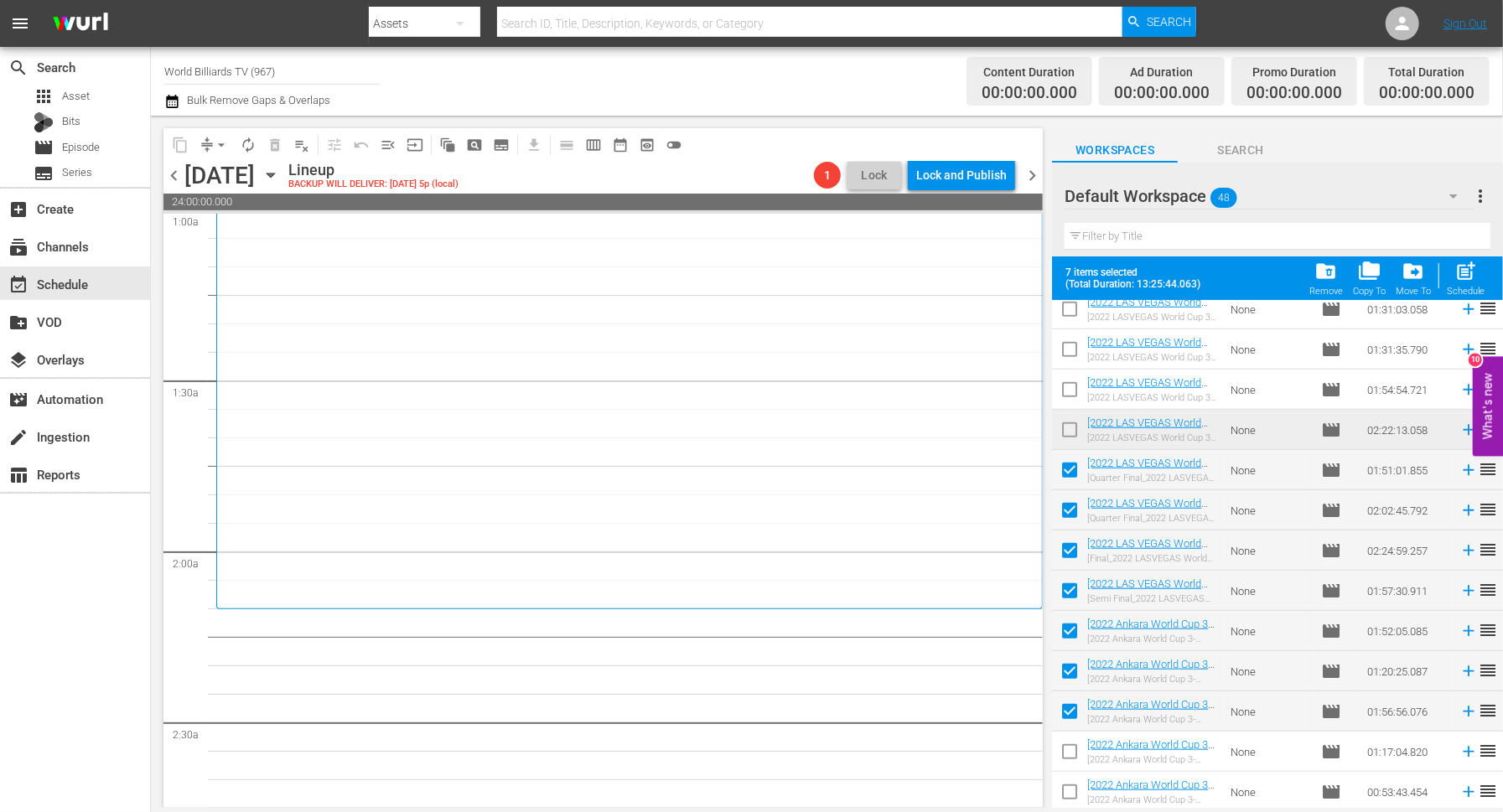
click at [1076, 745] on input "checkbox" at bounding box center [1070, 756] width 35 height 35
checkbox input "true"
click at [1463, 271] on span "post_add" at bounding box center [1466, 271] width 23 height 23
checkbox input "false"
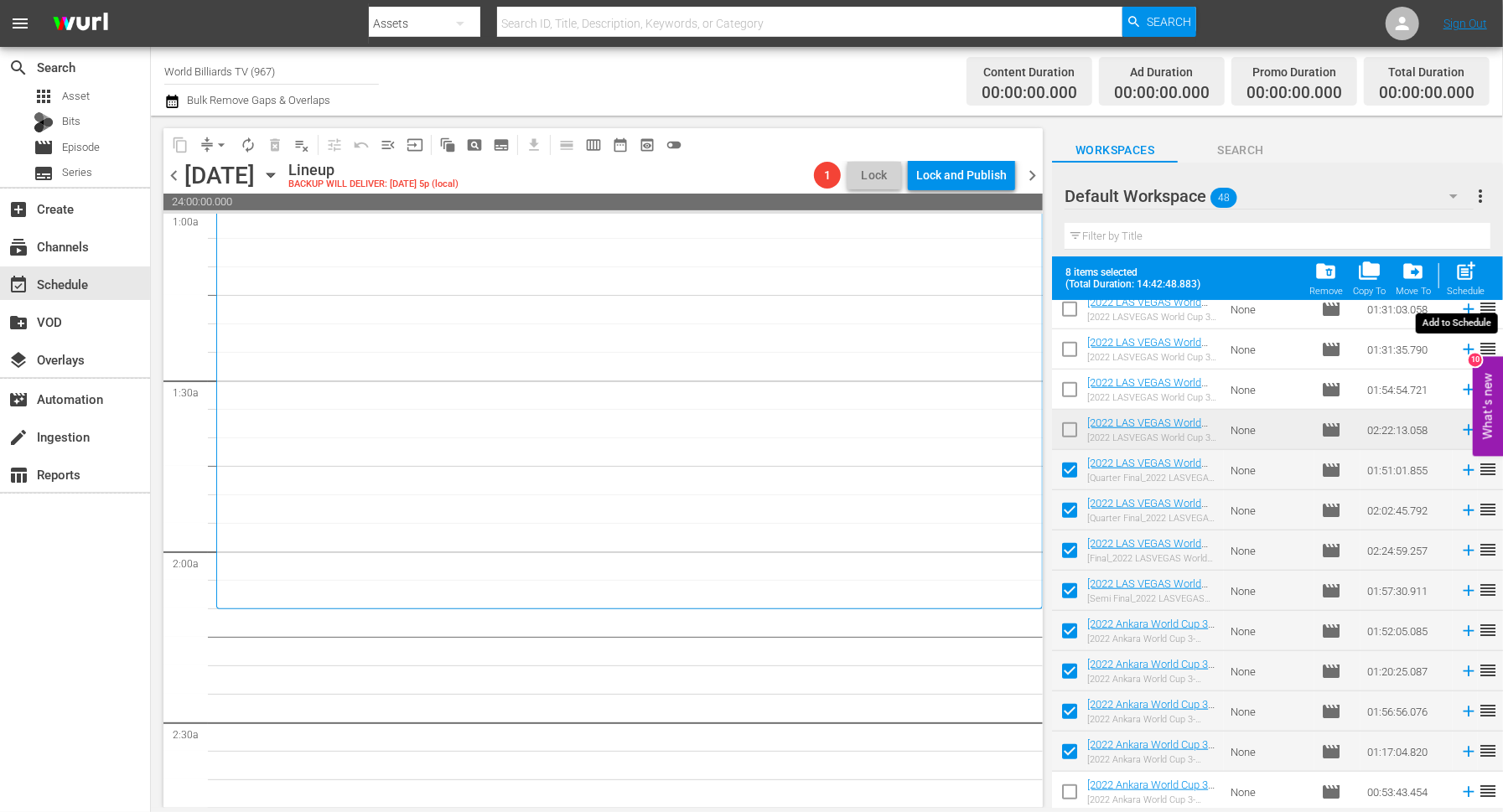
checkbox input "false"
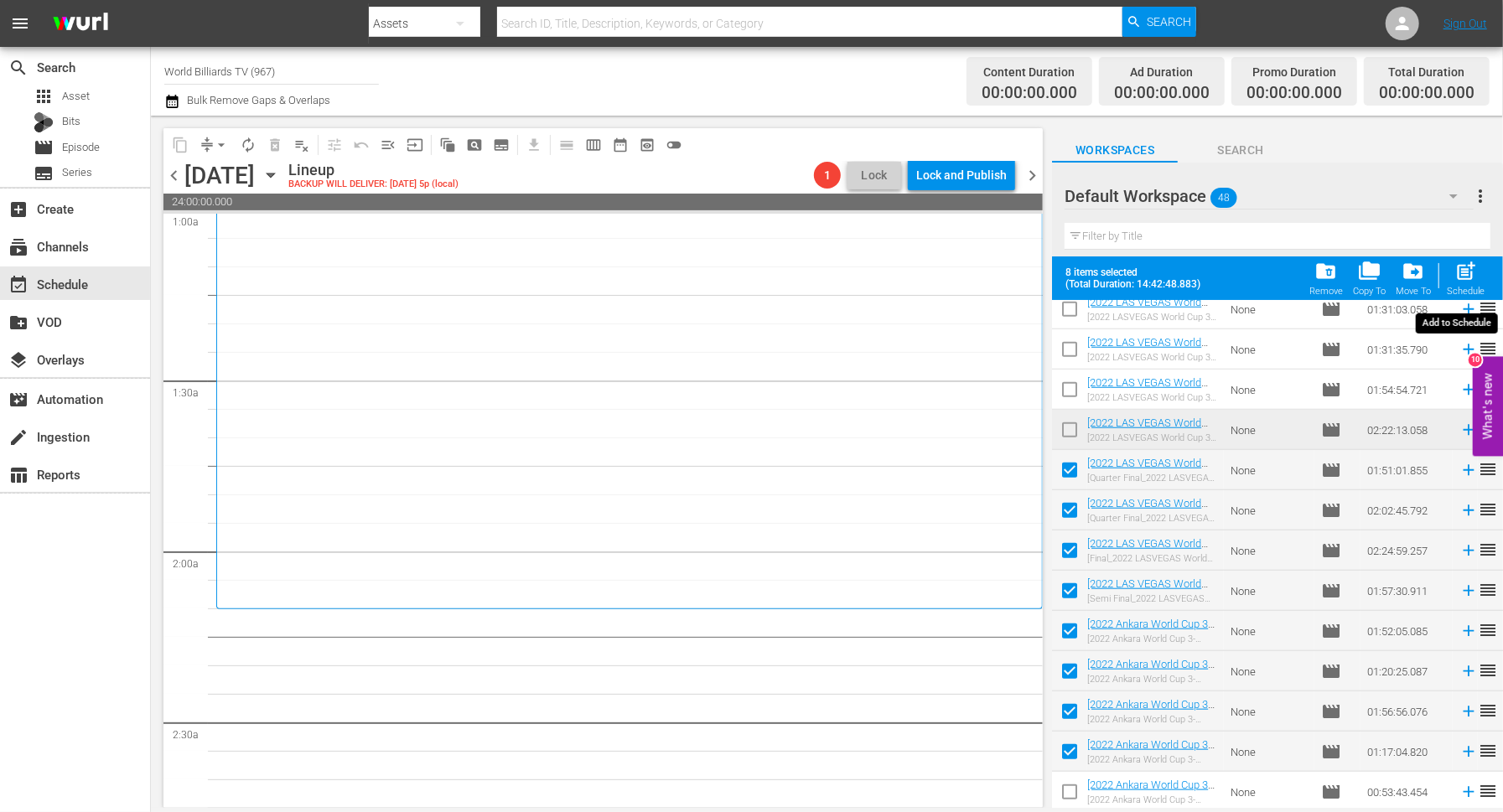
checkbox input "false"
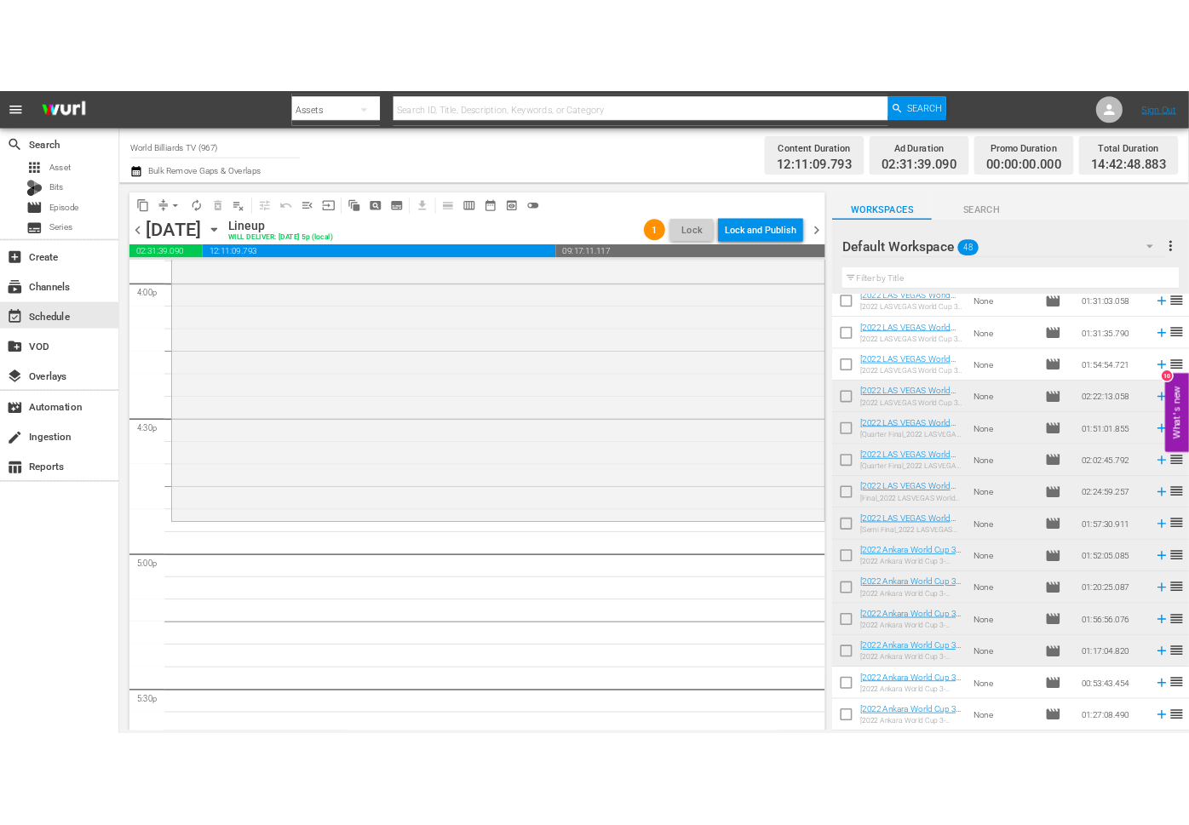
scroll to position [5542, 0]
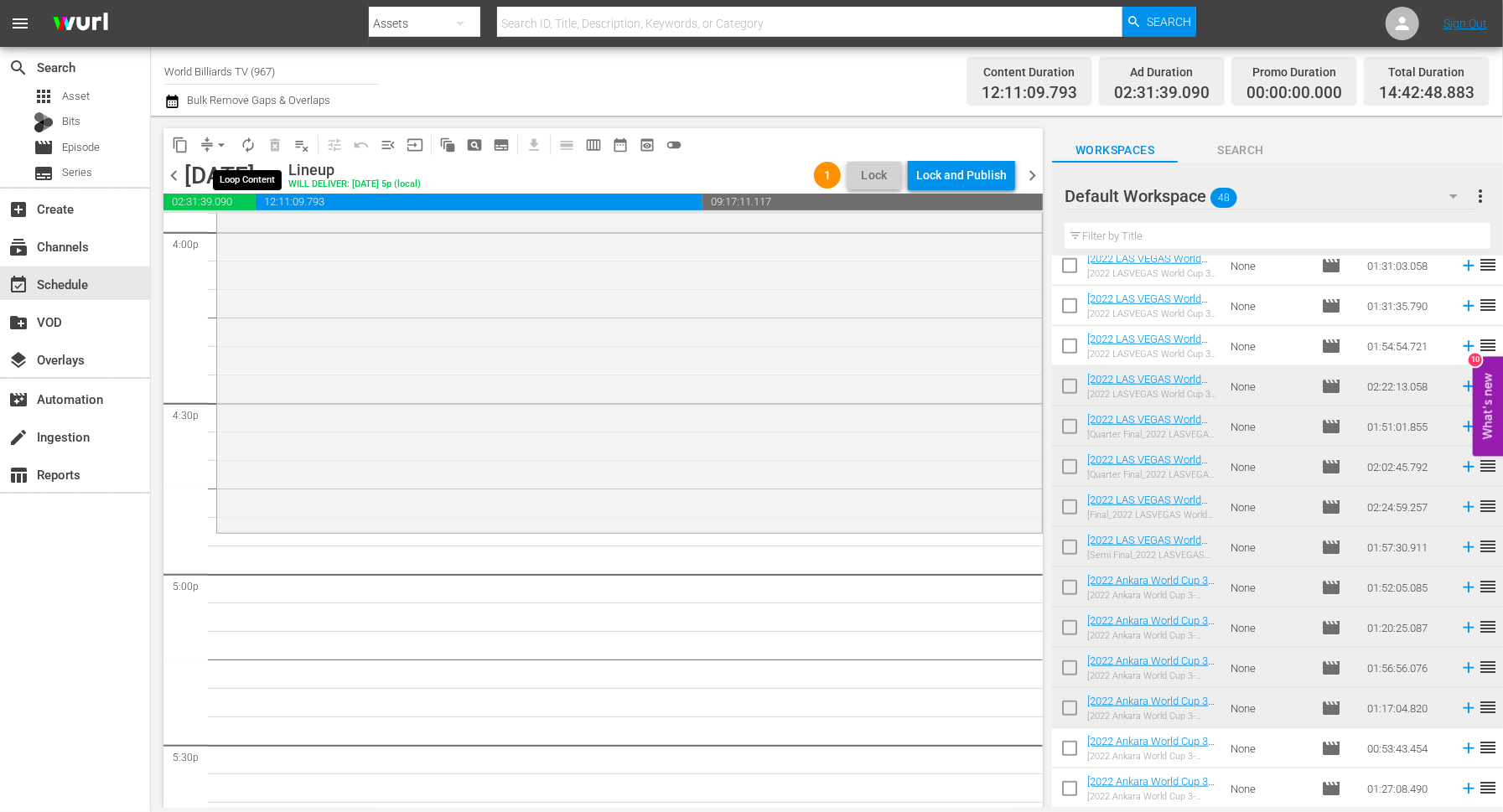
click at [246, 149] on span "autorenew_outlined" at bounding box center [248, 145] width 17 height 17
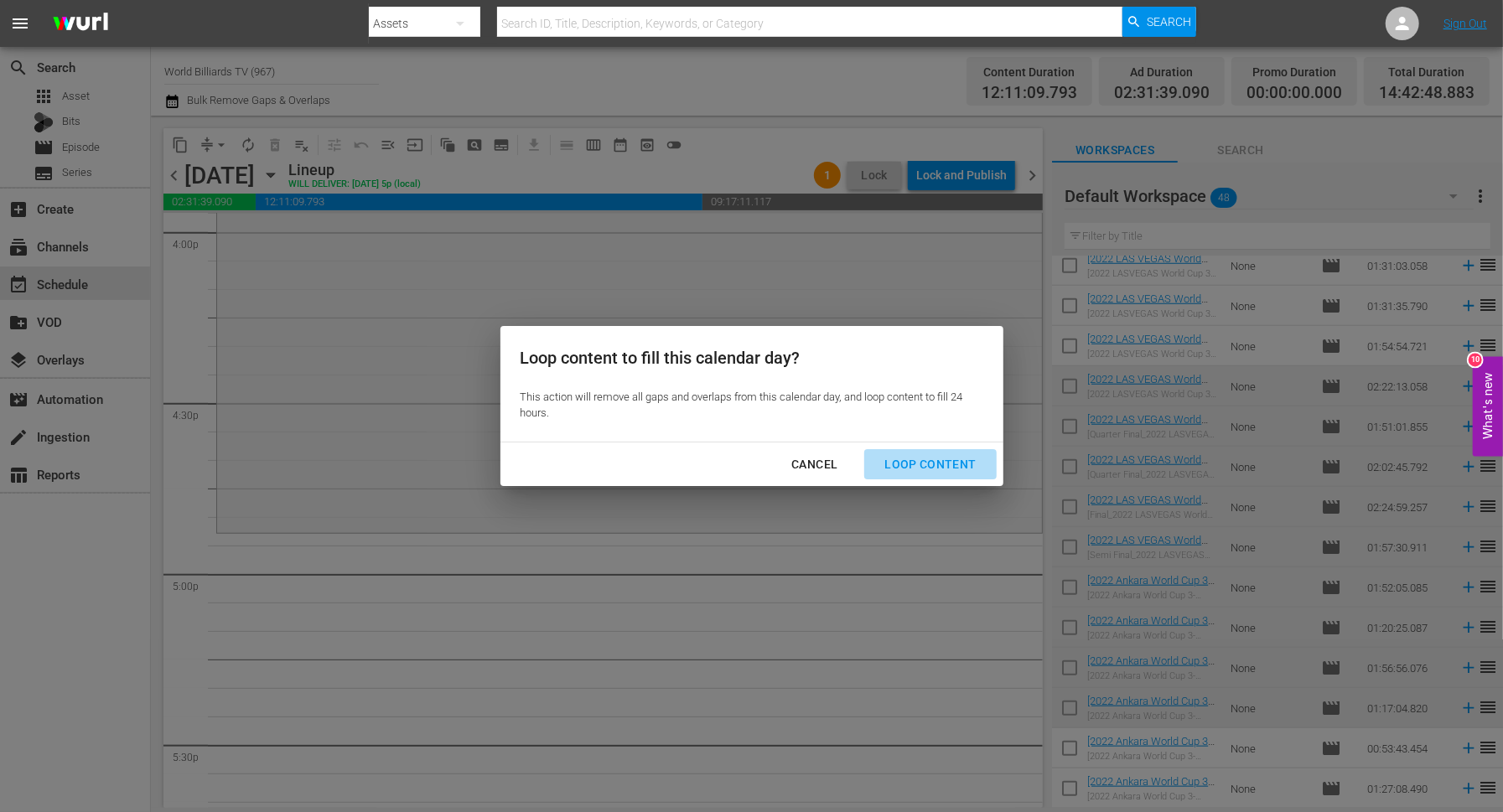
click at [961, 472] on div "Loop Content" at bounding box center [930, 465] width 118 height 21
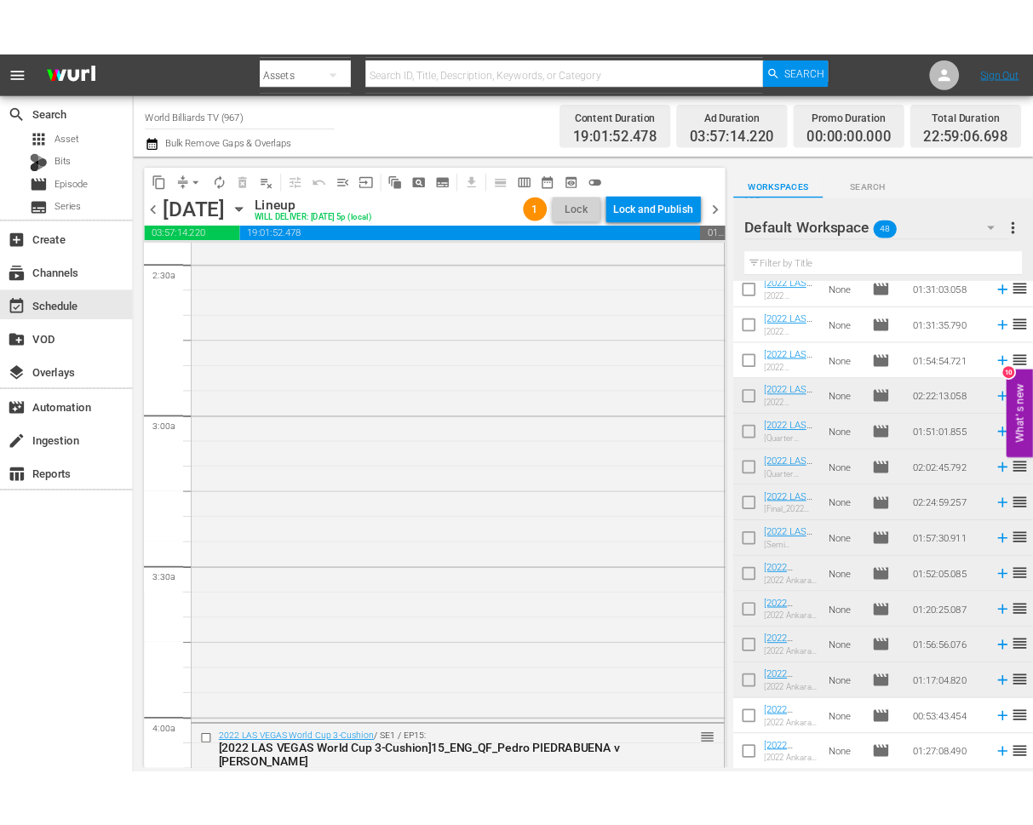
scroll to position [0, 0]
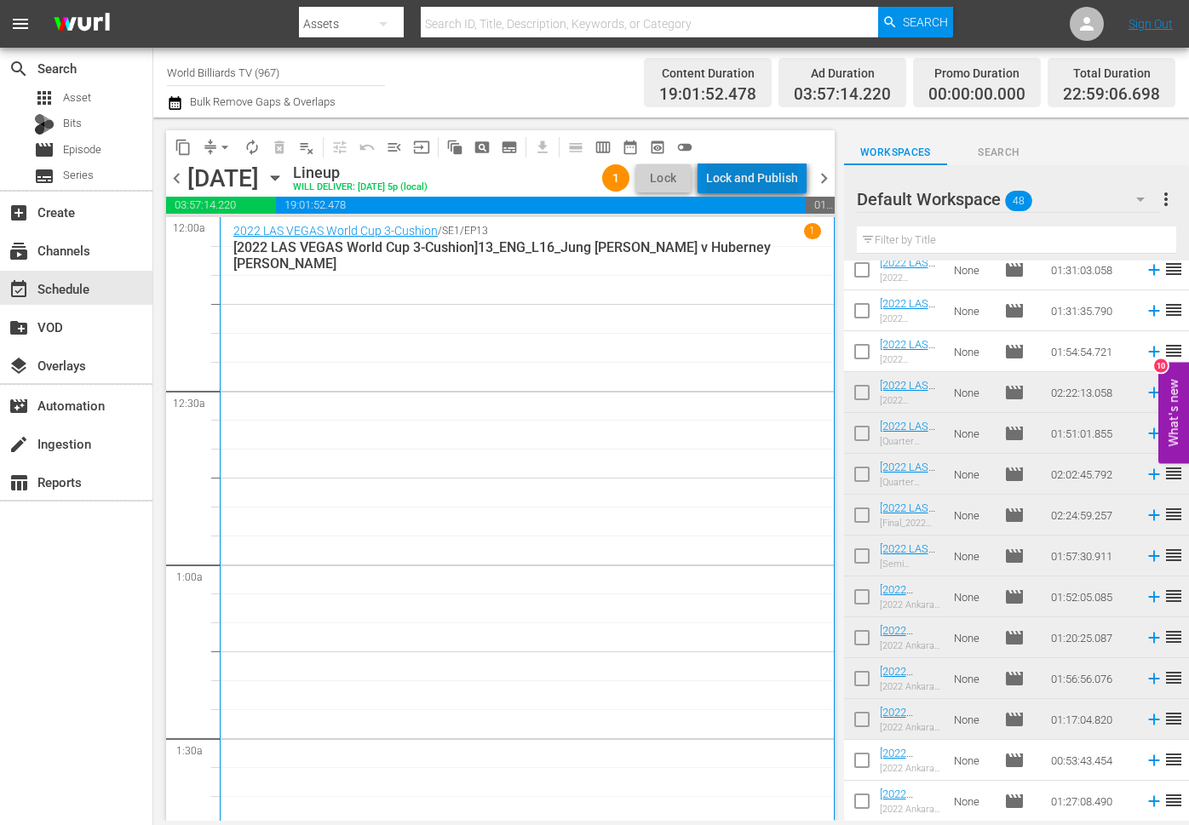
click at [765, 181] on div "Lock and Publish" at bounding box center [752, 178] width 92 height 31
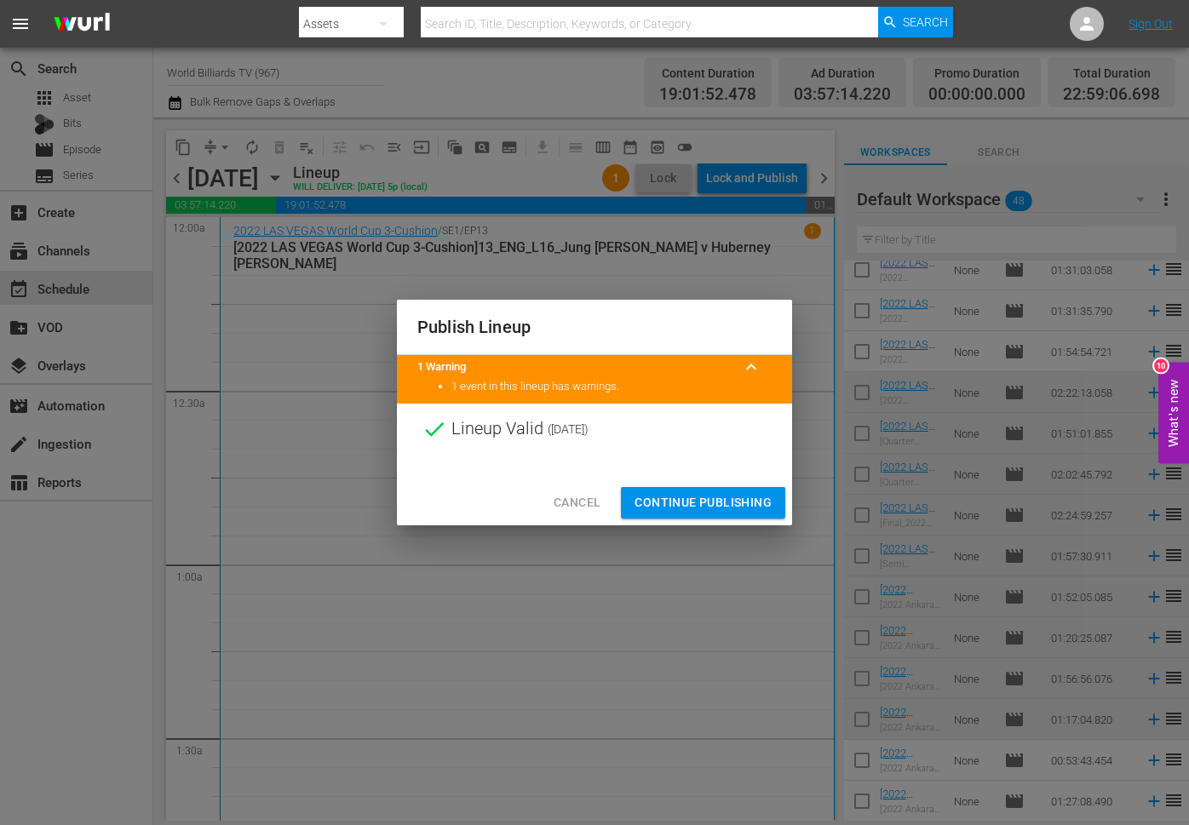
click at [701, 499] on span "Continue Publishing" at bounding box center [703, 502] width 137 height 21
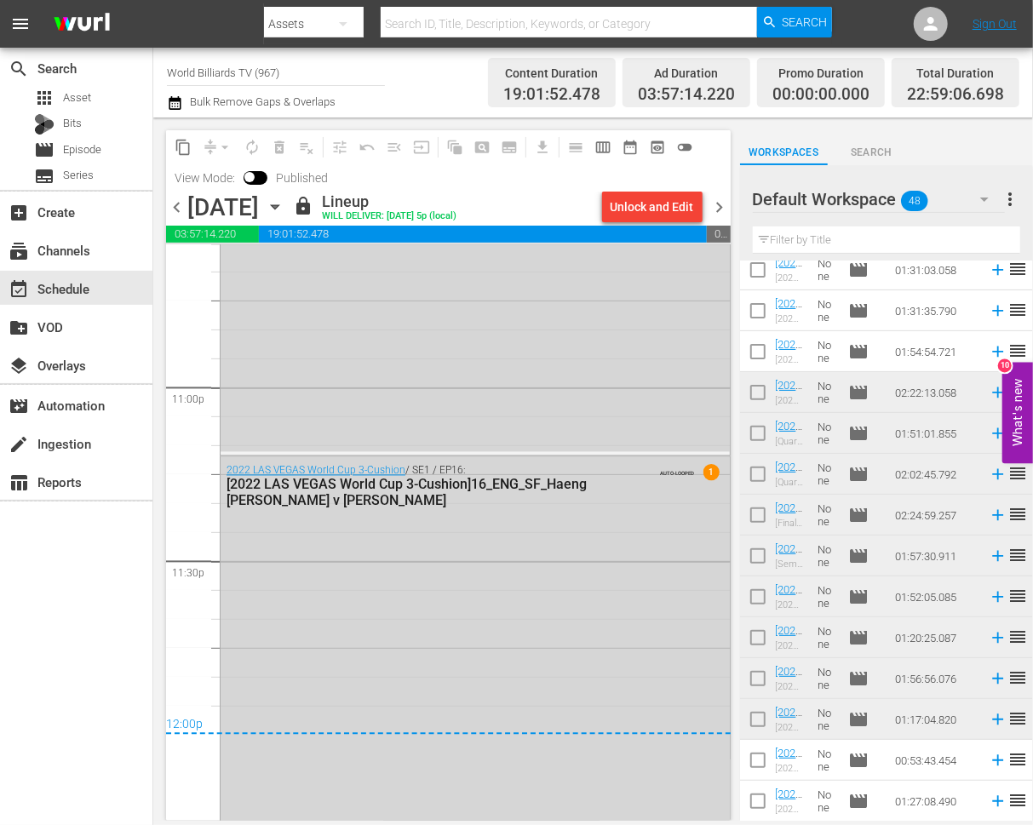
scroll to position [8167, 0]
